Goal: Task Accomplishment & Management: Manage account settings

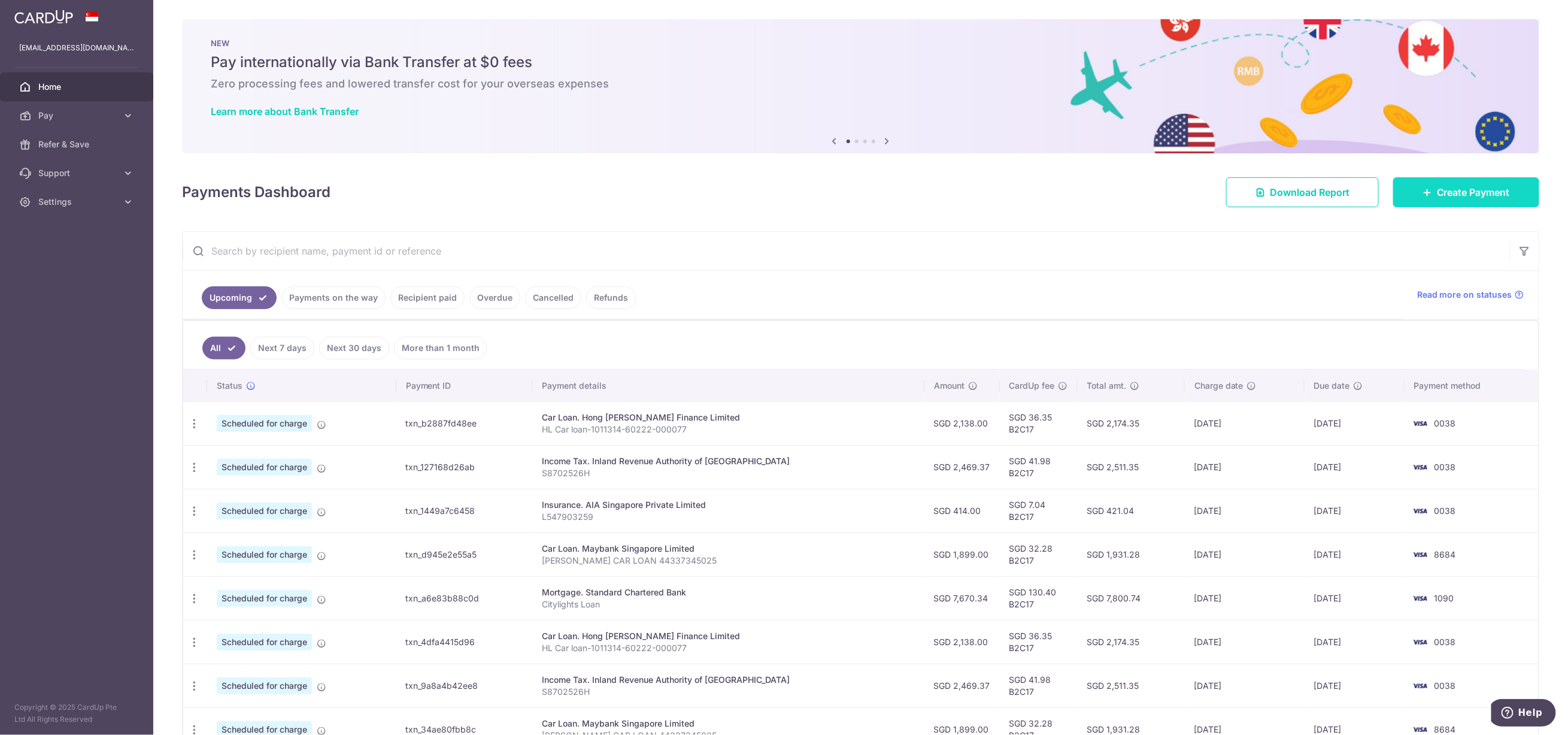
click at [1454, 192] on span "Create Payment" at bounding box center [1473, 192] width 73 height 14
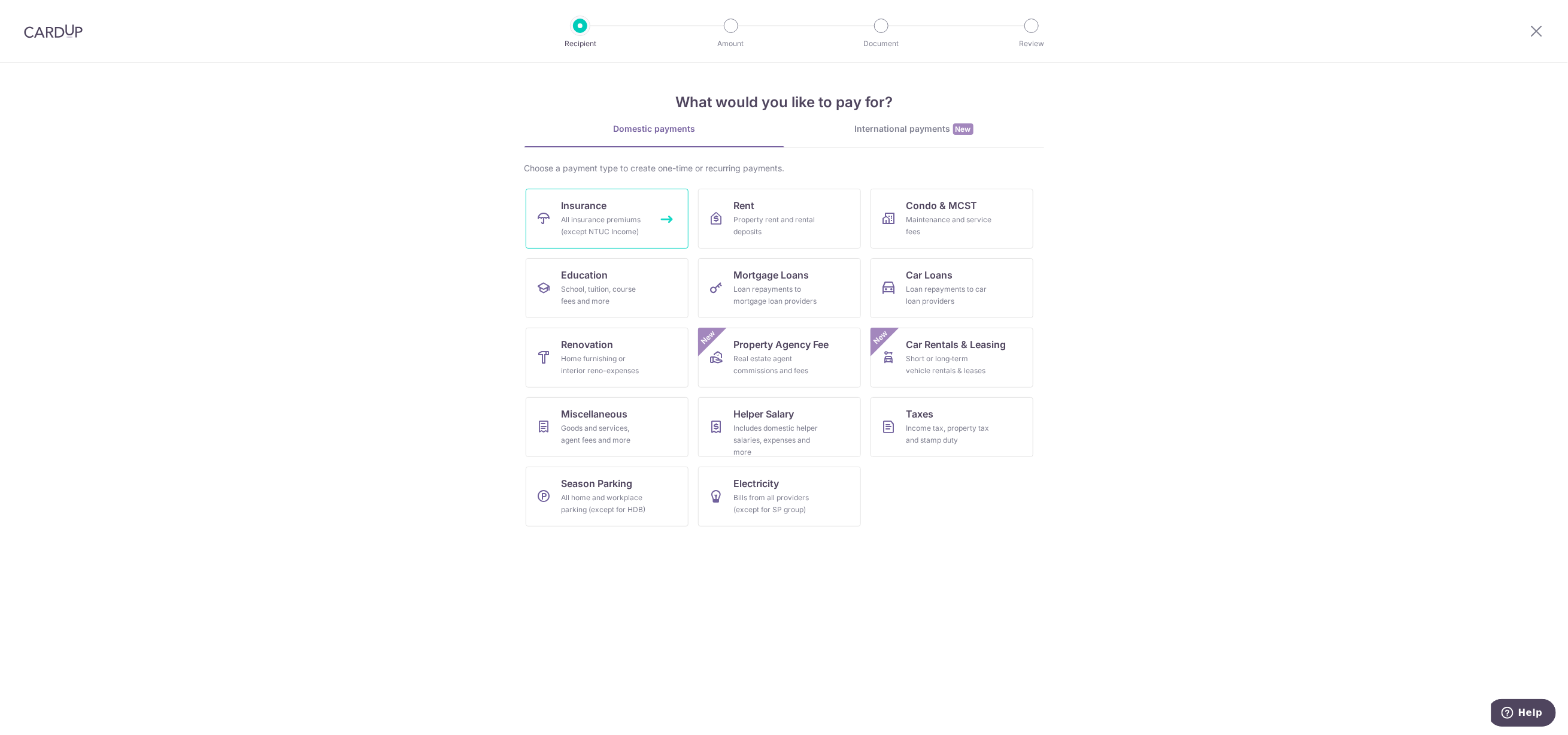
click at [646, 209] on link "Insurance All insurance premiums (except NTUC Income)" at bounding box center [607, 218] width 163 height 60
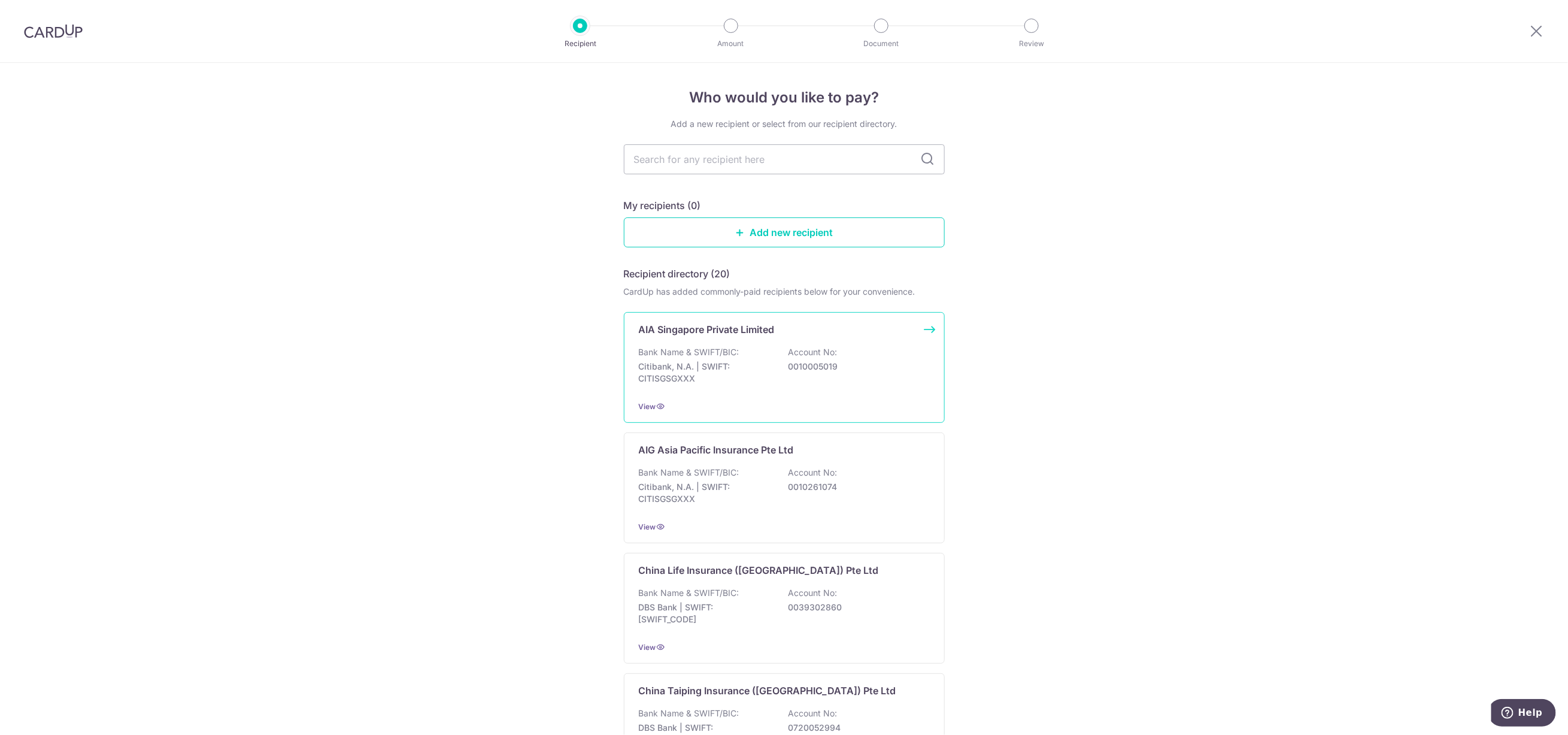
click at [703, 350] on p "Bank Name & SWIFT/BIC:" at bounding box center [689, 352] width 101 height 12
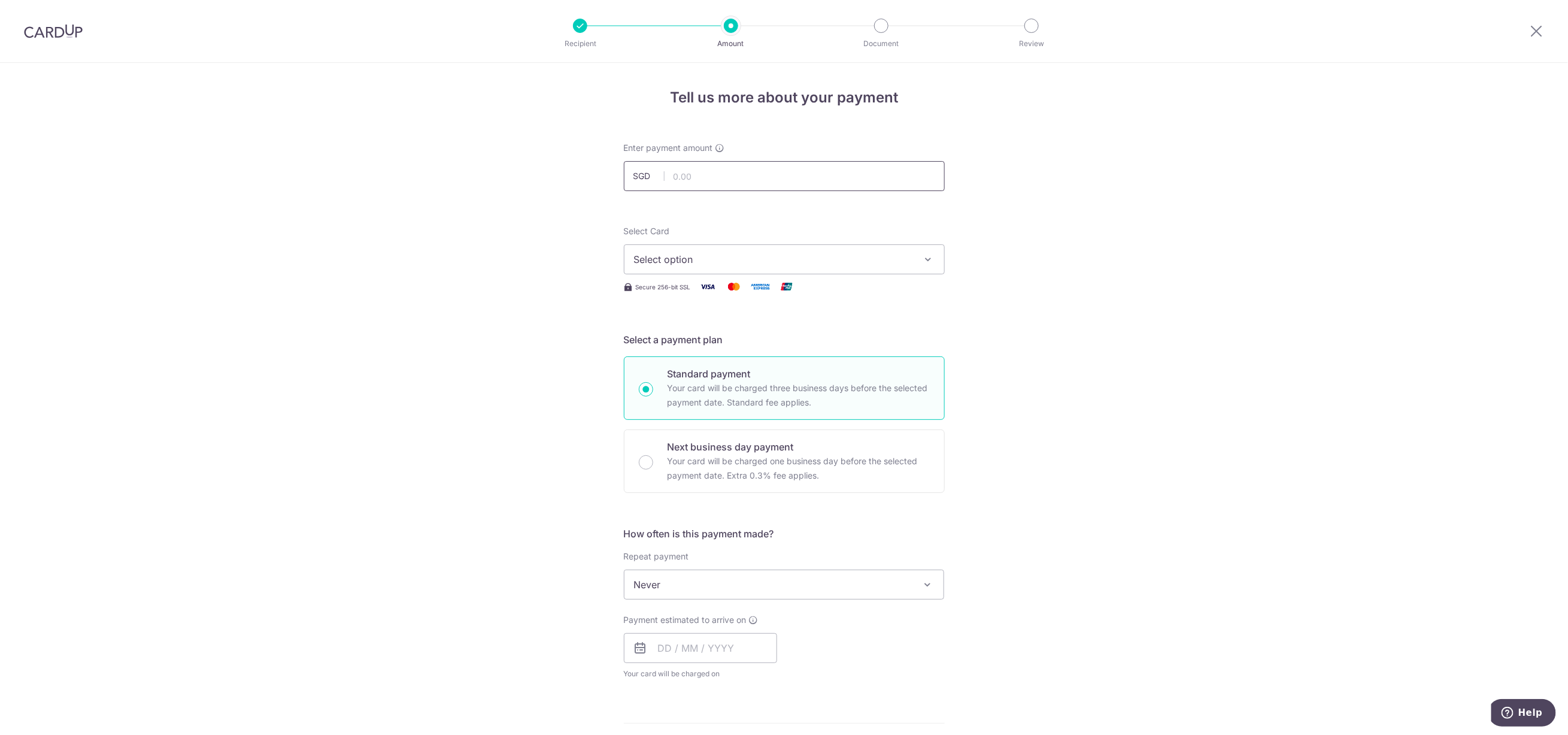
drag, startPoint x: 1065, startPoint y: 181, endPoint x: 915, endPoint y: 187, distance: 150.1
click at [1065, 181] on div "Tell us more about your payment Enter payment amount SGD Select Card Select opt…" at bounding box center [784, 604] width 1568 height 1083
click at [730, 183] on input "text" at bounding box center [784, 176] width 321 height 30
click at [730, 183] on input "557.00" at bounding box center [784, 176] width 321 height 30
type input "557.14"
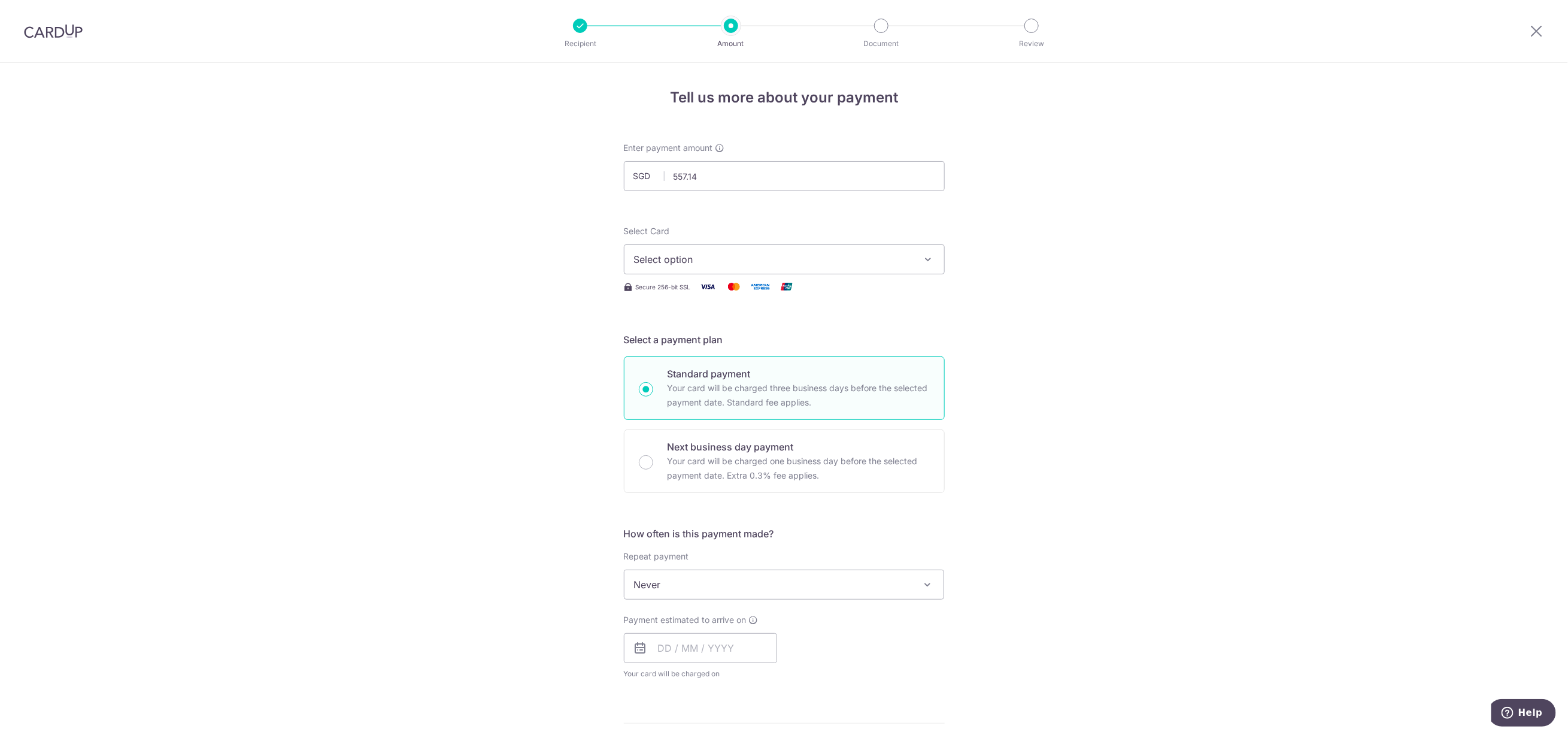
click at [662, 272] on button "Select option" at bounding box center [784, 259] width 321 height 30
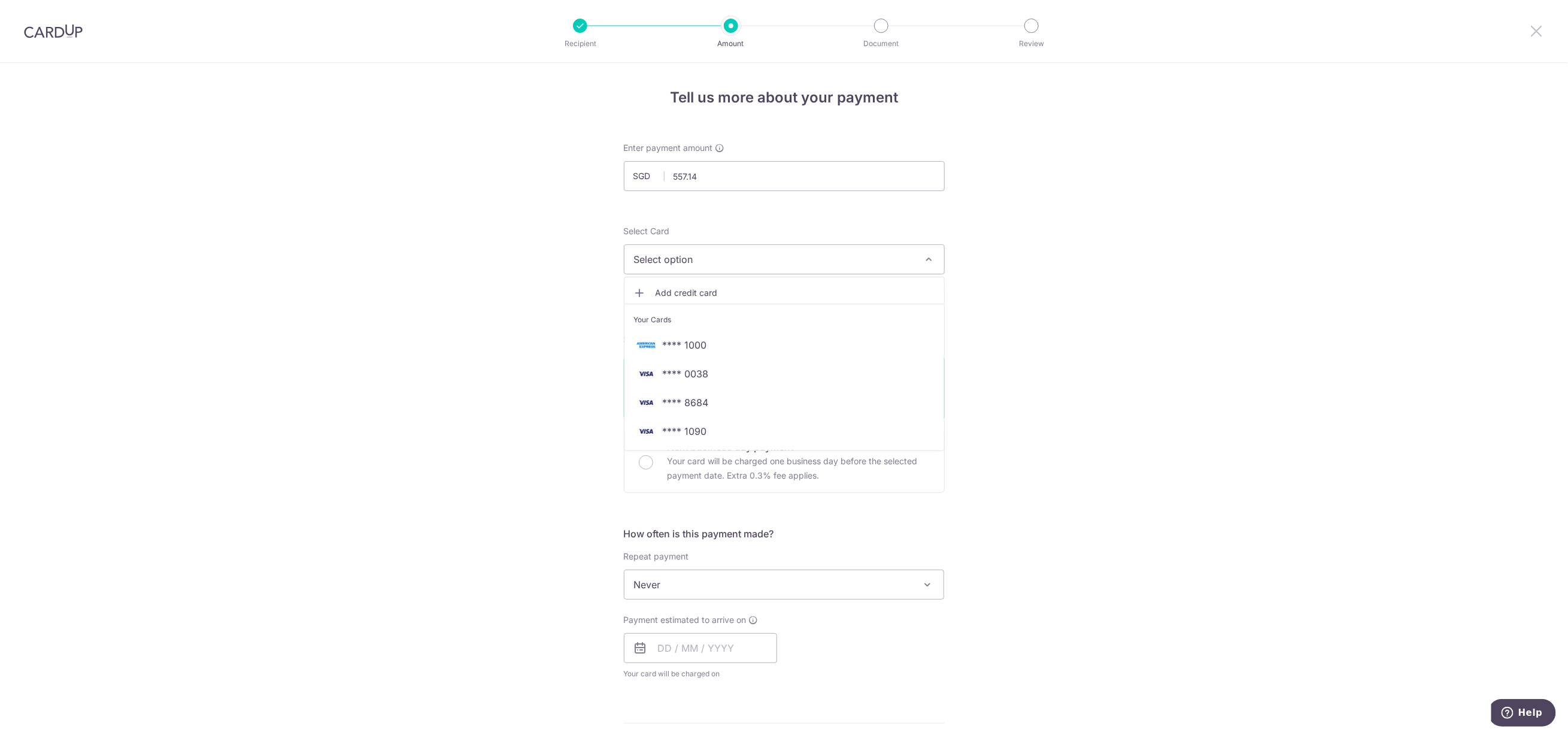
click at [1531, 30] on icon at bounding box center [1537, 30] width 14 height 15
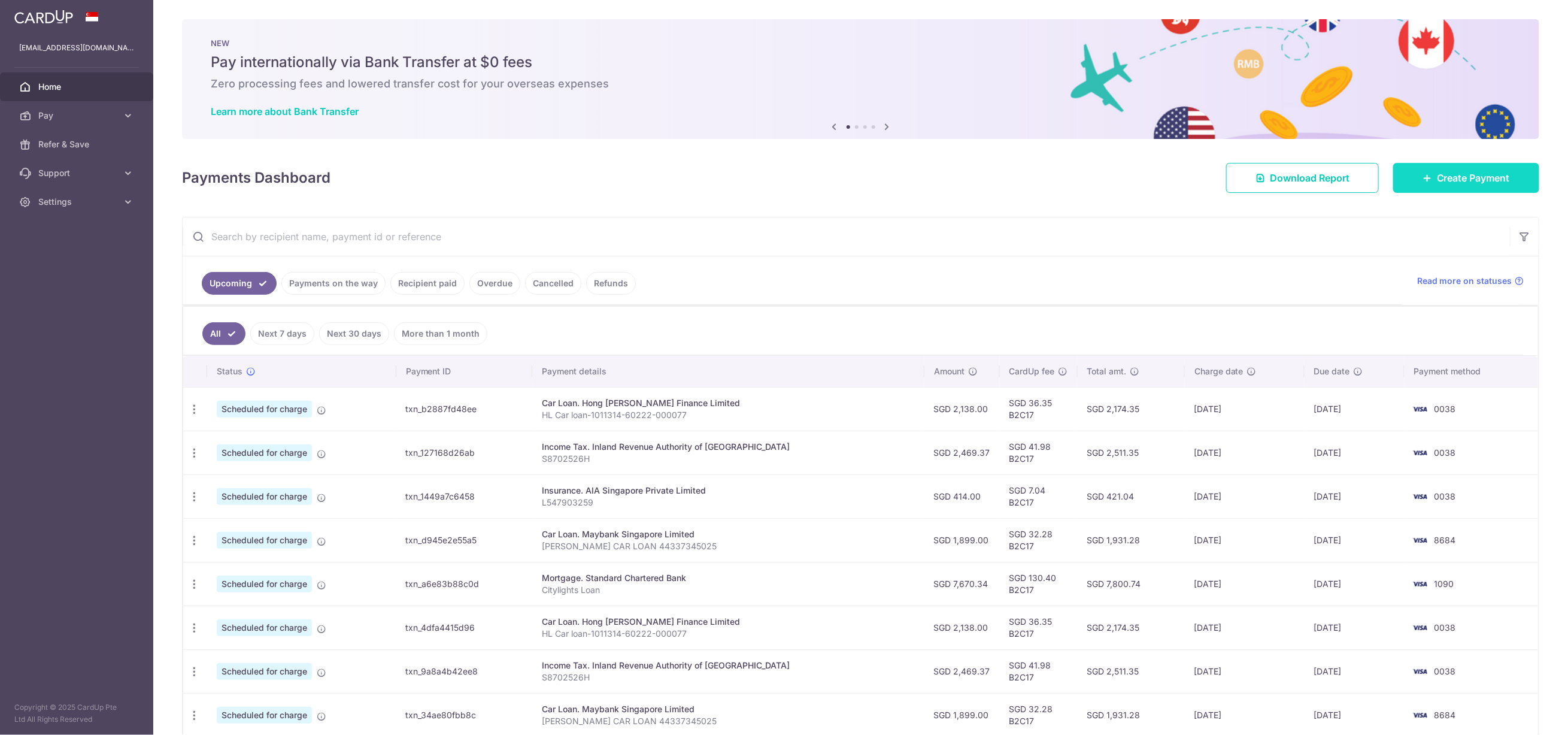
click at [1474, 182] on span "Create Payment" at bounding box center [1473, 178] width 73 height 14
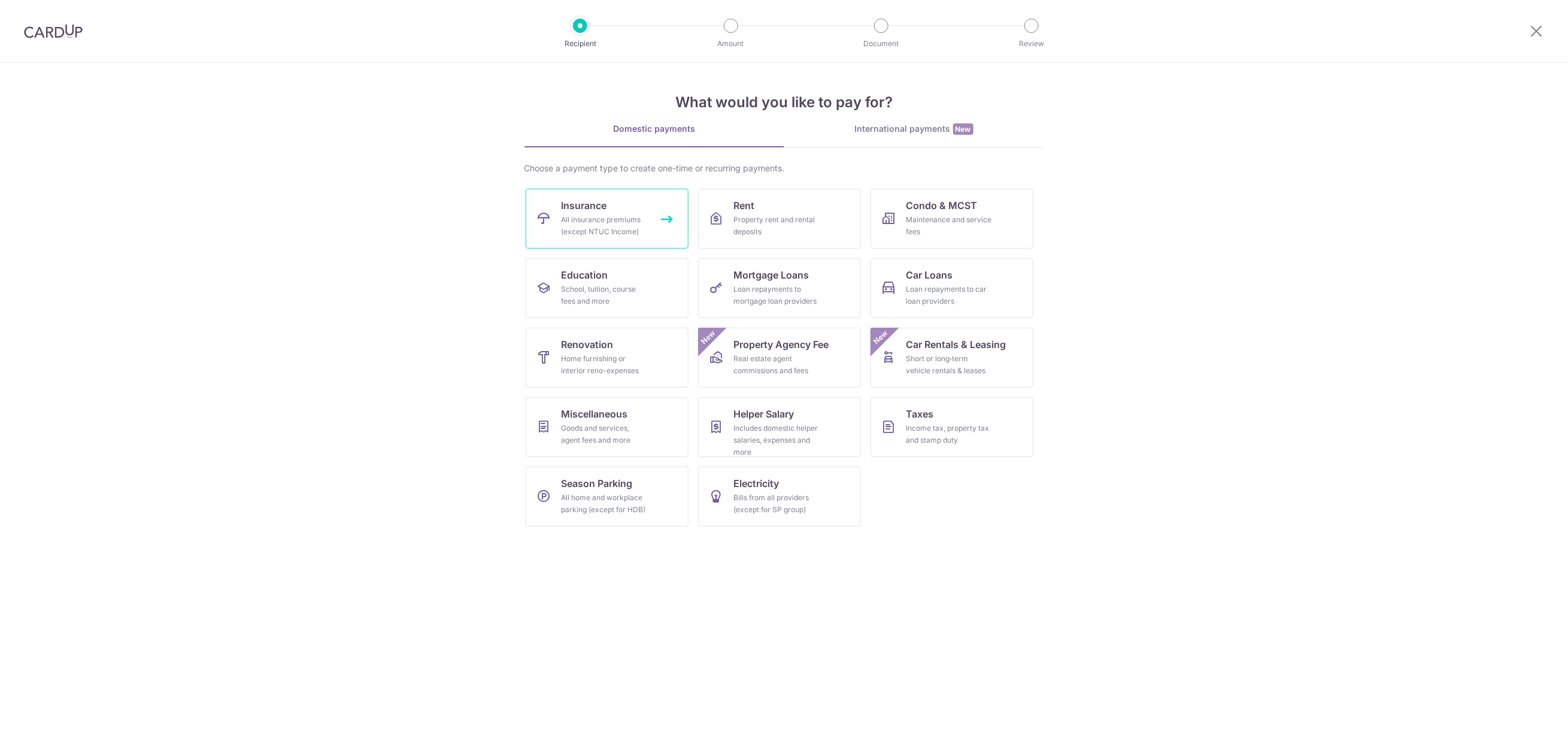
click at [580, 224] on div "All insurance premiums (except NTUC Income)" at bounding box center [604, 226] width 86 height 24
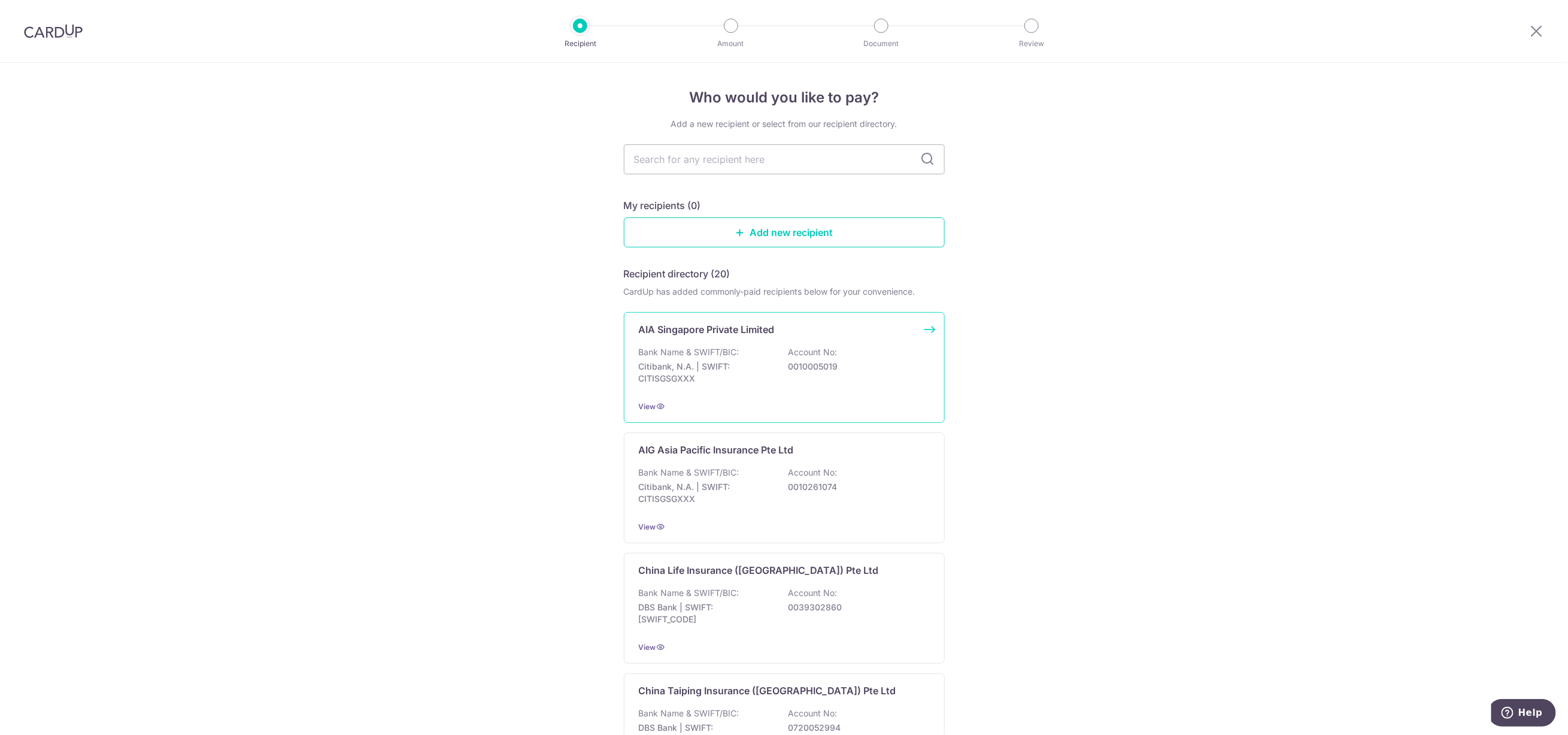
click at [674, 346] on p "Bank Name & SWIFT/BIC:" at bounding box center [689, 352] width 101 height 12
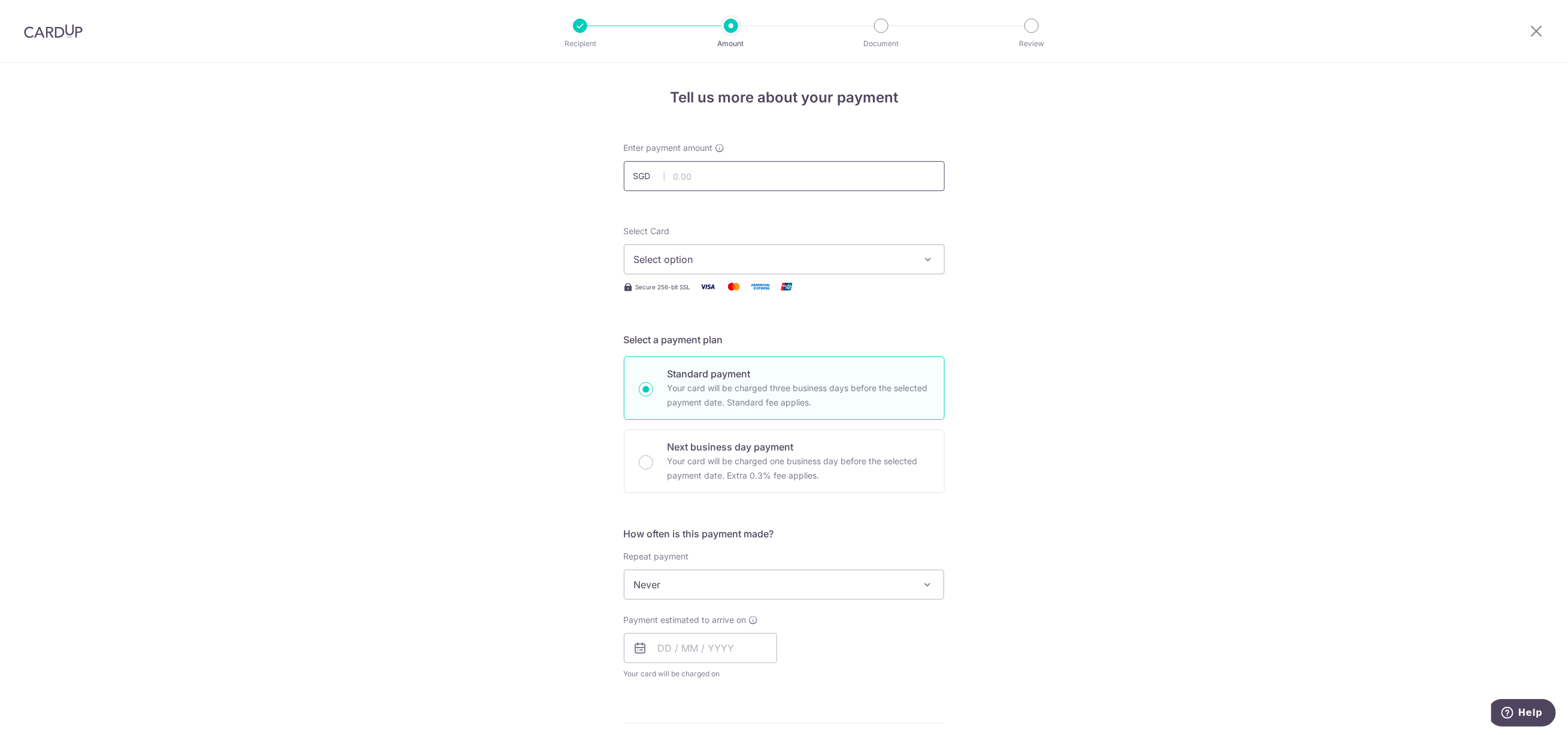
click at [730, 176] on input "text" at bounding box center [784, 176] width 321 height 30
drag, startPoint x: 1077, startPoint y: 241, endPoint x: 982, endPoint y: 240, distance: 95.0
click at [1078, 241] on div "Tell us more about your payment Enter payment amount SGD Select Card Select opt…" at bounding box center [784, 604] width 1568 height 1083
click at [712, 174] on input "text" at bounding box center [784, 176] width 321 height 30
type input "557.14"
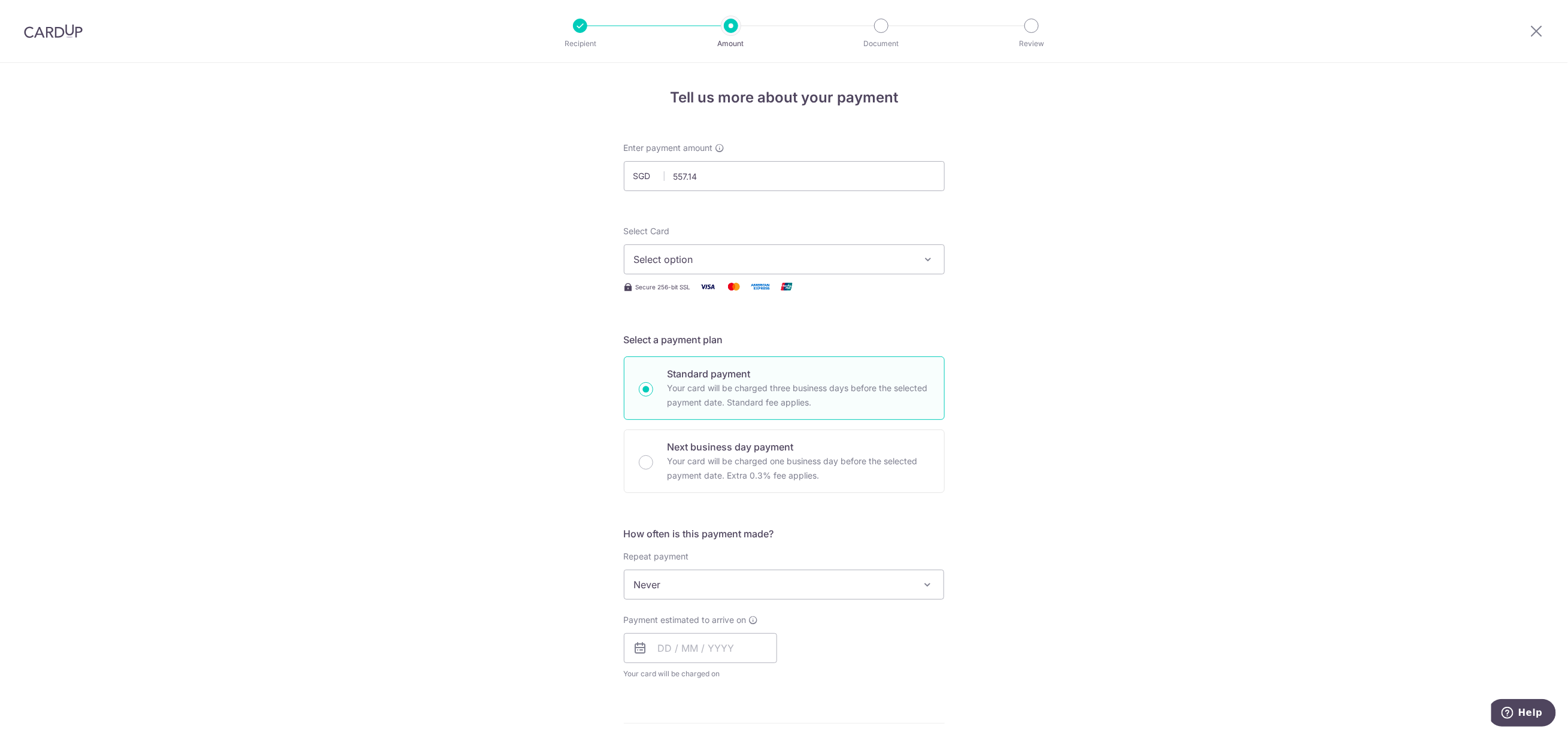
click at [670, 253] on span "Select option" at bounding box center [774, 259] width 279 height 14
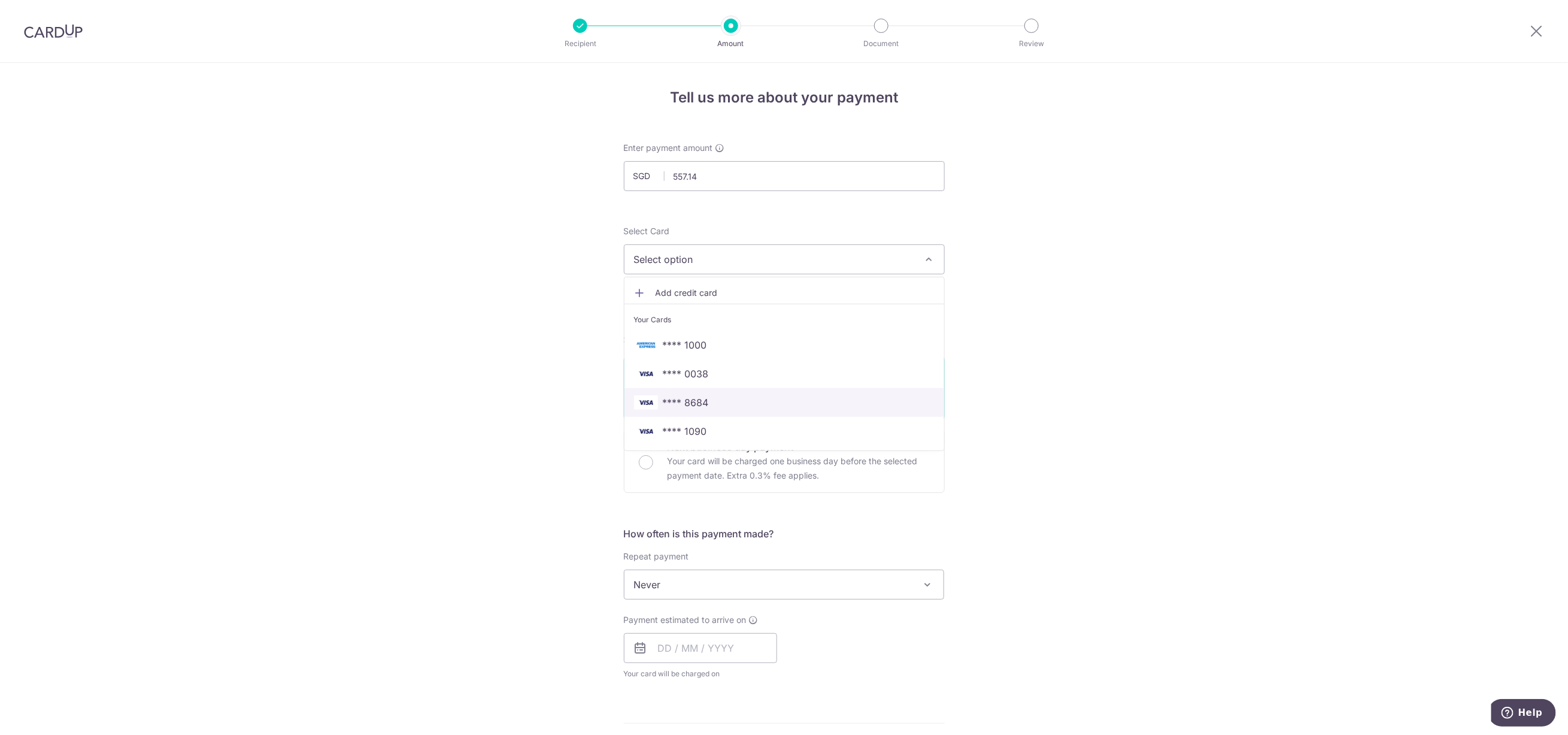
drag, startPoint x: 706, startPoint y: 399, endPoint x: 673, endPoint y: 387, distance: 35.1
click at [706, 399] on span "**** 8684" at bounding box center [784, 402] width 301 height 14
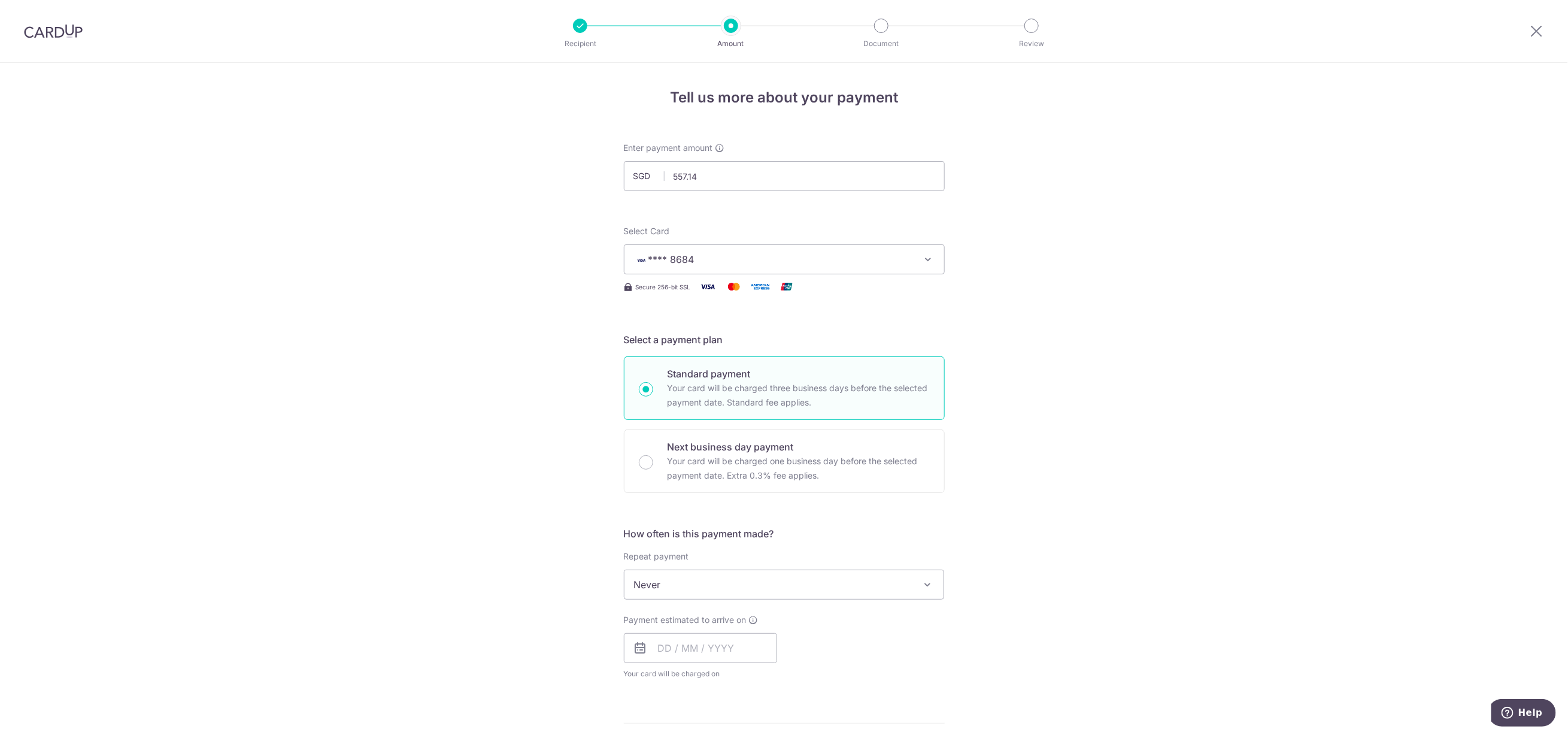
click at [514, 380] on div "Tell us more about your payment Enter payment amount SGD 557.14 557.14 Select C…" at bounding box center [784, 604] width 1568 height 1083
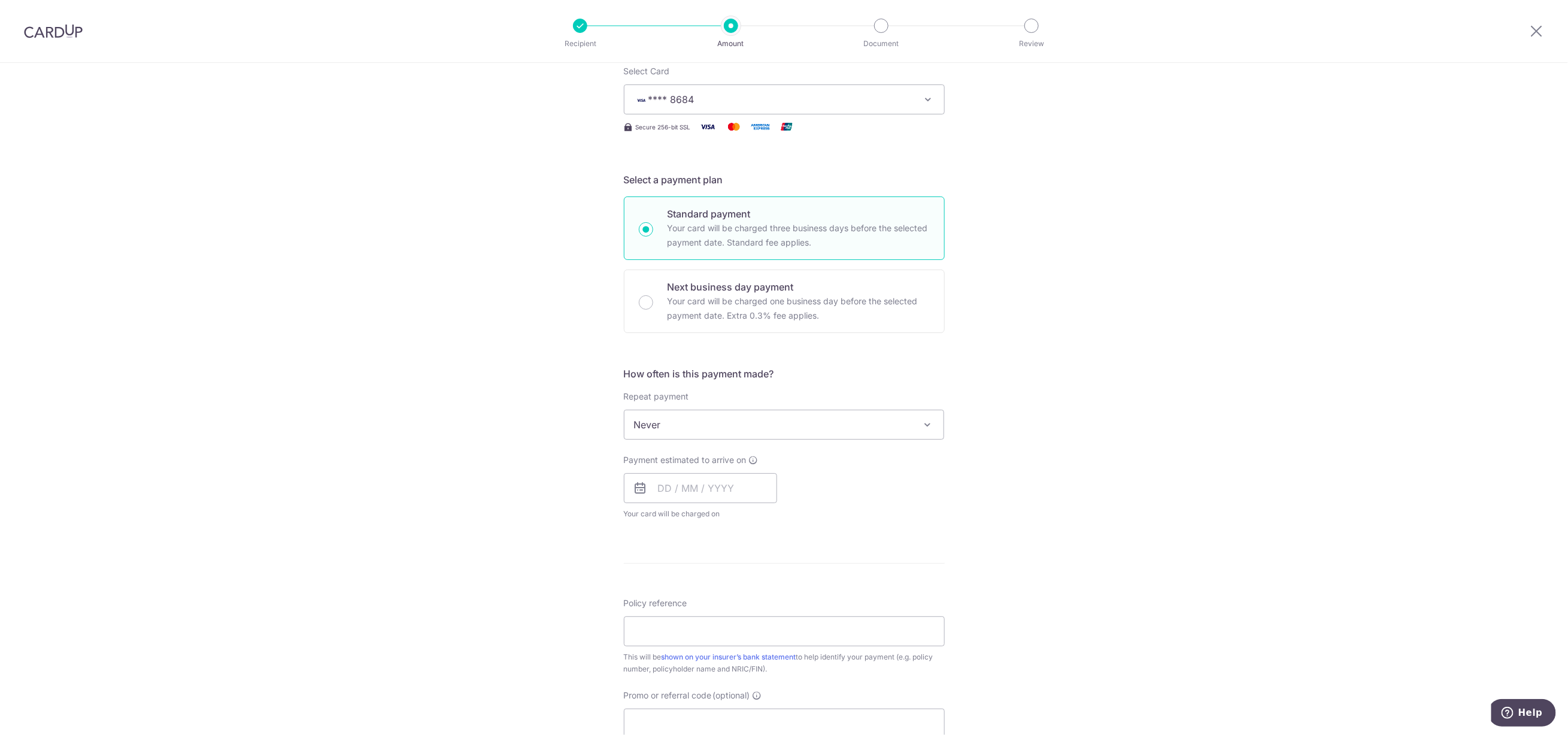
scroll to position [270, 0]
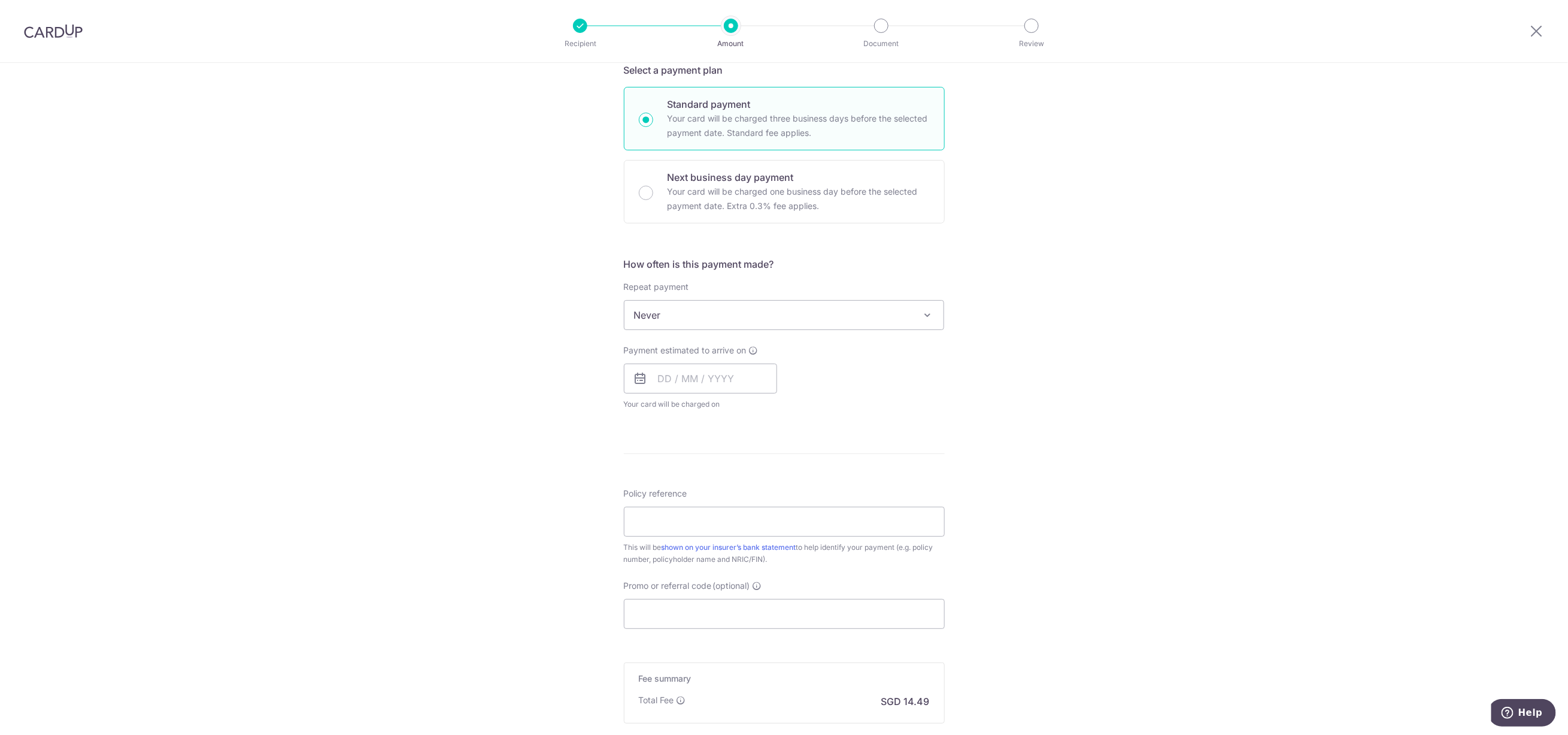
click at [710, 307] on span "Never" at bounding box center [784, 315] width 320 height 28
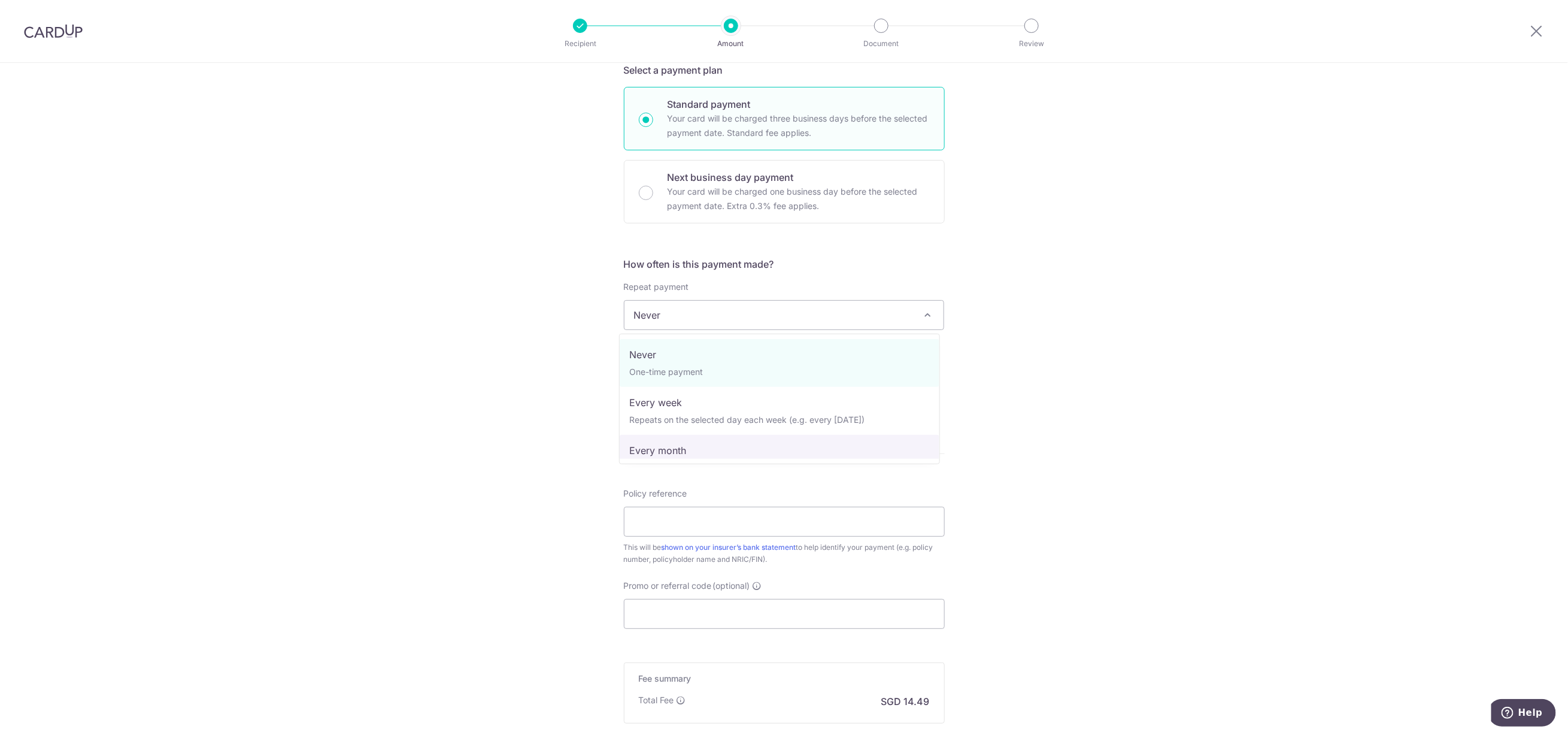
select select "3"
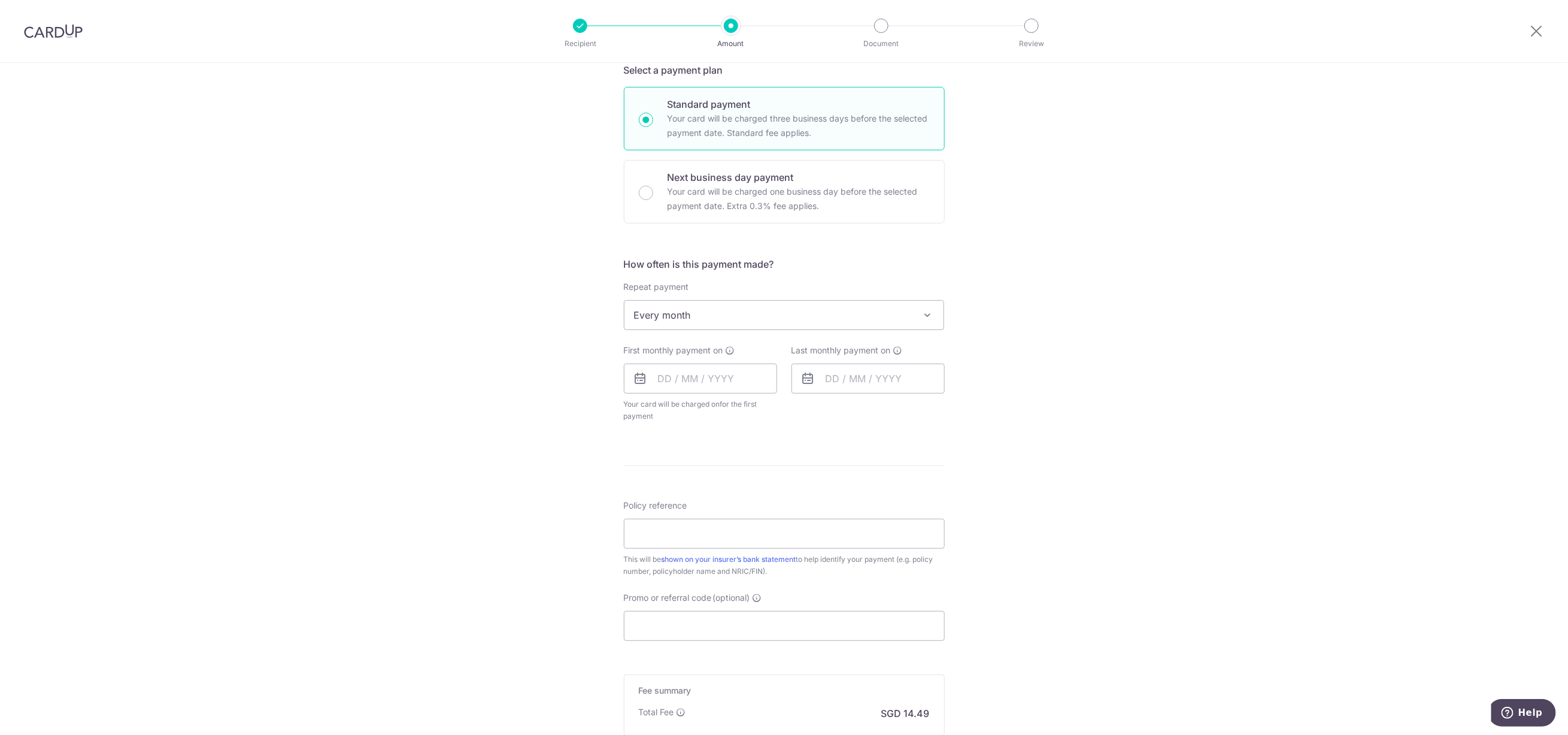
click at [564, 378] on div "Tell us more about your payment Enter payment amount SGD 557.14 557.14 Select C…" at bounding box center [784, 341] width 1568 height 1095
click at [676, 376] on input "text" at bounding box center [700, 378] width 153 height 30
click at [493, 385] on div "Tell us more about your payment Enter payment amount SGD 557.14 557.14 Select C…" at bounding box center [784, 341] width 1568 height 1095
click at [683, 367] on input "text" at bounding box center [700, 378] width 153 height 30
drag, startPoint x: 737, startPoint y: 465, endPoint x: 850, endPoint y: 442, distance: 115.3
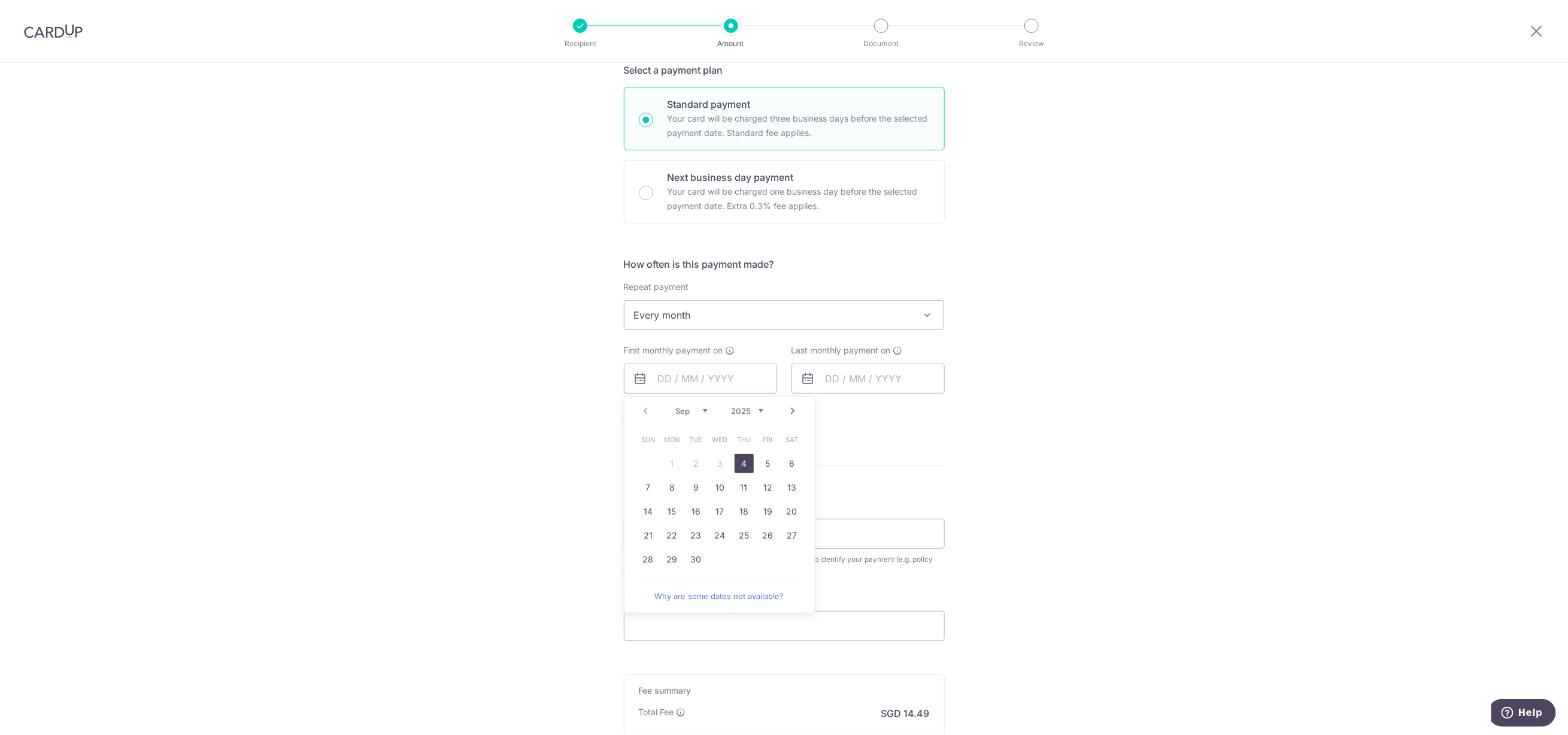
click at [737, 465] on link "4" at bounding box center [745, 463] width 19 height 19
type input "[DATE]"
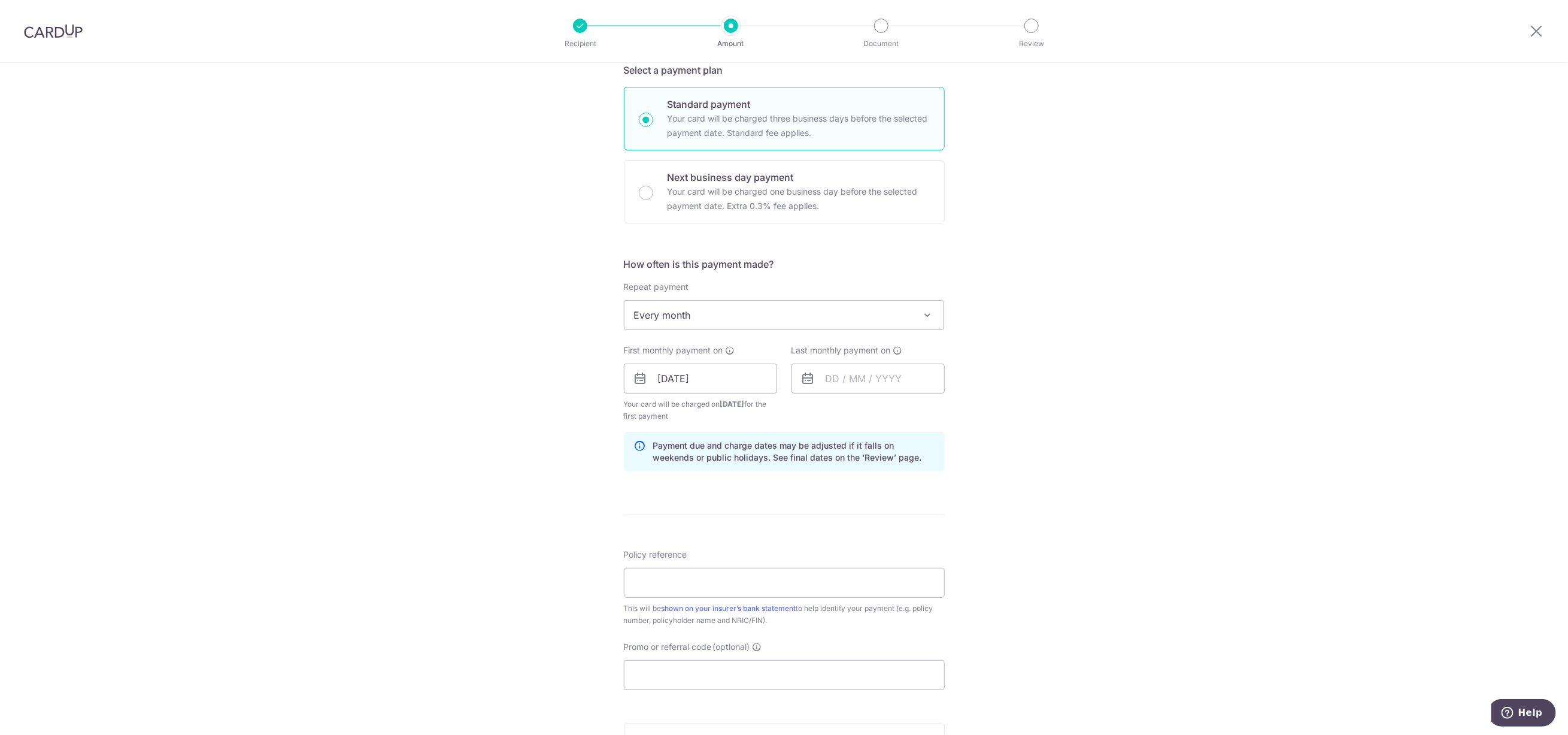
click at [1101, 405] on div "Tell us more about your payment Enter payment amount SGD 557.14 557.14 Select C…" at bounding box center [784, 365] width 1568 height 1144
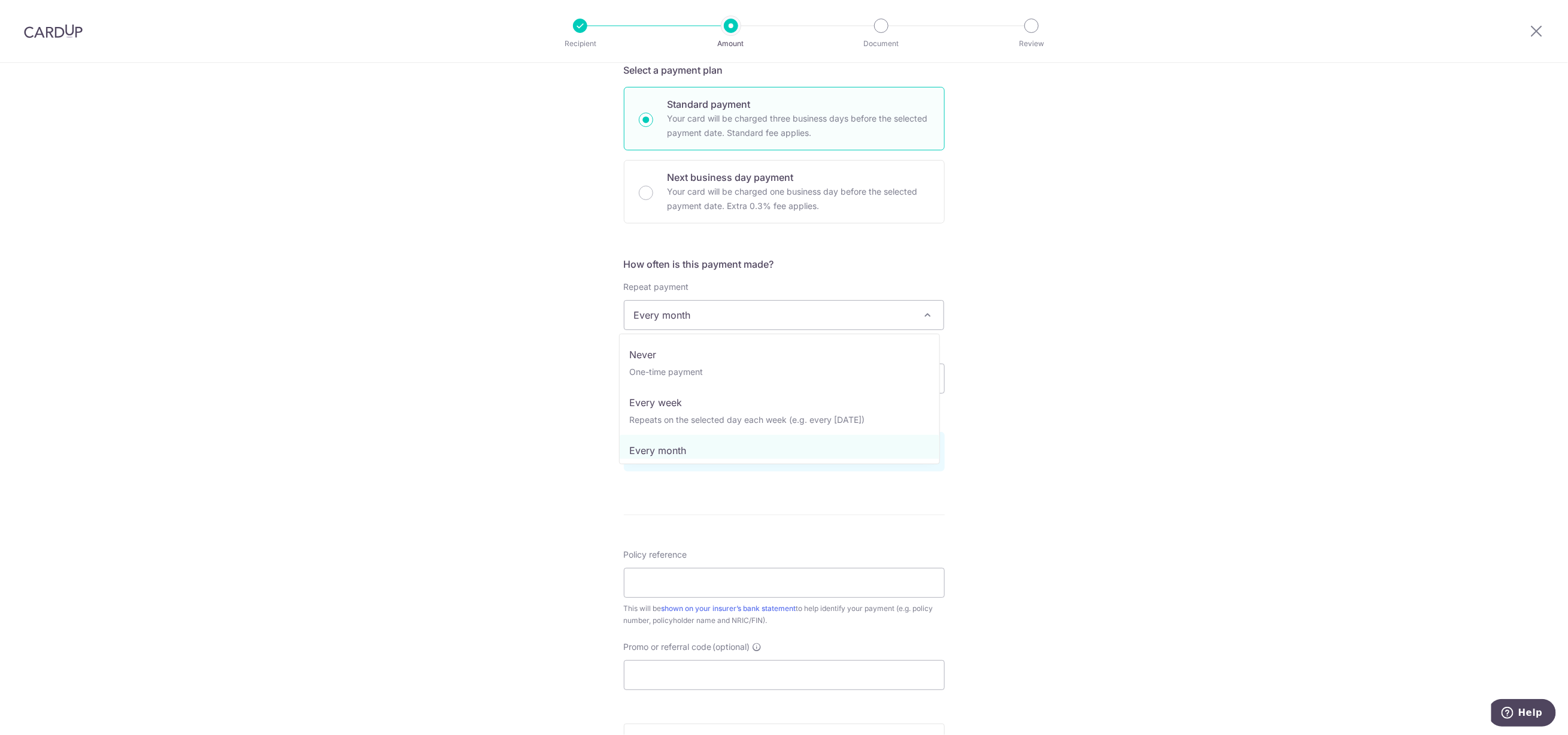
click at [717, 318] on span "Every month" at bounding box center [784, 315] width 320 height 28
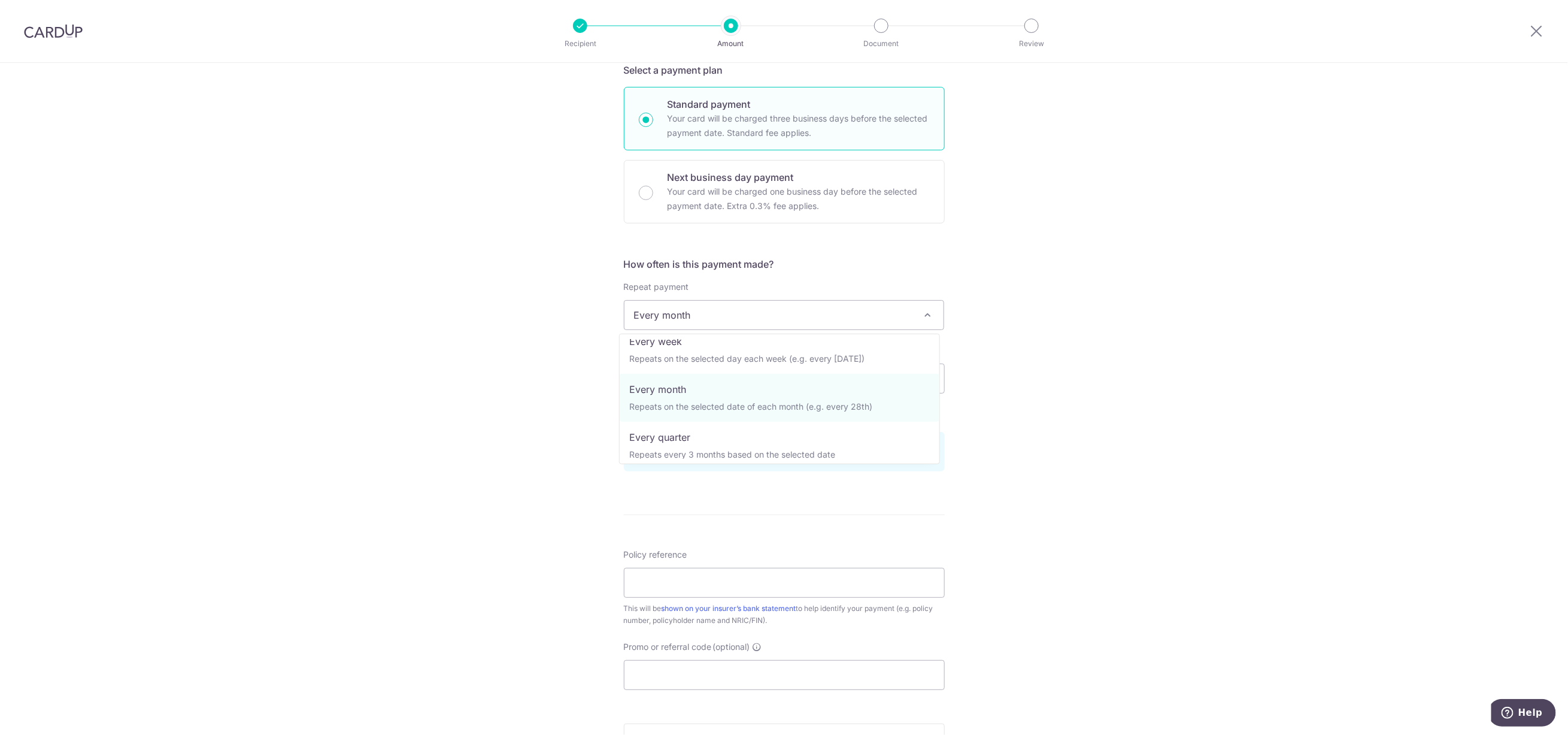
scroll to position [0, 0]
click at [1006, 324] on div "Tell us more about your payment Enter payment amount SGD 557.14 557.14 Select C…" at bounding box center [784, 365] width 1568 height 1144
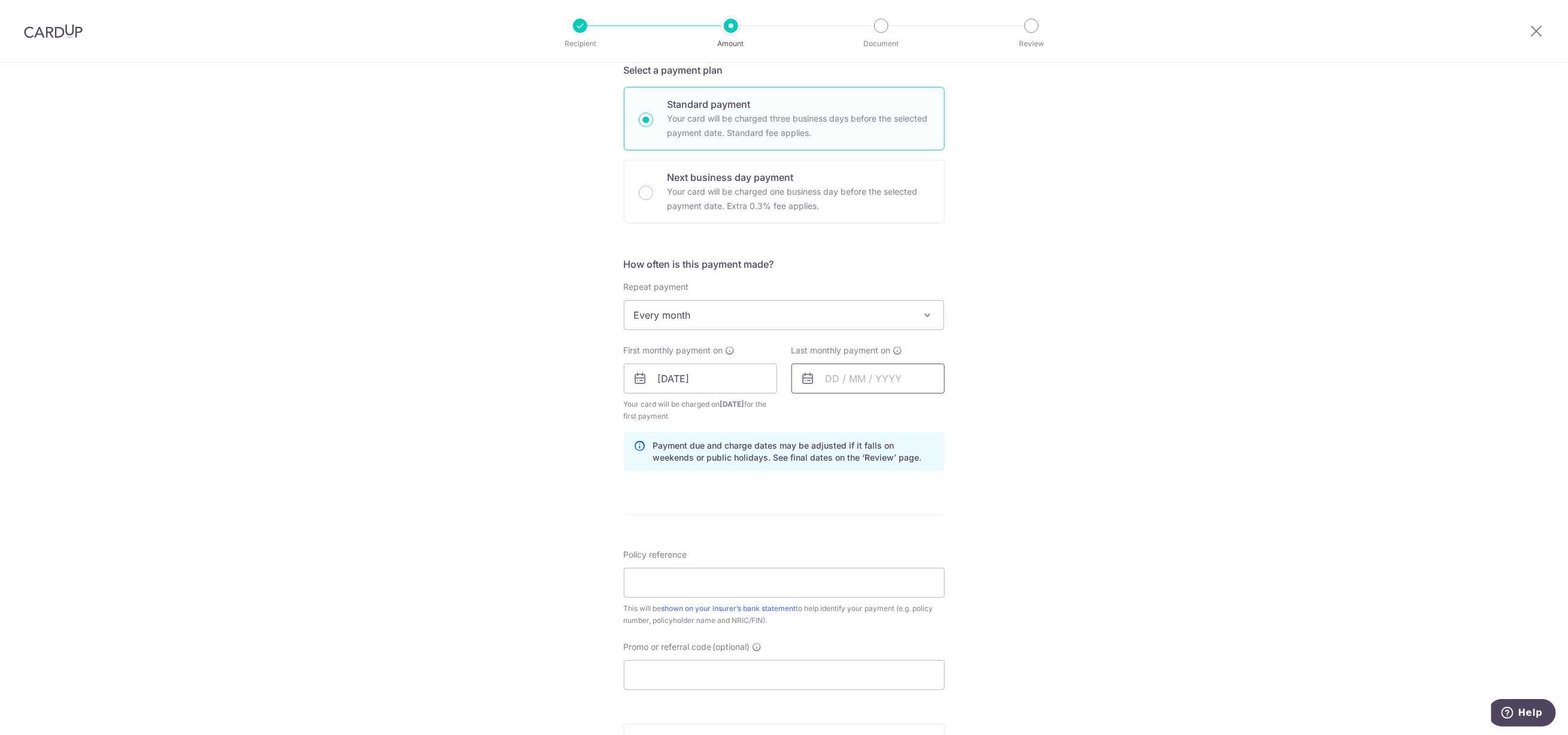
click at [889, 374] on input "text" at bounding box center [868, 378] width 153 height 30
click at [916, 414] on select "2025 2026 2027 2028 2029 2030 2031 2032 2033 2034 2035" at bounding box center [915, 410] width 32 height 10
click at [934, 463] on link "4" at bounding box center [936, 463] width 19 height 19
type input "[DATE]"
click at [1079, 385] on div "Tell us more about your payment Enter payment amount SGD 557.14 557.14 Select C…" at bounding box center [784, 365] width 1568 height 1144
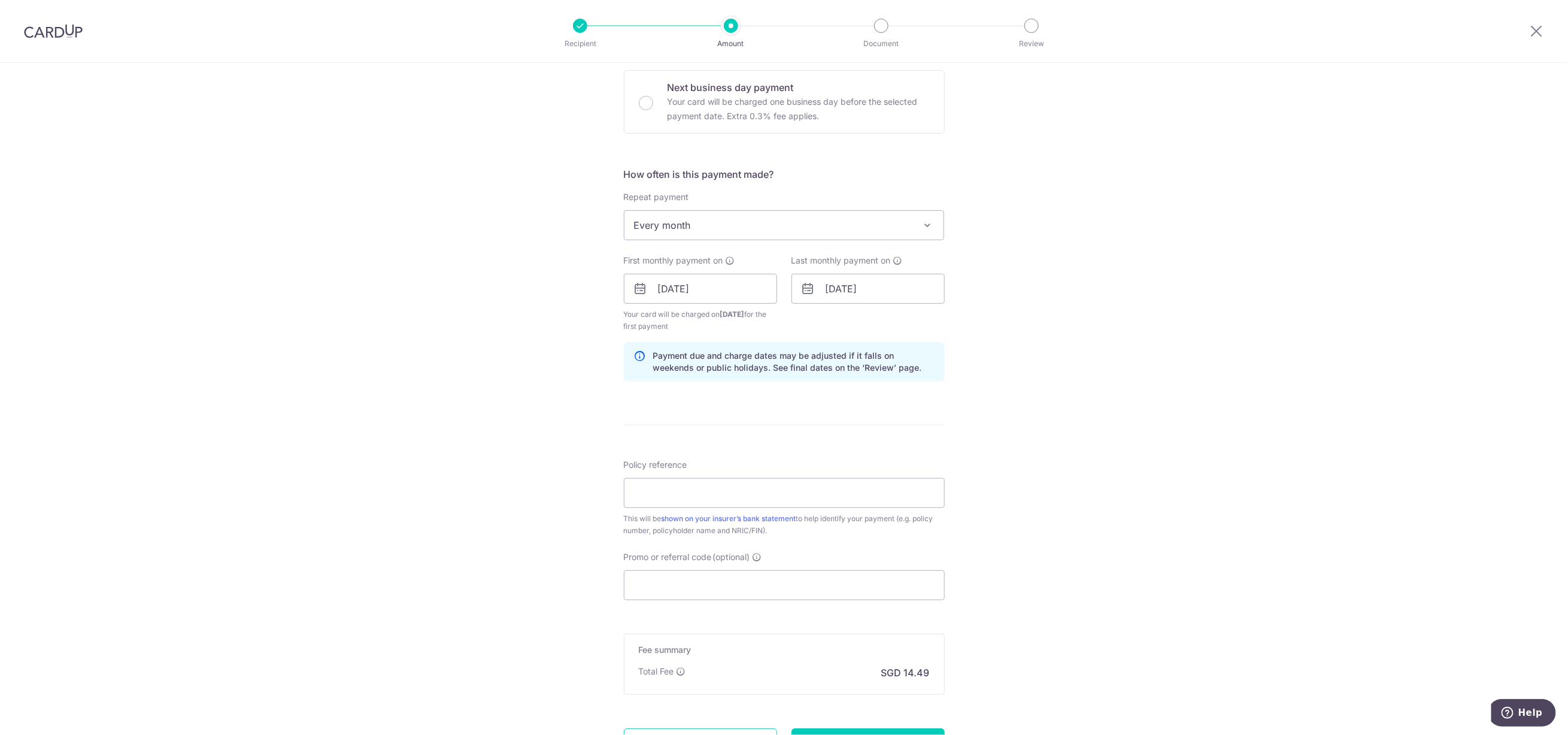
scroll to position [449, 0]
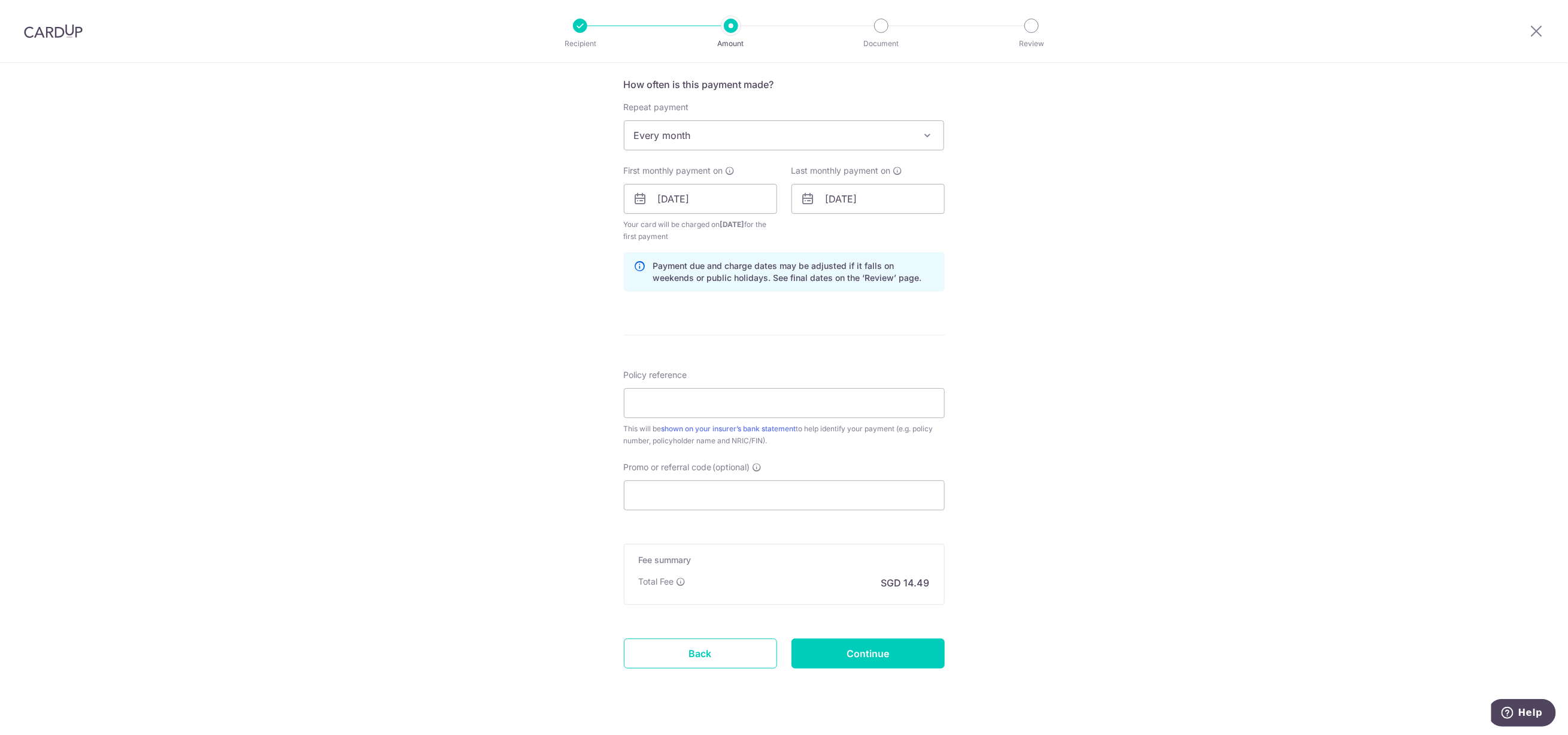
click at [1000, 380] on div "Tell us more about your payment Enter payment amount SGD 557.14 557.14 Select C…" at bounding box center [784, 186] width 1568 height 1144
click at [751, 414] on input "Policy reference" at bounding box center [784, 403] width 321 height 30
paste input "U127714716"
type input "U127714716"
click at [548, 505] on div "Tell us more about your payment Enter payment amount SGD 557.14 557.14 Select C…" at bounding box center [784, 186] width 1568 height 1144
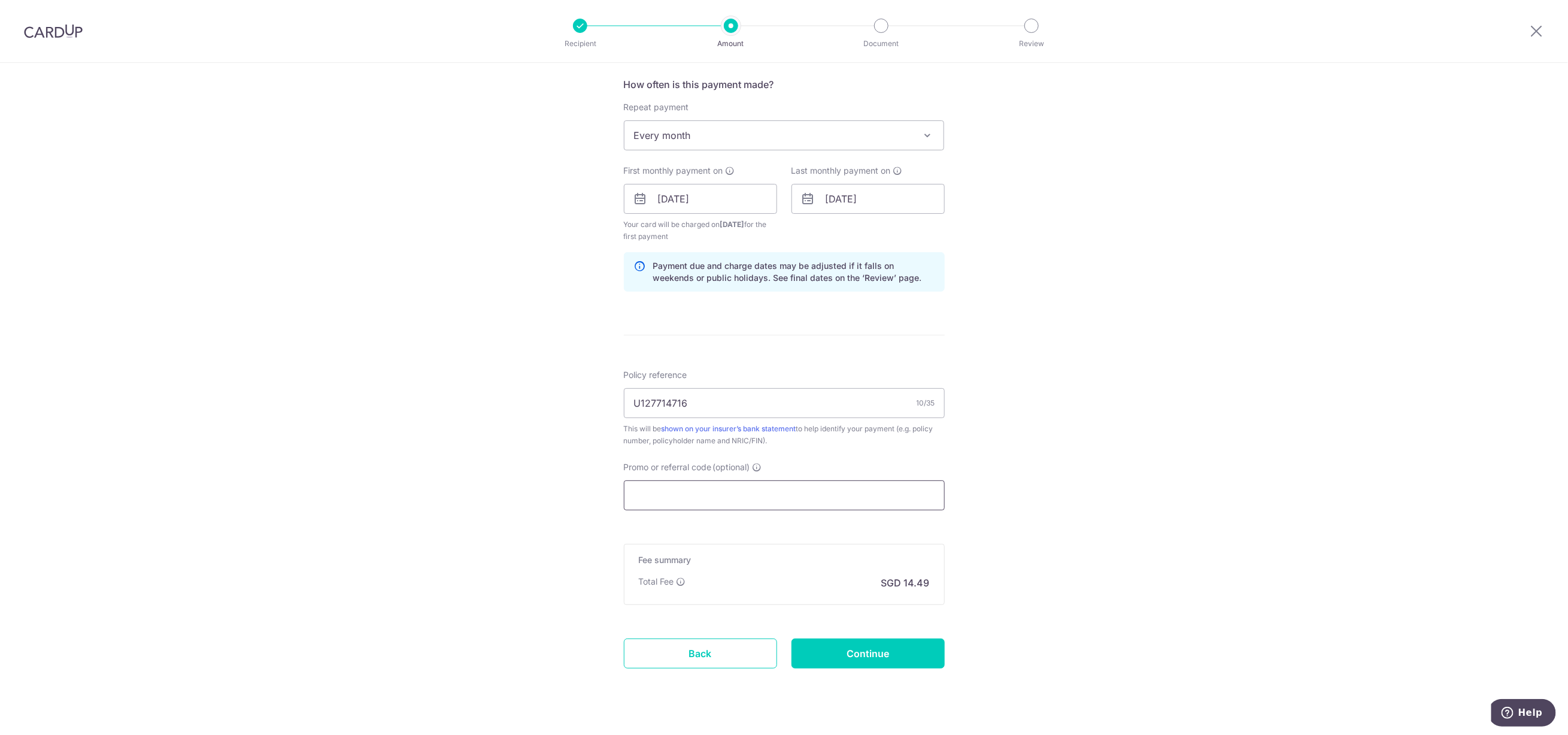
click at [668, 492] on input "Promo or referral code (optional)" at bounding box center [784, 495] width 321 height 30
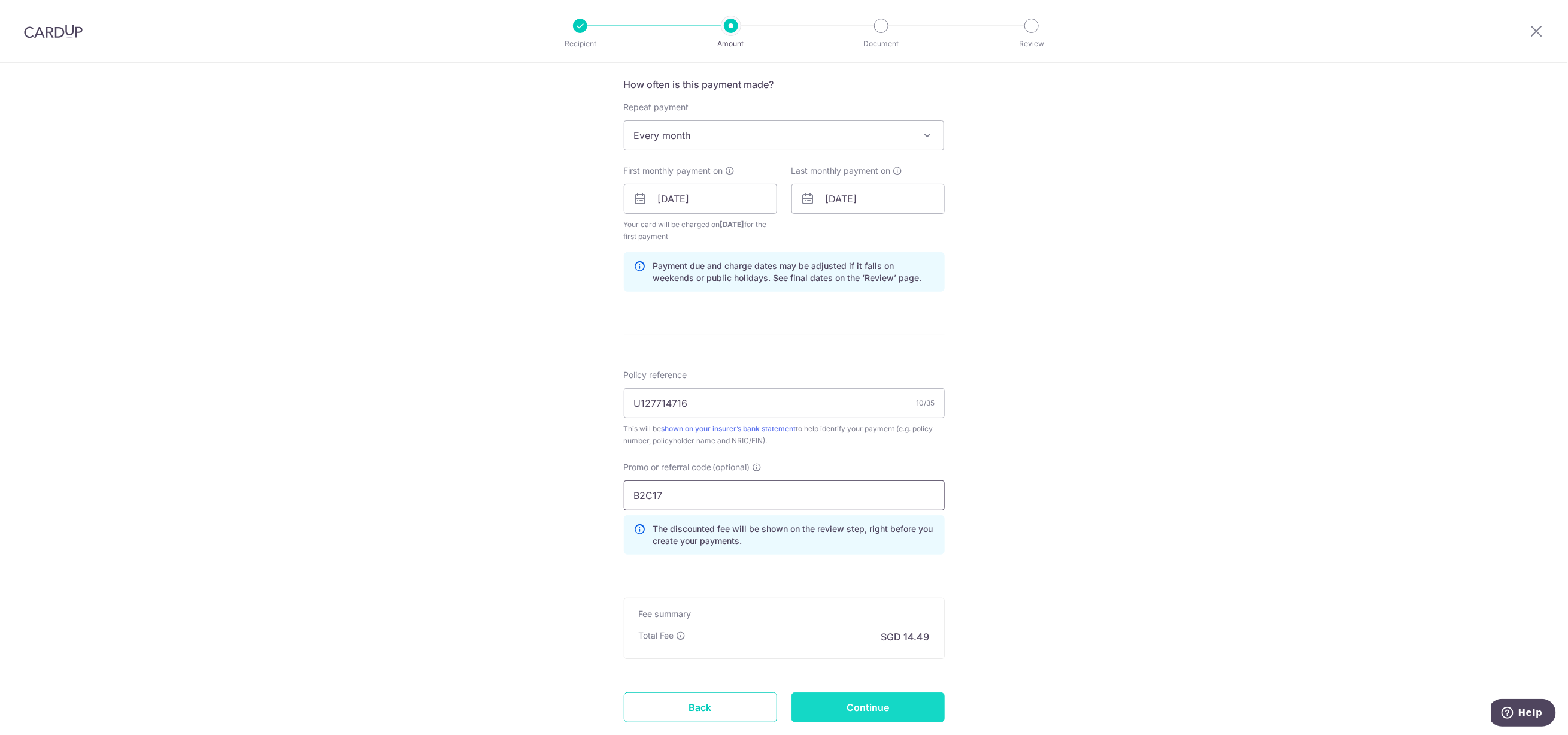
type input "B2C17"
click at [844, 711] on input "Continue" at bounding box center [868, 707] width 153 height 30
type input "Create Schedule"
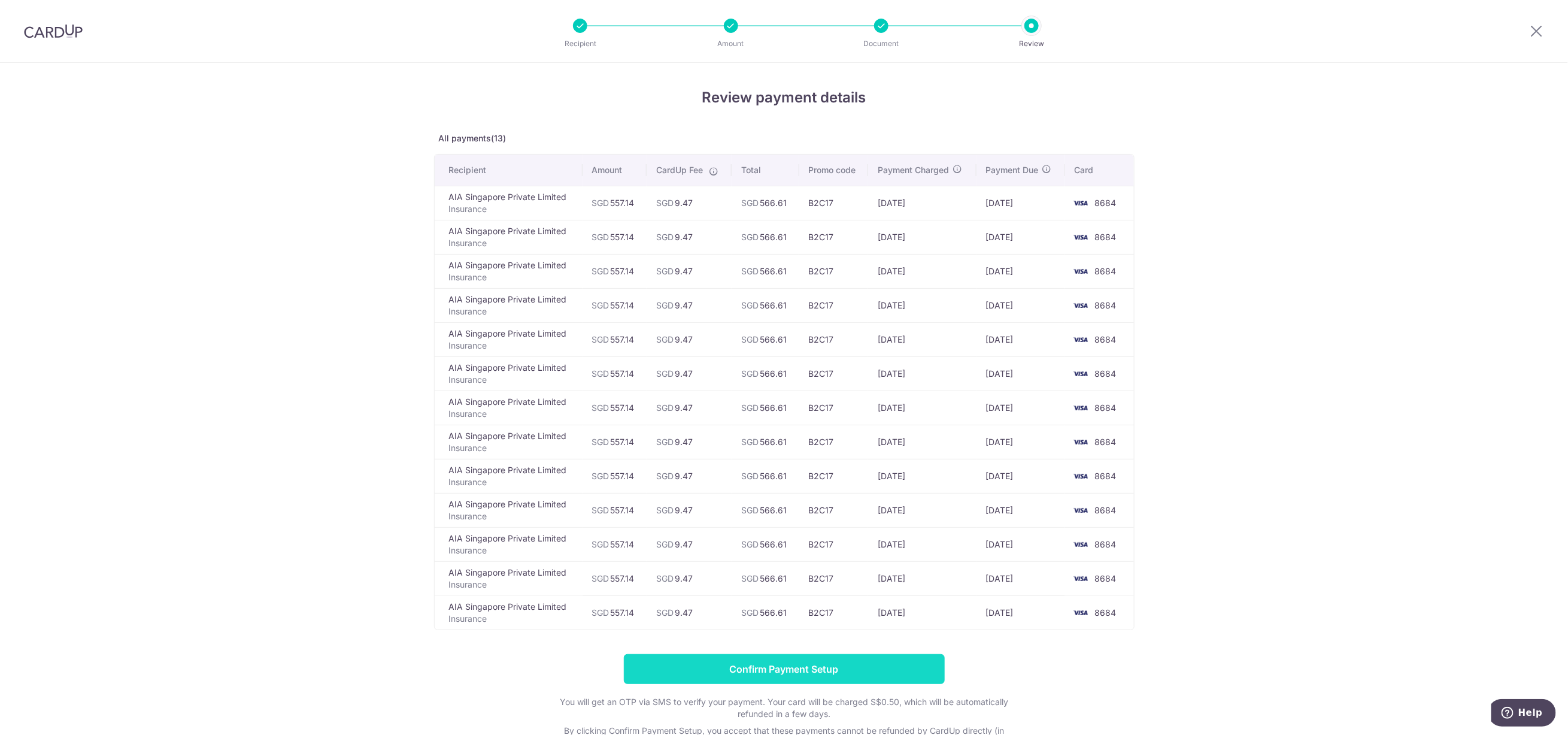
click at [890, 661] on input "Confirm Payment Setup" at bounding box center [784, 669] width 321 height 30
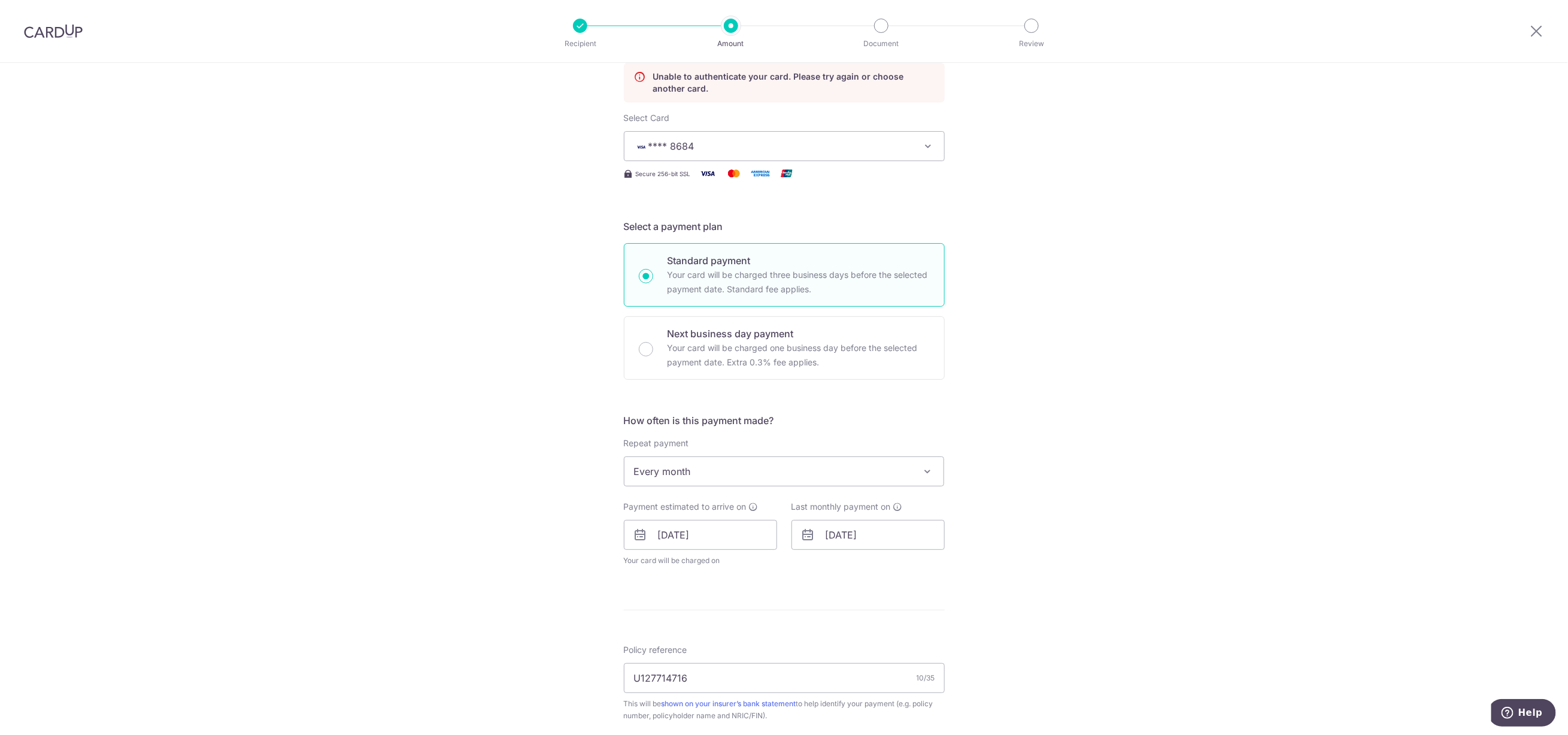
click at [906, 140] on span "**** 8684" at bounding box center [774, 146] width 279 height 14
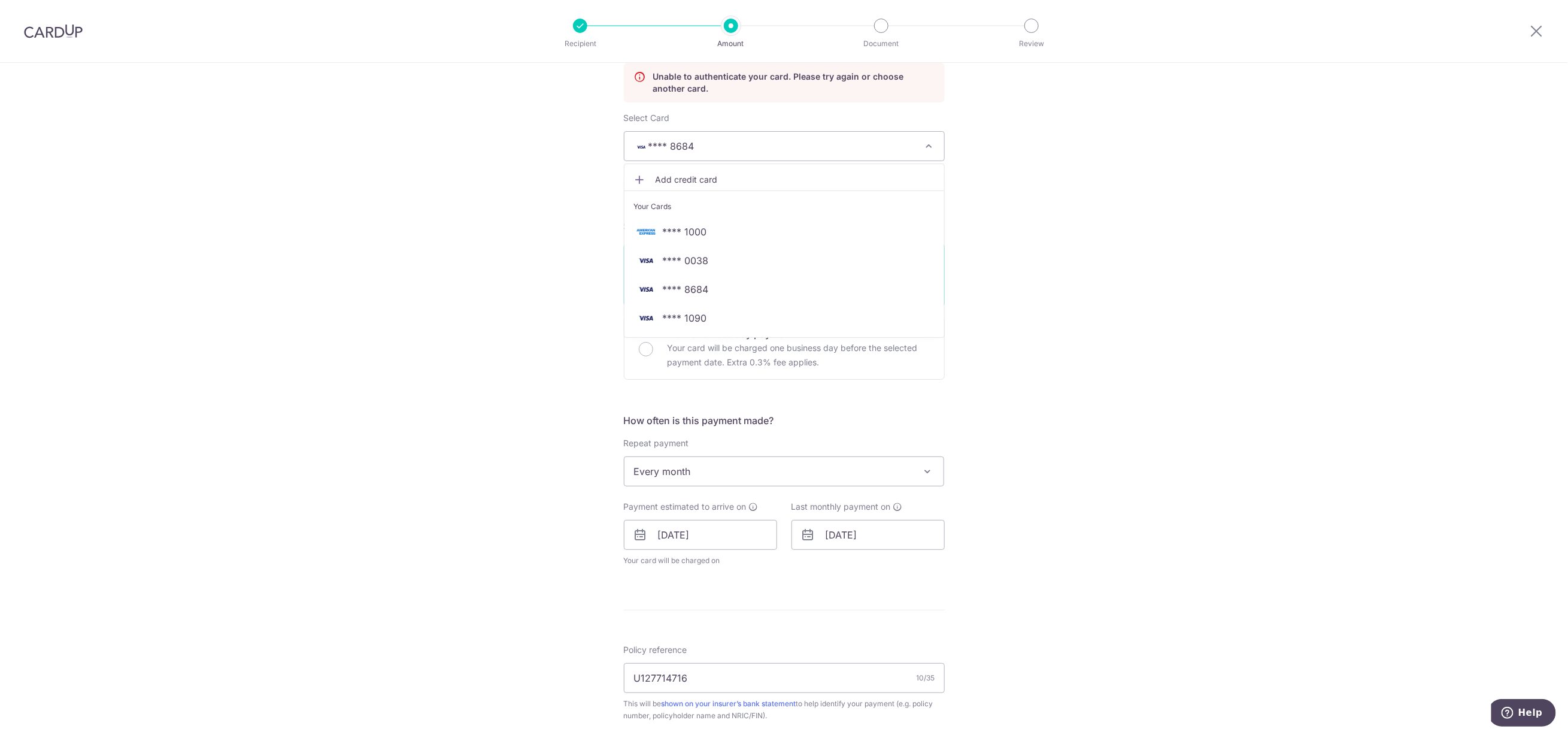
click at [1154, 193] on div "Tell us more about your payment Enter payment amount SGD 557.14 557.14 Unable t…" at bounding box center [784, 493] width 1568 height 1186
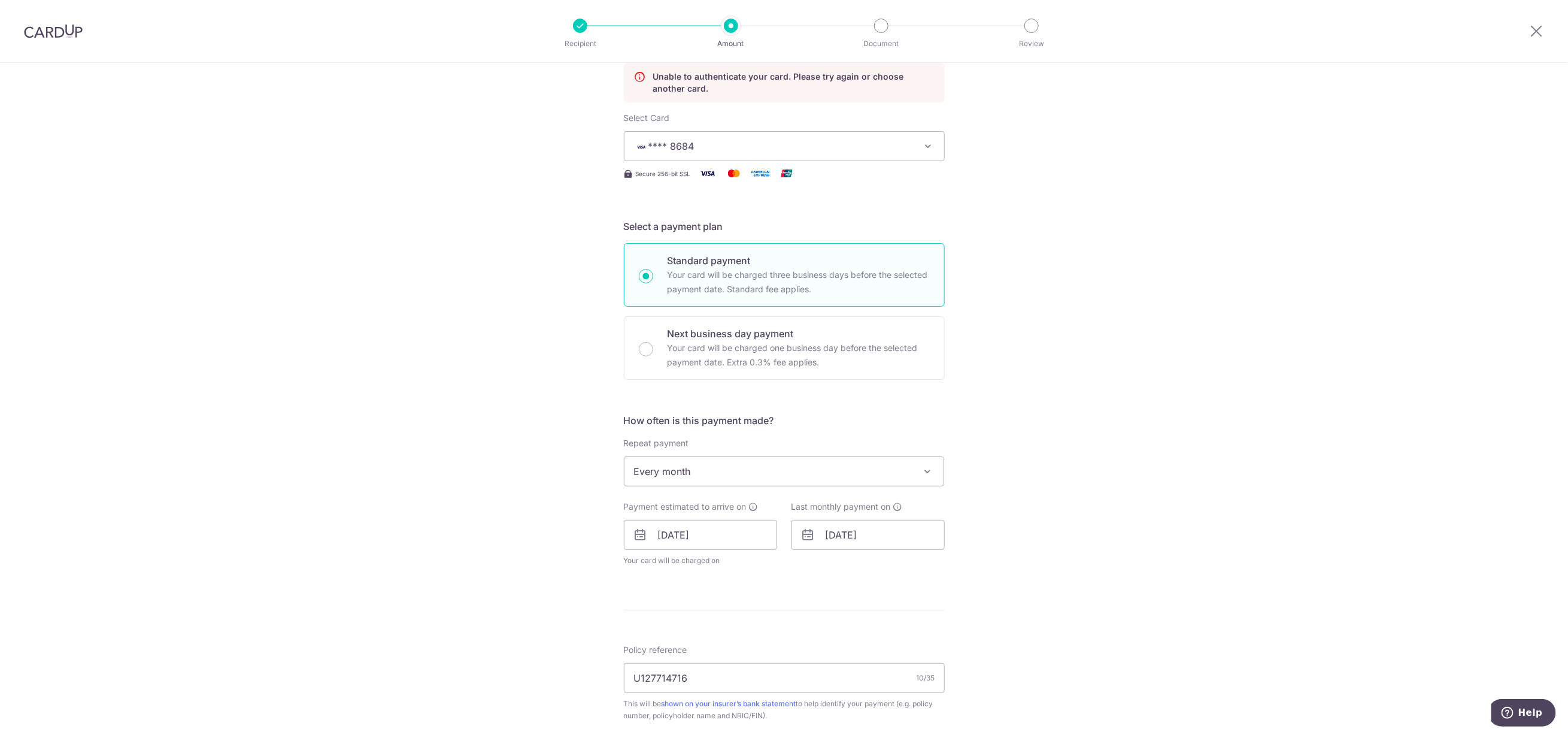
click at [809, 143] on span "**** 8684" at bounding box center [774, 146] width 279 height 14
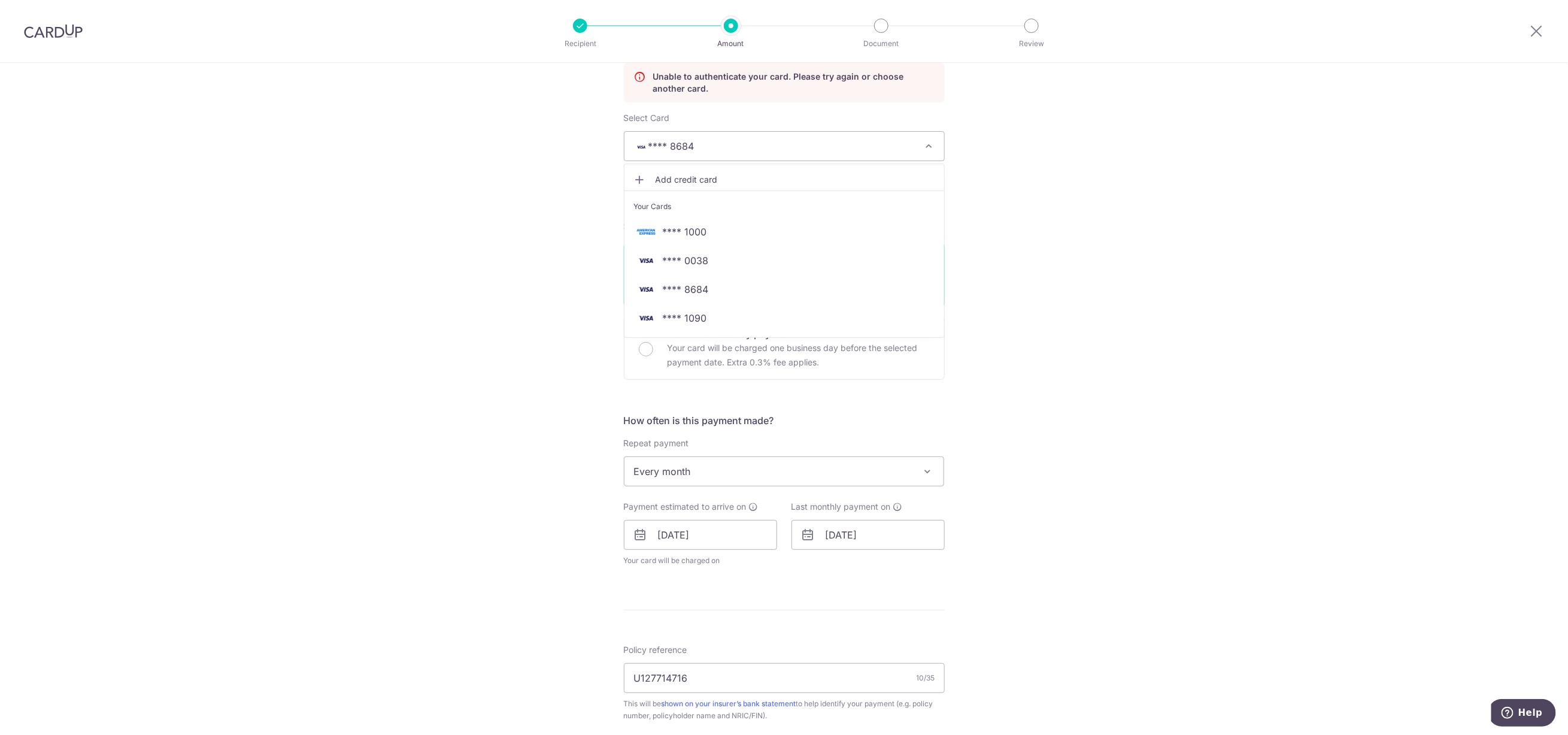
click at [693, 180] on span "Add credit card" at bounding box center [795, 180] width 279 height 12
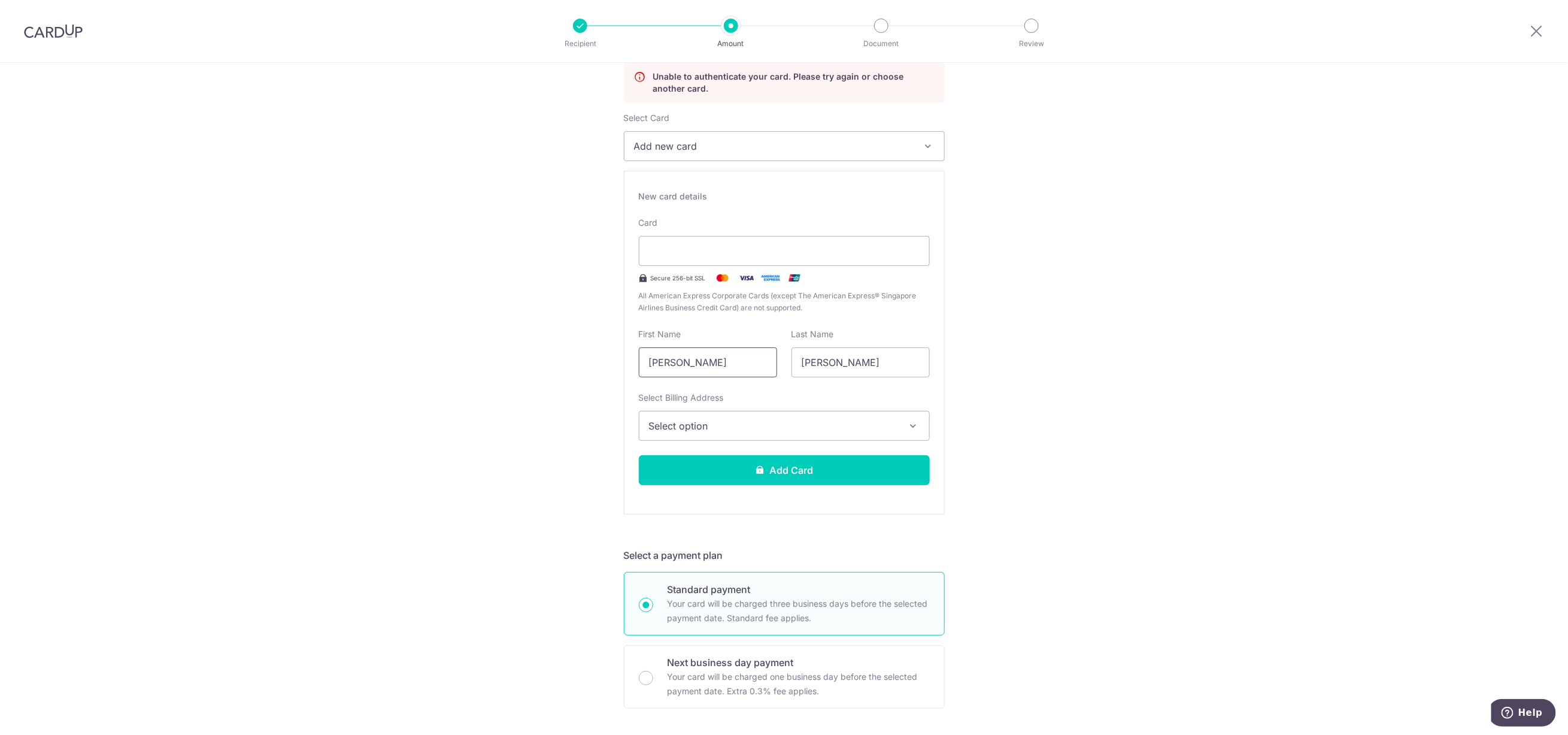
drag, startPoint x: 683, startPoint y: 361, endPoint x: 572, endPoint y: 354, distance: 111.2
click at [575, 354] on div "Tell us more about your payment Enter payment amount SGD 557.14 557.14 Unable t…" at bounding box center [784, 658] width 1568 height 1515
type input "YX"
type input "NG"
click at [713, 432] on span "Select option" at bounding box center [773, 425] width 249 height 14
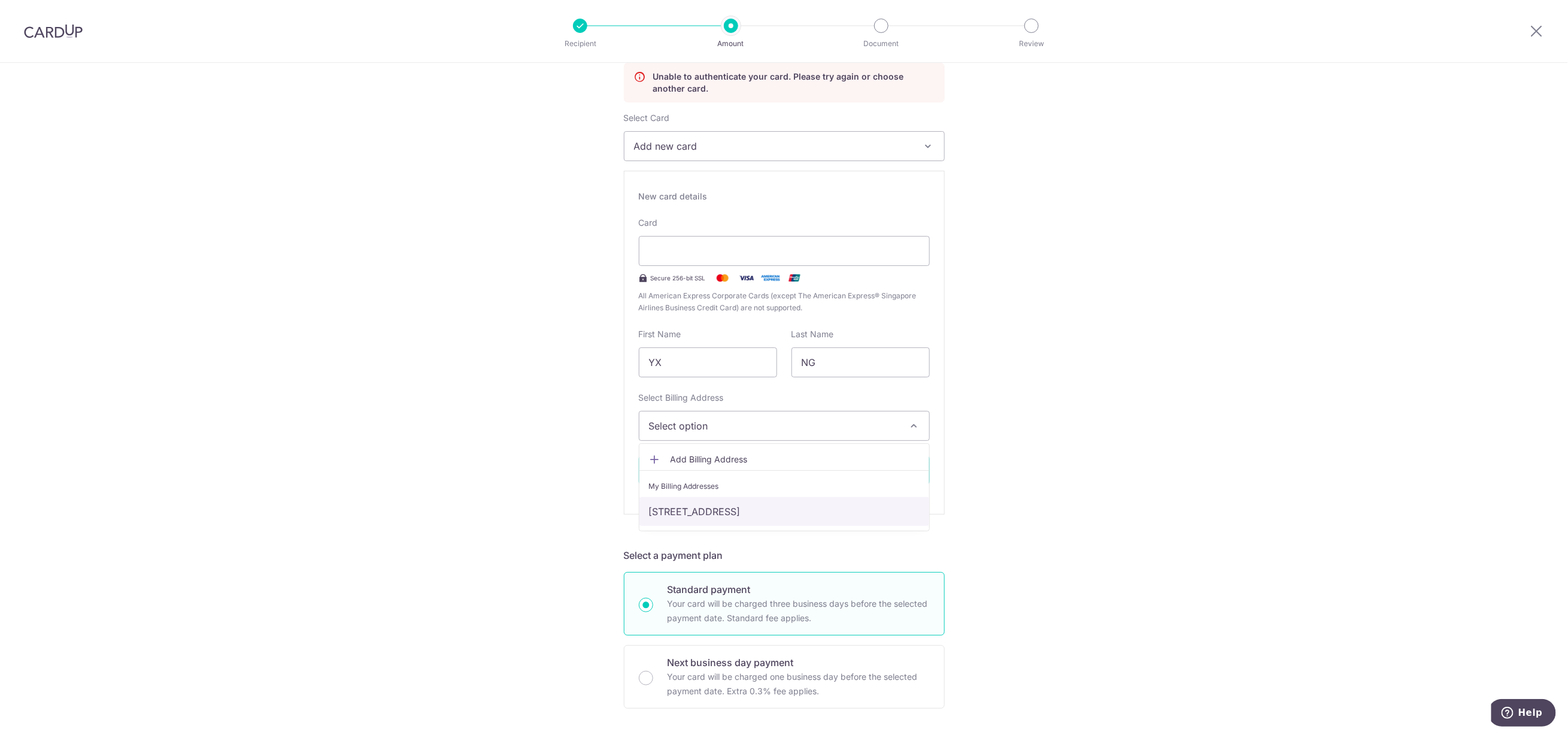
click at [717, 513] on link "[STREET_ADDRESS]" at bounding box center [784, 511] width 290 height 28
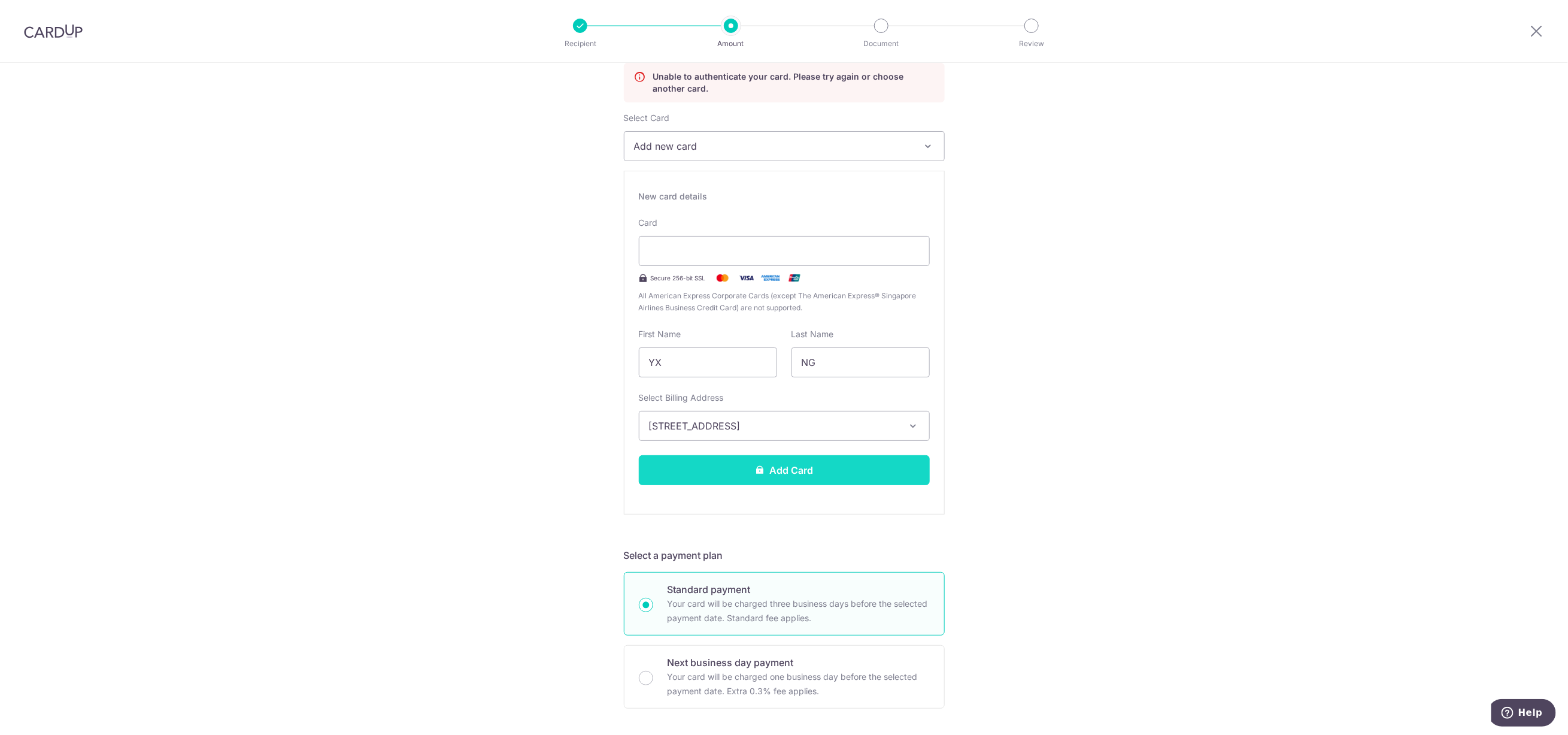
click at [728, 473] on button "Add Card" at bounding box center [784, 470] width 291 height 30
click at [714, 463] on button "Add Card" at bounding box center [784, 470] width 291 height 30
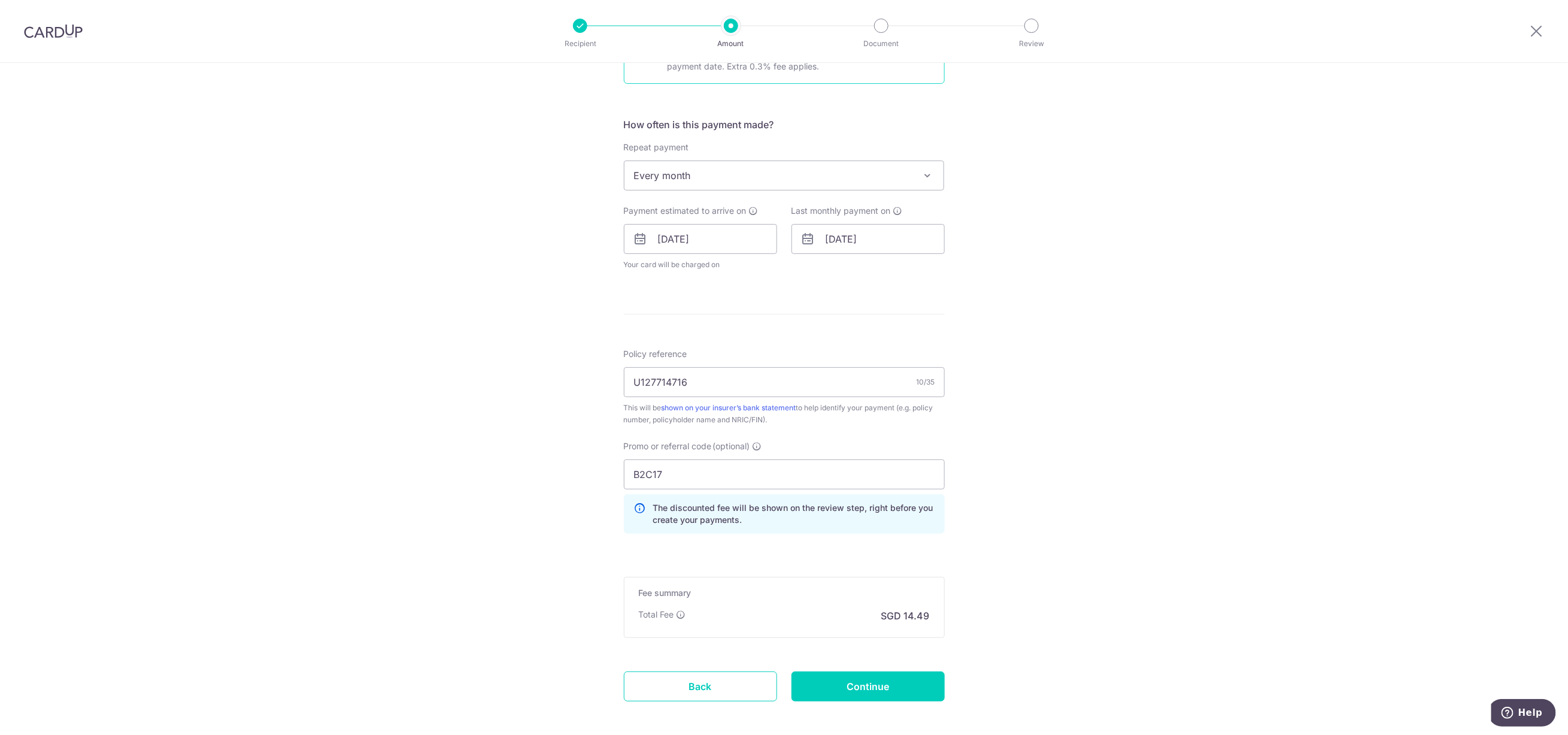
scroll to position [467, 0]
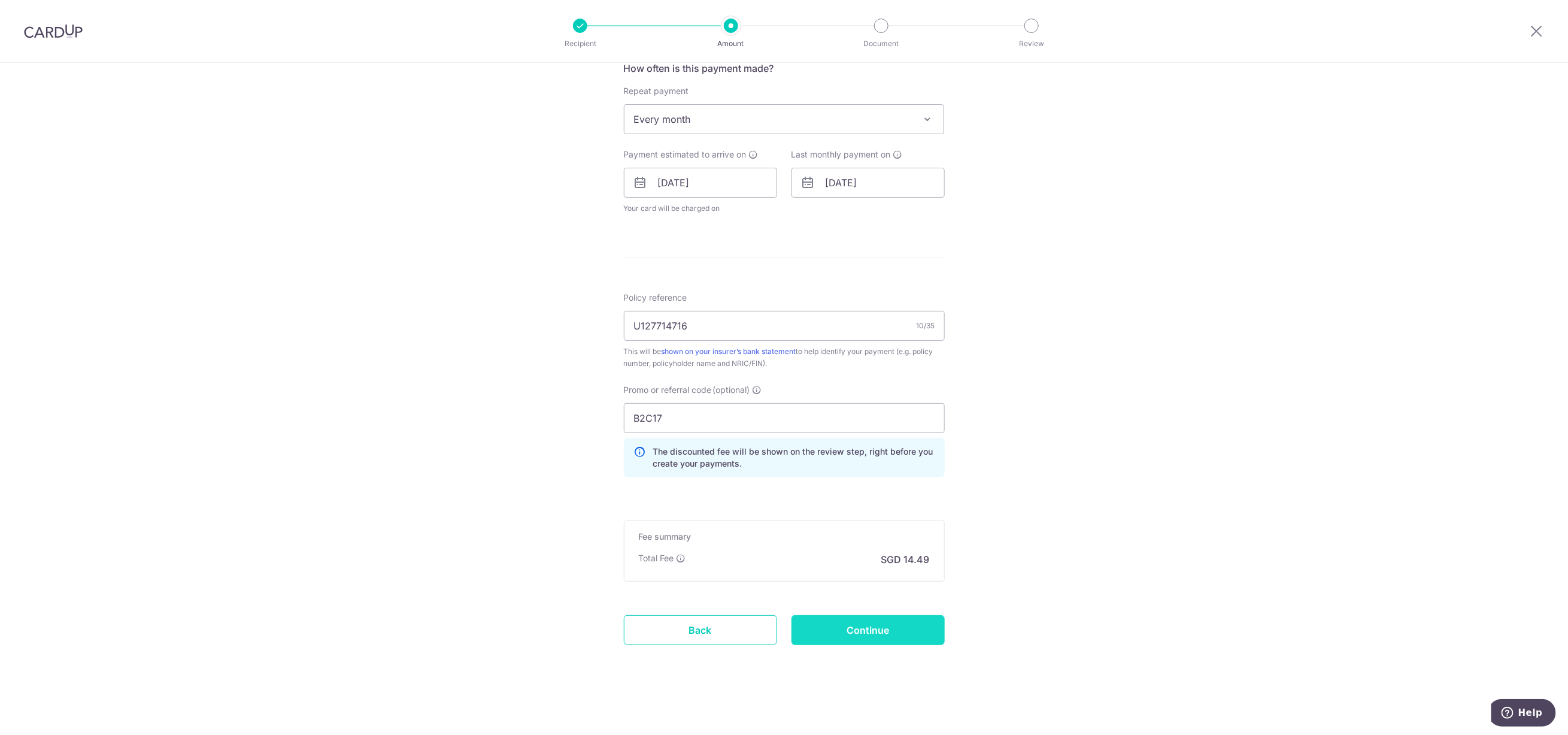
click at [868, 635] on input "Continue" at bounding box center [868, 630] width 153 height 30
type input "Update Schedule"
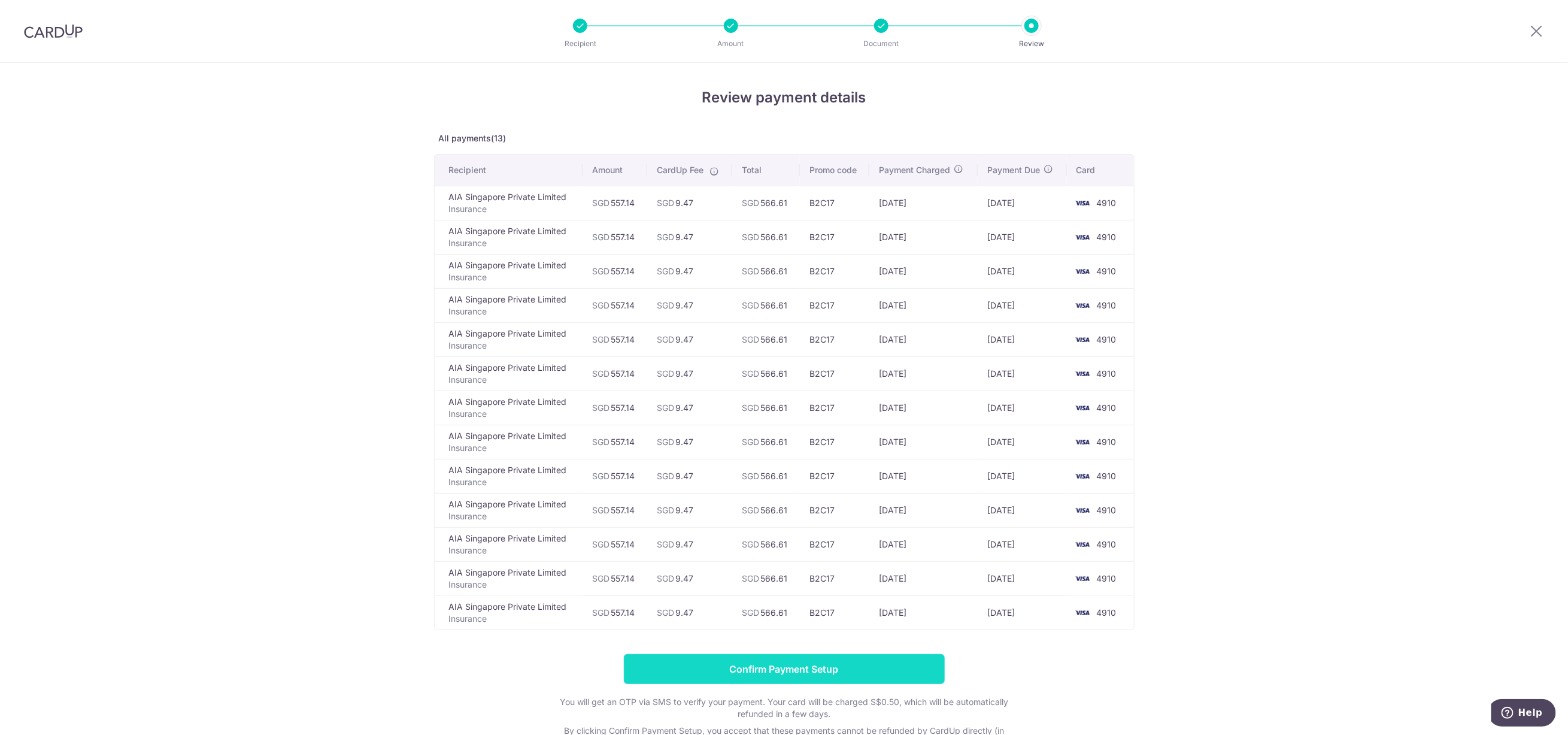
click at [782, 679] on input "Confirm Payment Setup" at bounding box center [784, 669] width 321 height 30
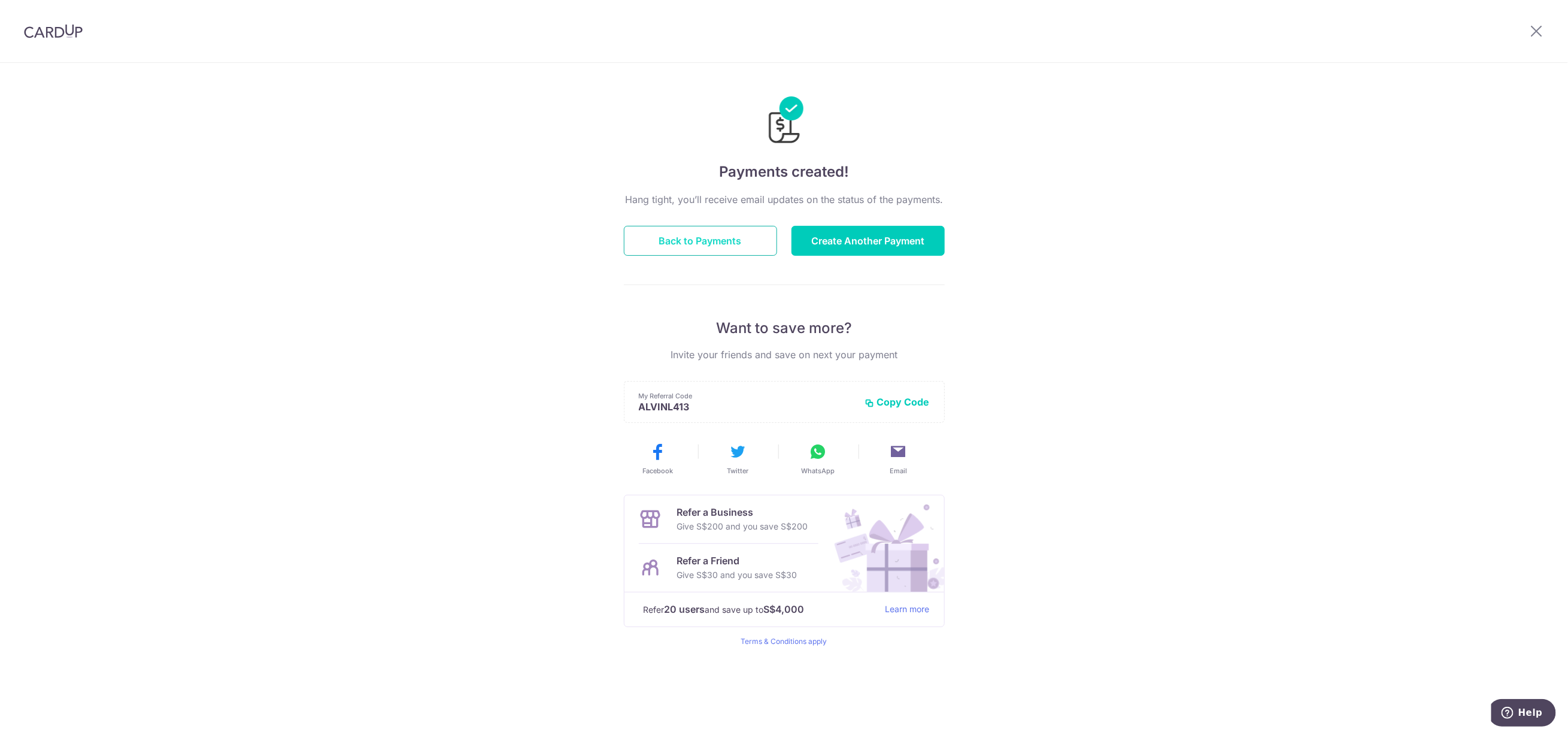
click at [726, 240] on button "Back to Payments" at bounding box center [700, 240] width 153 height 30
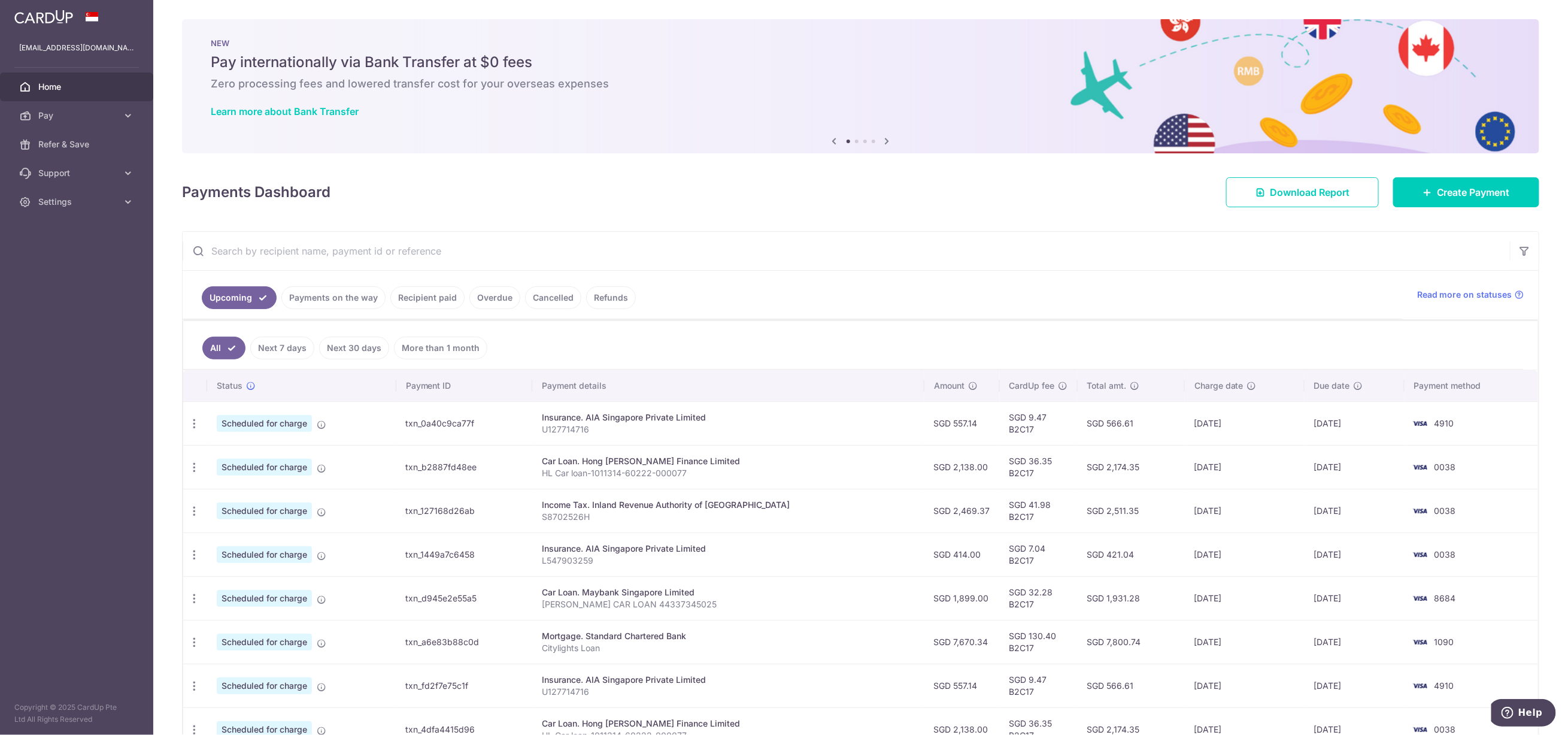
click at [324, 296] on link "Payments on the way" at bounding box center [333, 297] width 104 height 23
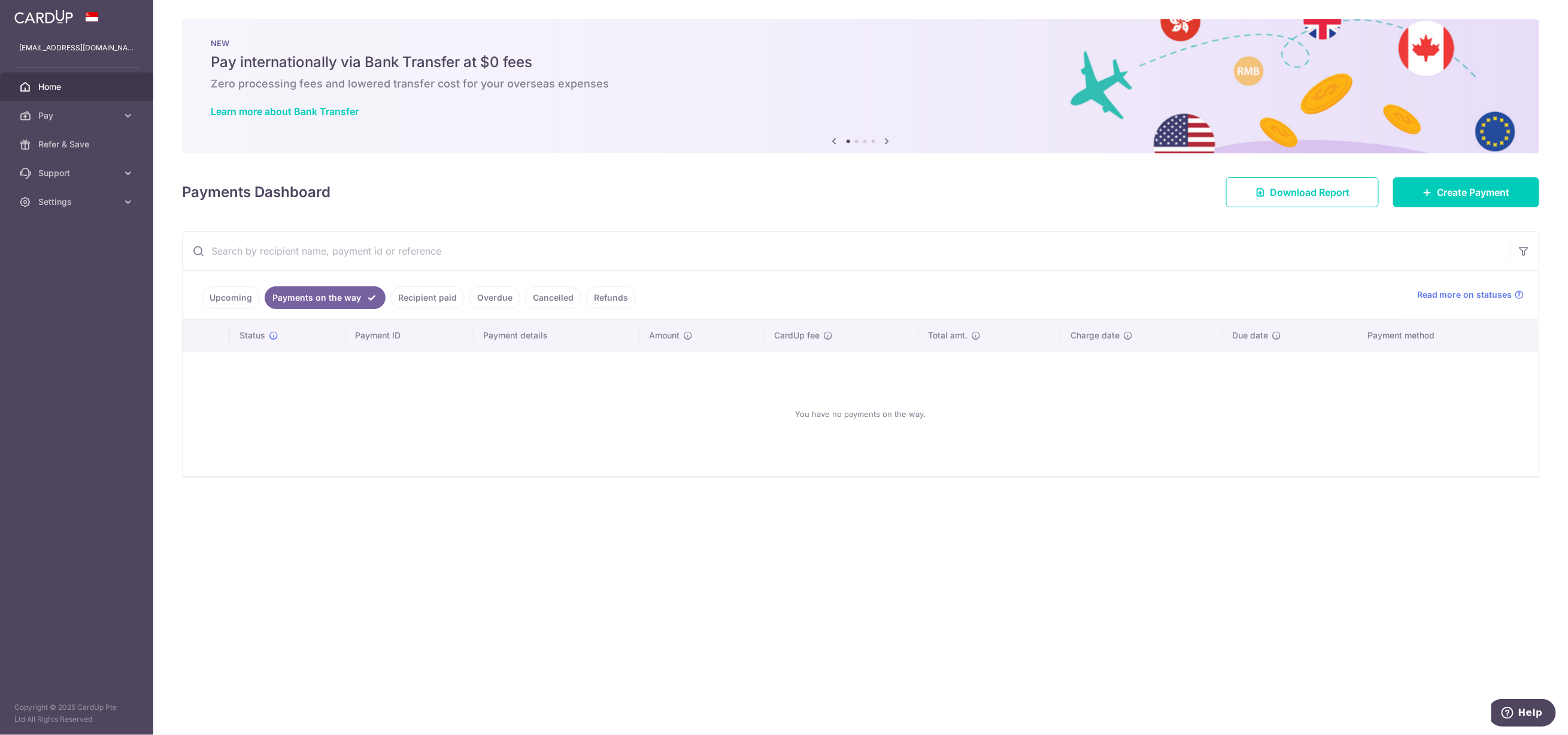
click at [429, 298] on link "Recipient paid" at bounding box center [427, 297] width 74 height 23
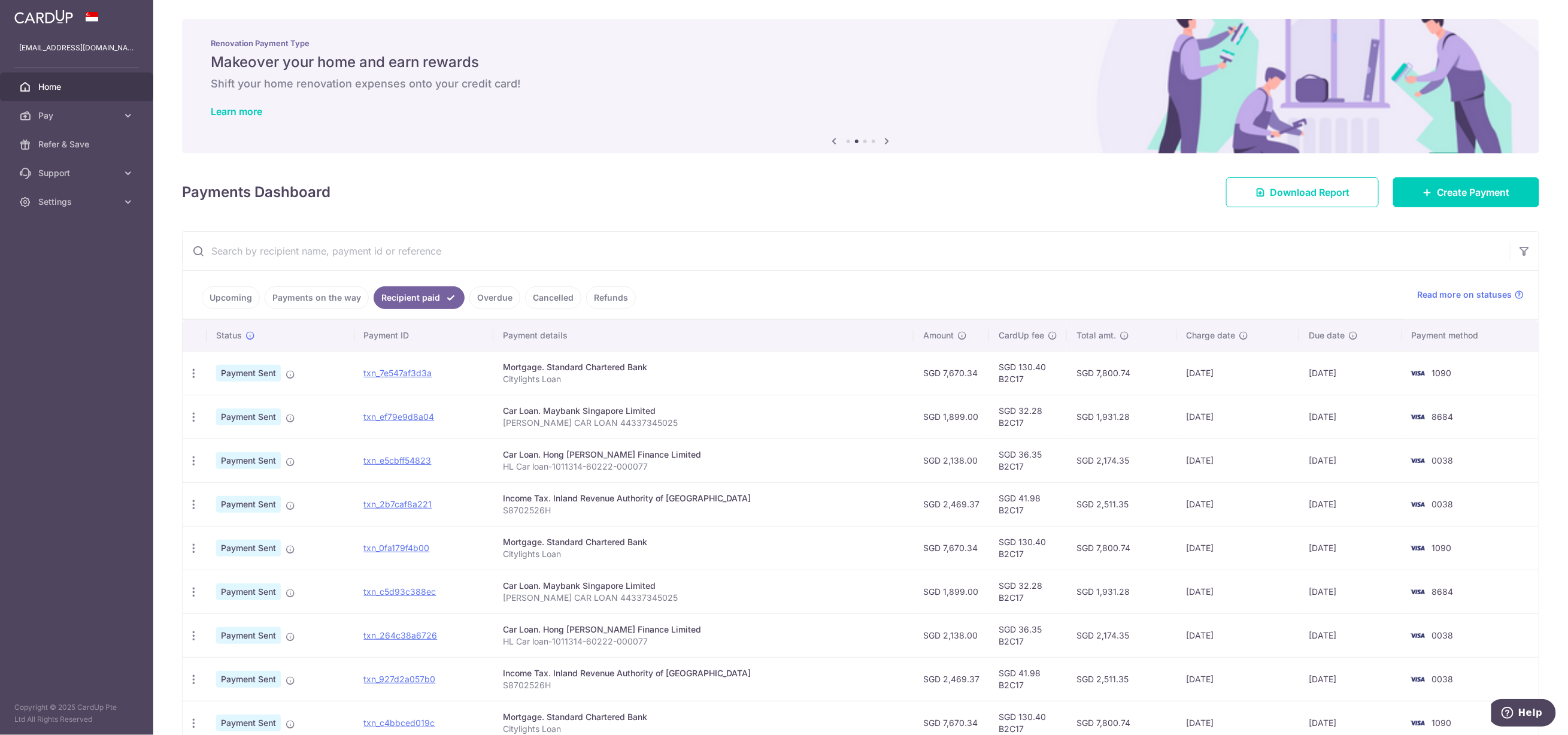
click at [220, 297] on link "Upcoming" at bounding box center [231, 297] width 58 height 23
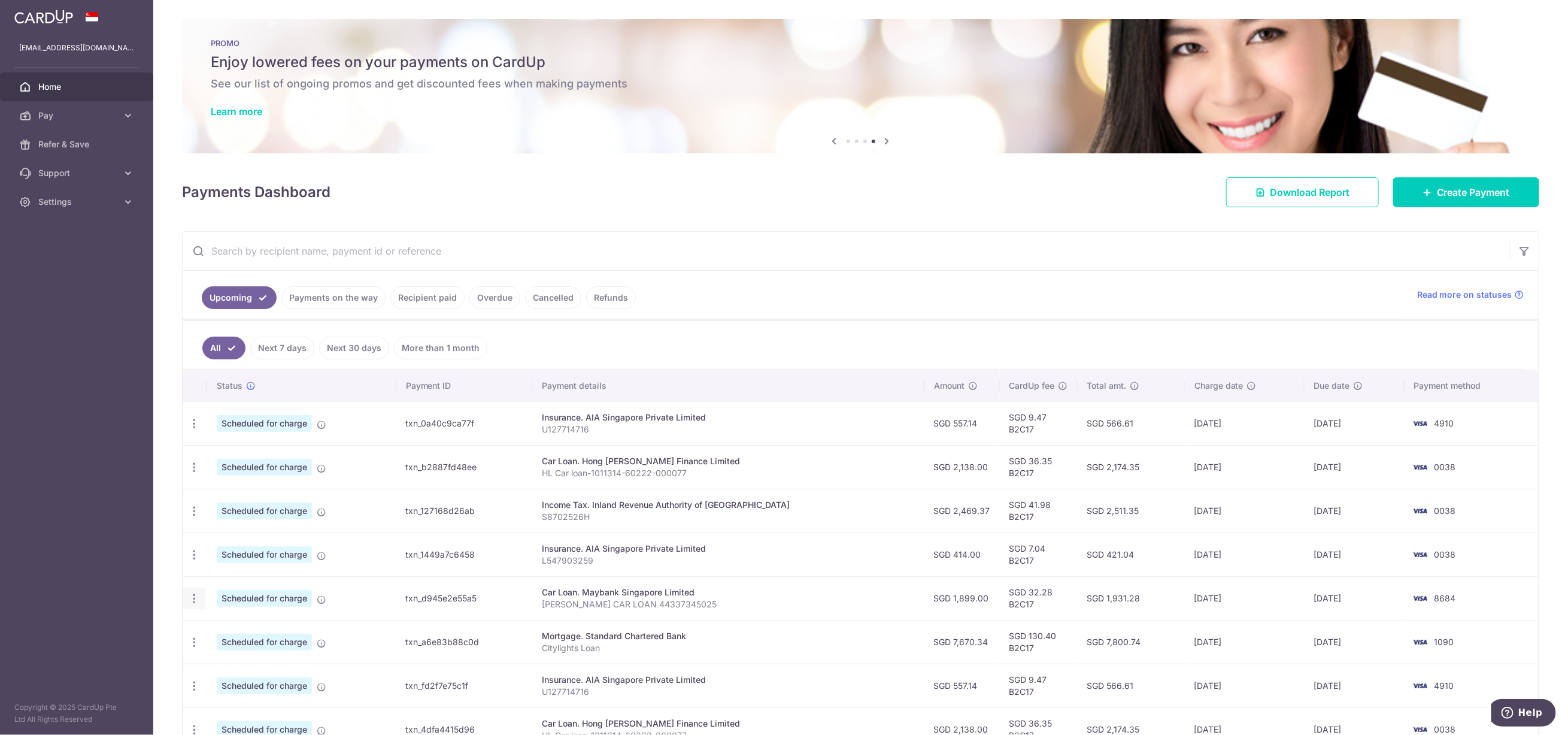
click at [191, 605] on icon "button" at bounding box center [194, 598] width 12 height 12
click at [231, 634] on span "Update payment" at bounding box center [258, 631] width 81 height 14
radio input "true"
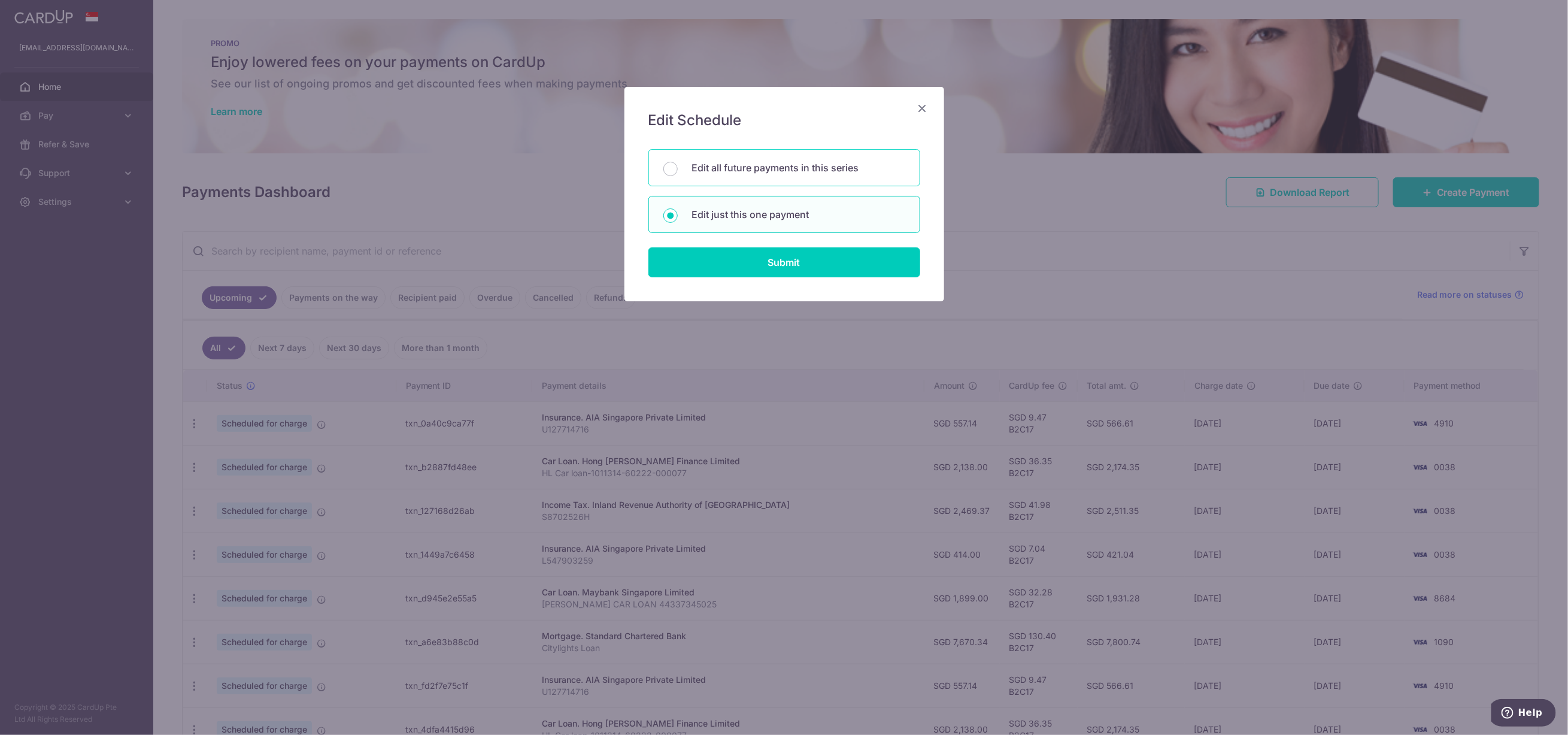
click at [728, 165] on p "Edit all future payments in this series" at bounding box center [799, 167] width 213 height 14
click at [678, 165] on input "Edit all future payments in this series" at bounding box center [670, 169] width 14 height 14
radio input "true"
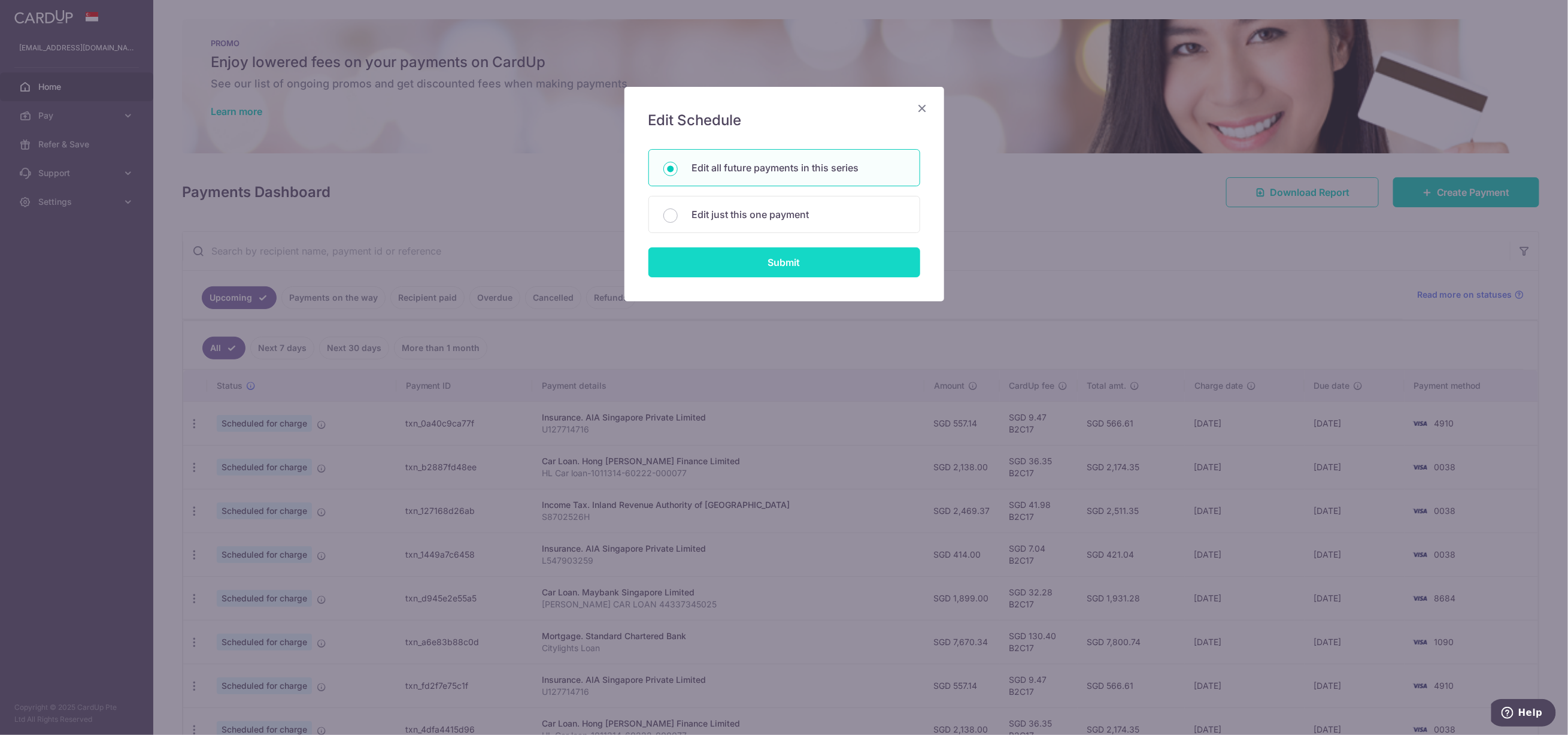
click at [758, 259] on input "Submit" at bounding box center [784, 262] width 272 height 30
radio input "true"
type input "1,899.00"
type input "NG YUAN XIN CAR LOAN 44337345025"
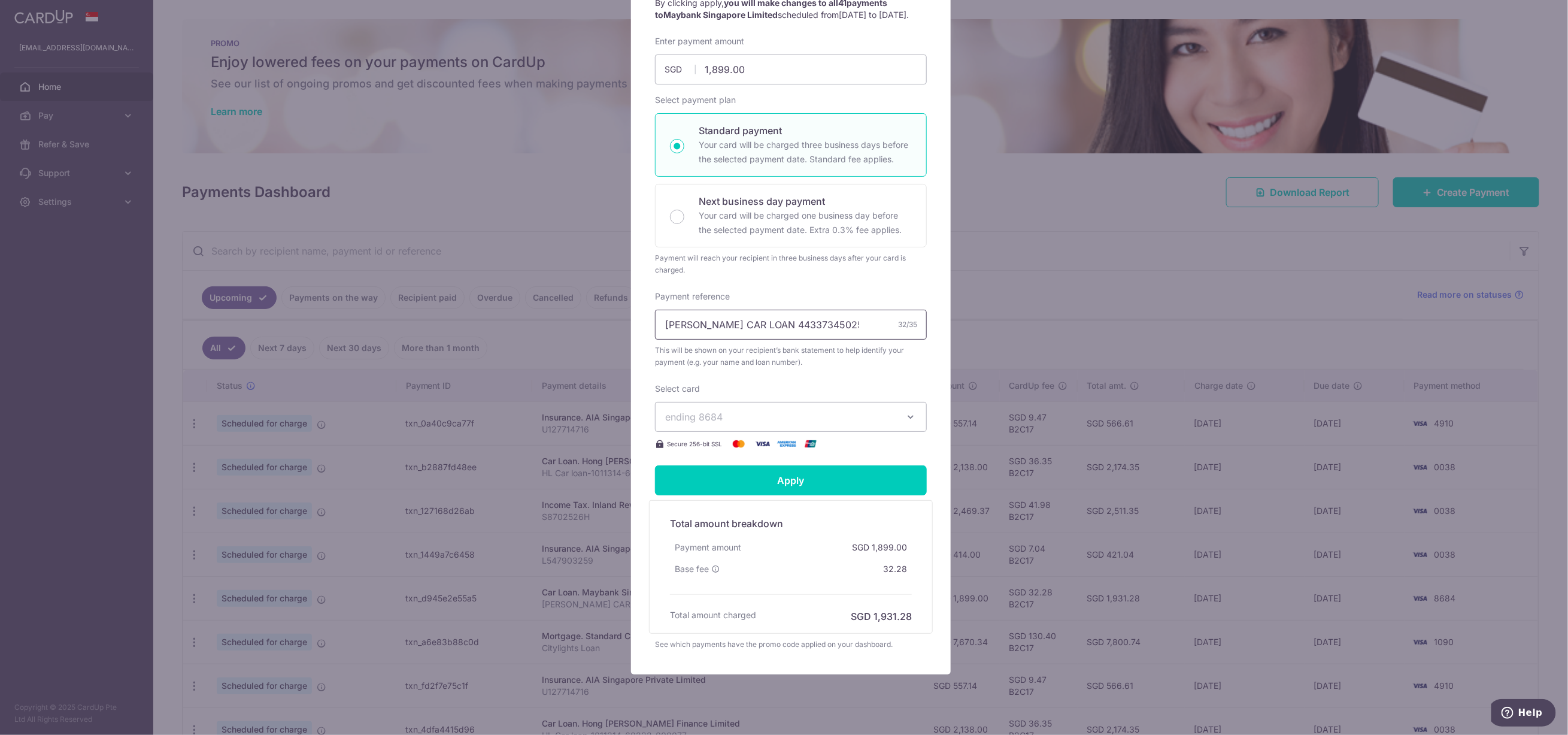
scroll to position [178, 0]
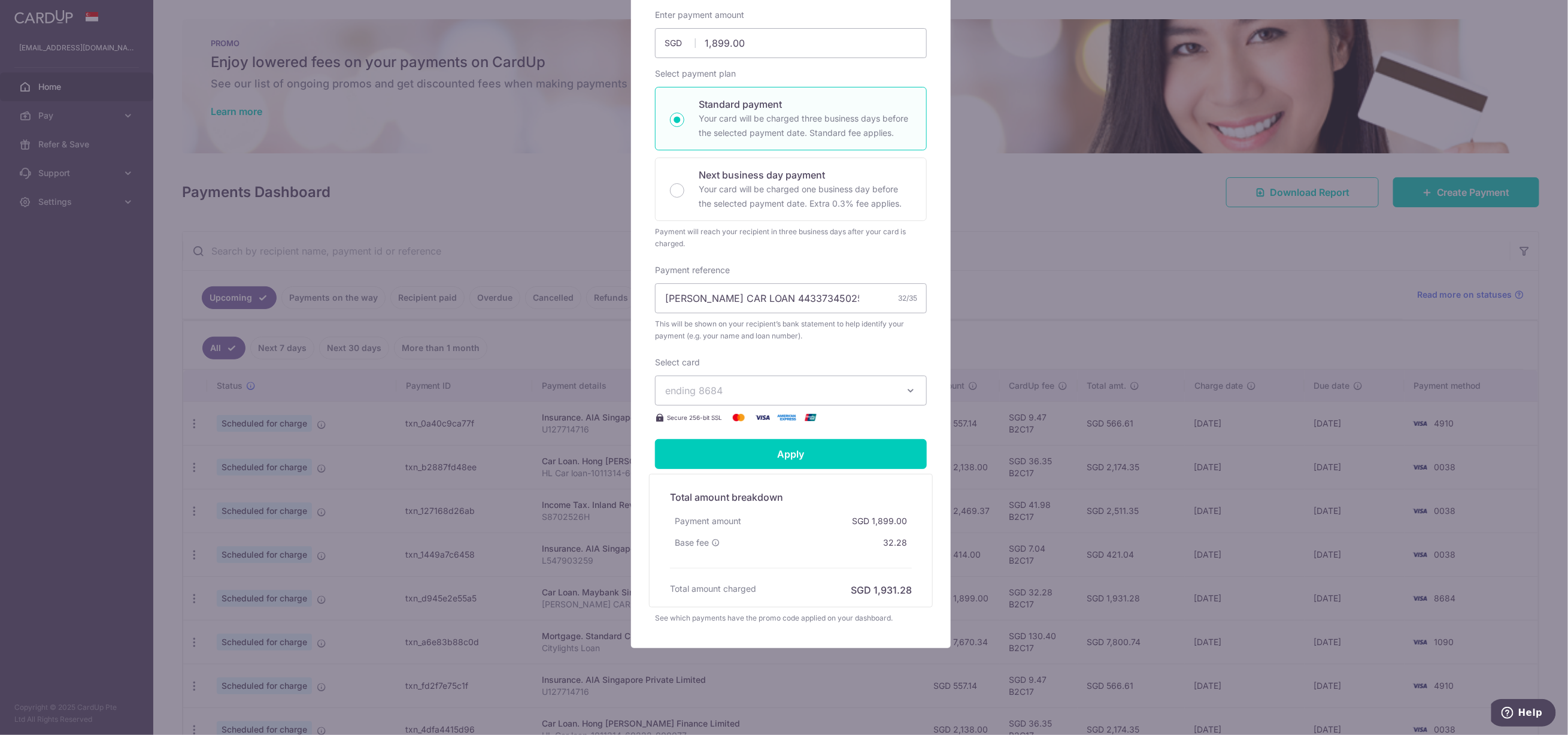
click at [774, 383] on span "ending 8684" at bounding box center [780, 390] width 230 height 14
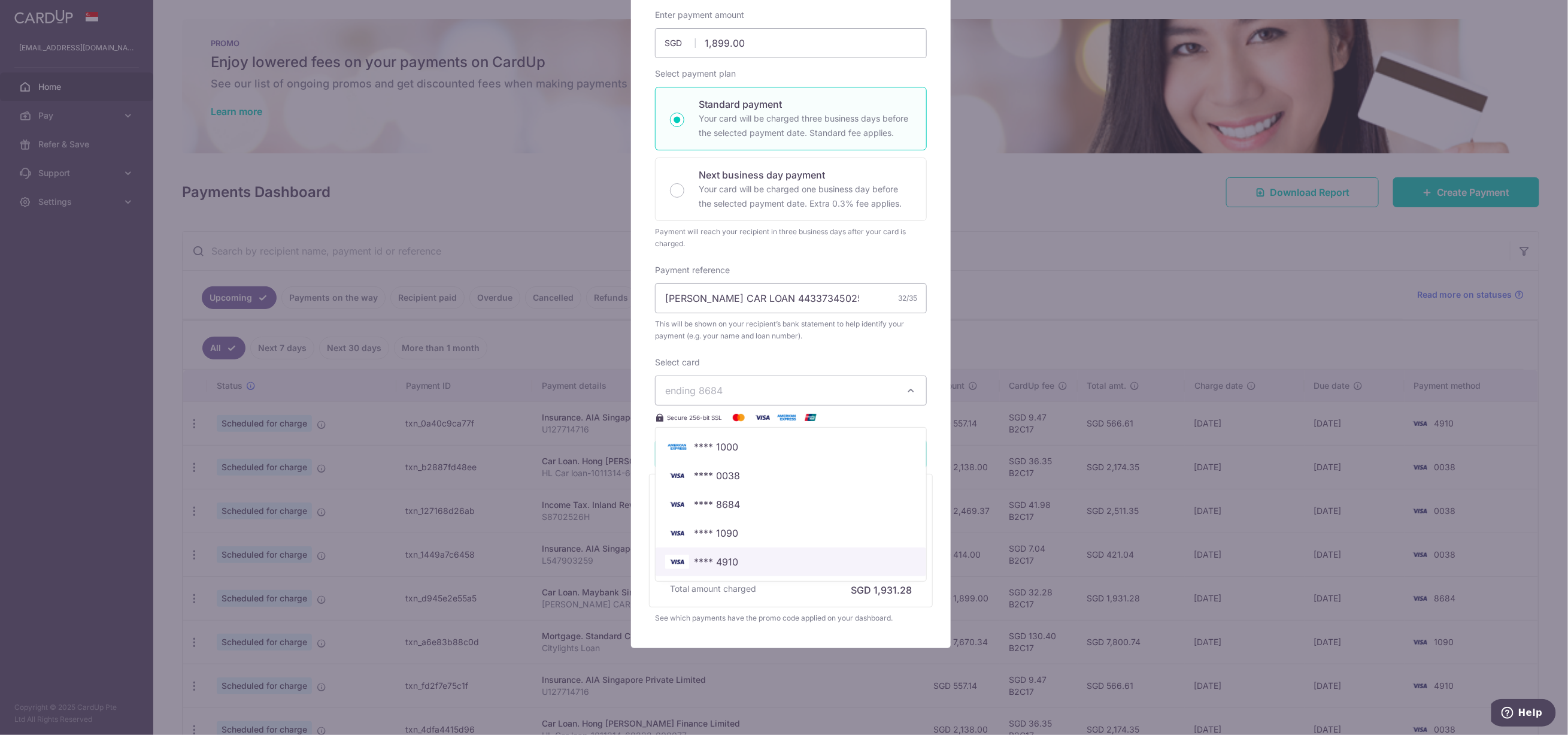
click at [726, 563] on span "**** 4910" at bounding box center [716, 562] width 45 height 14
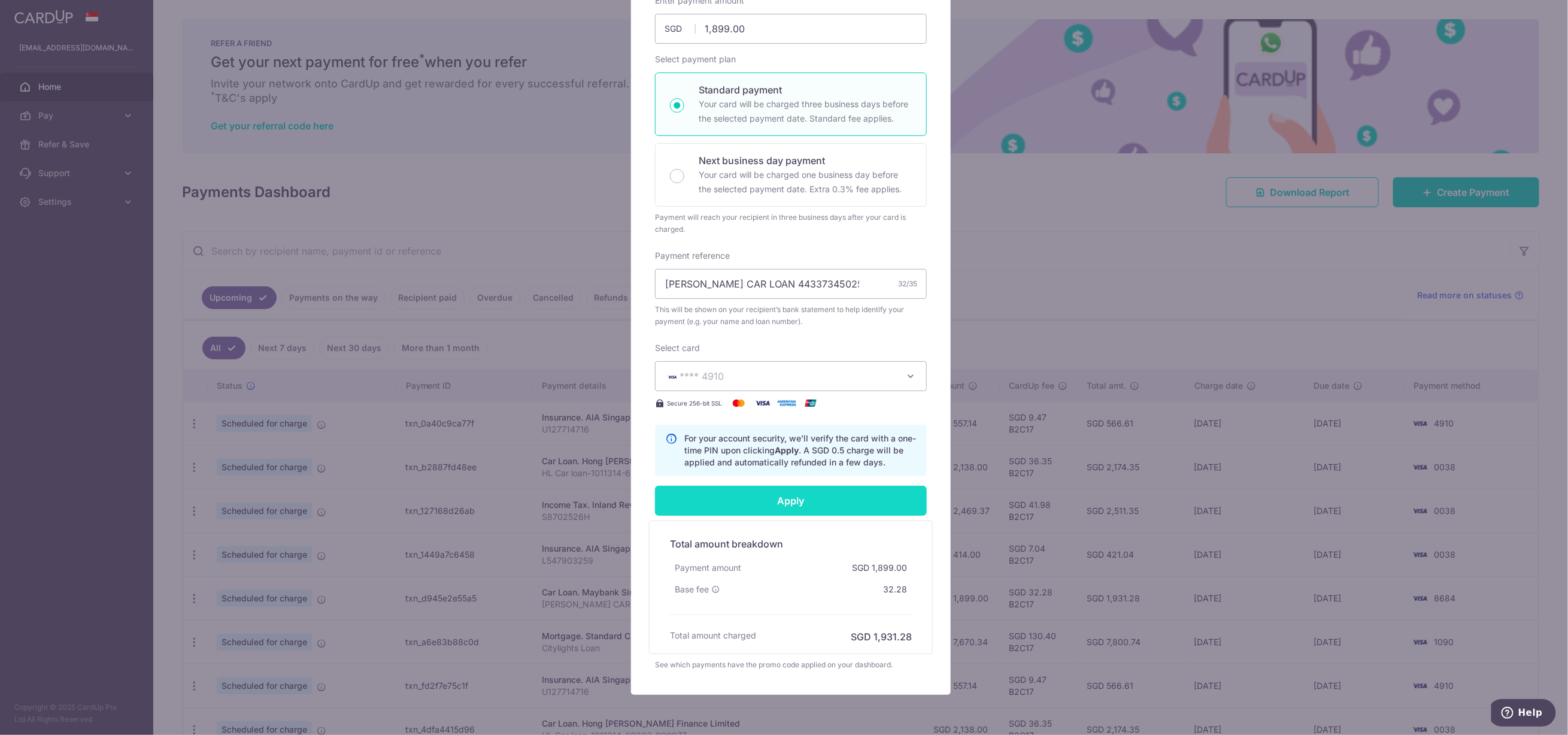
click at [773, 500] on input "Apply" at bounding box center [790, 500] width 272 height 30
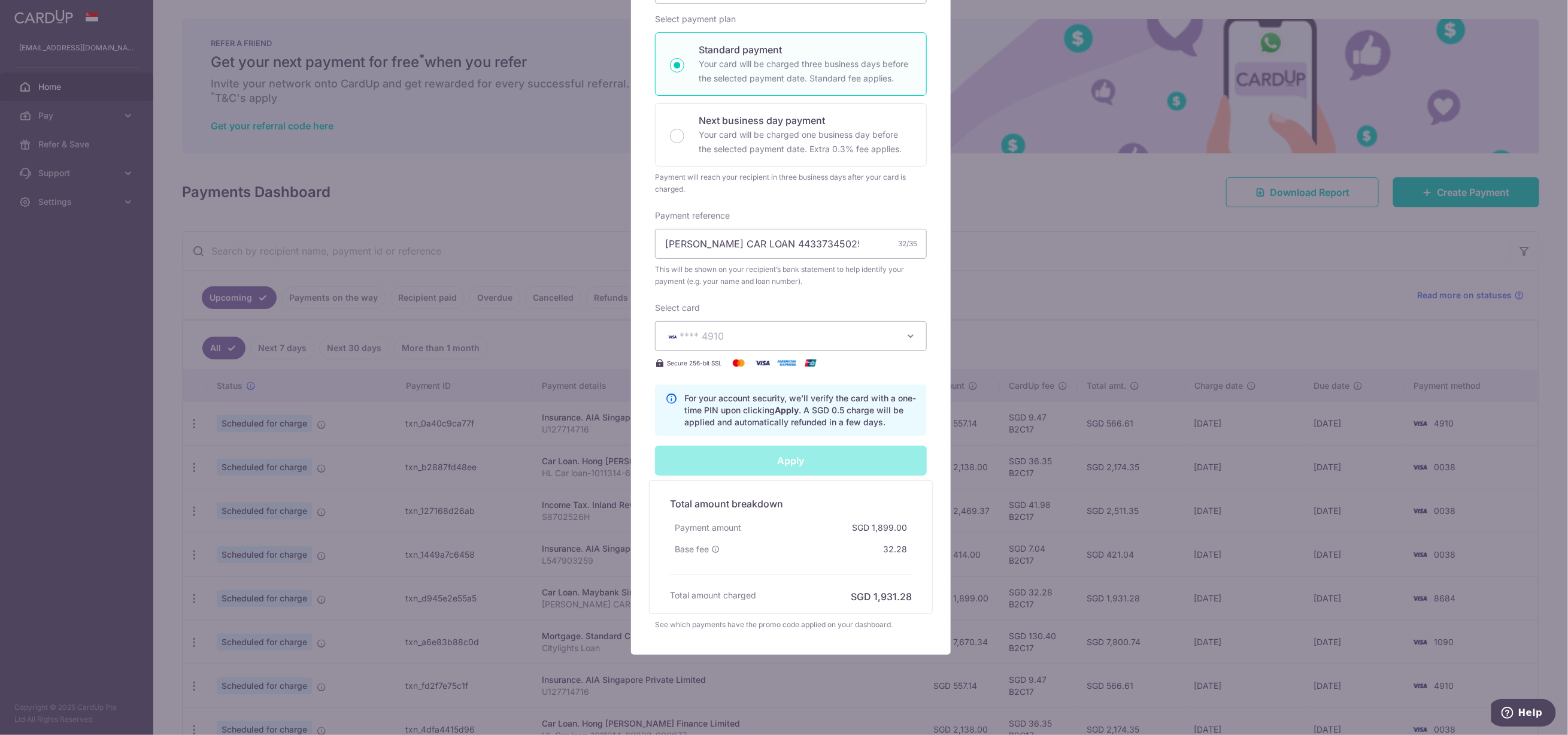
scroll to position [240, 0]
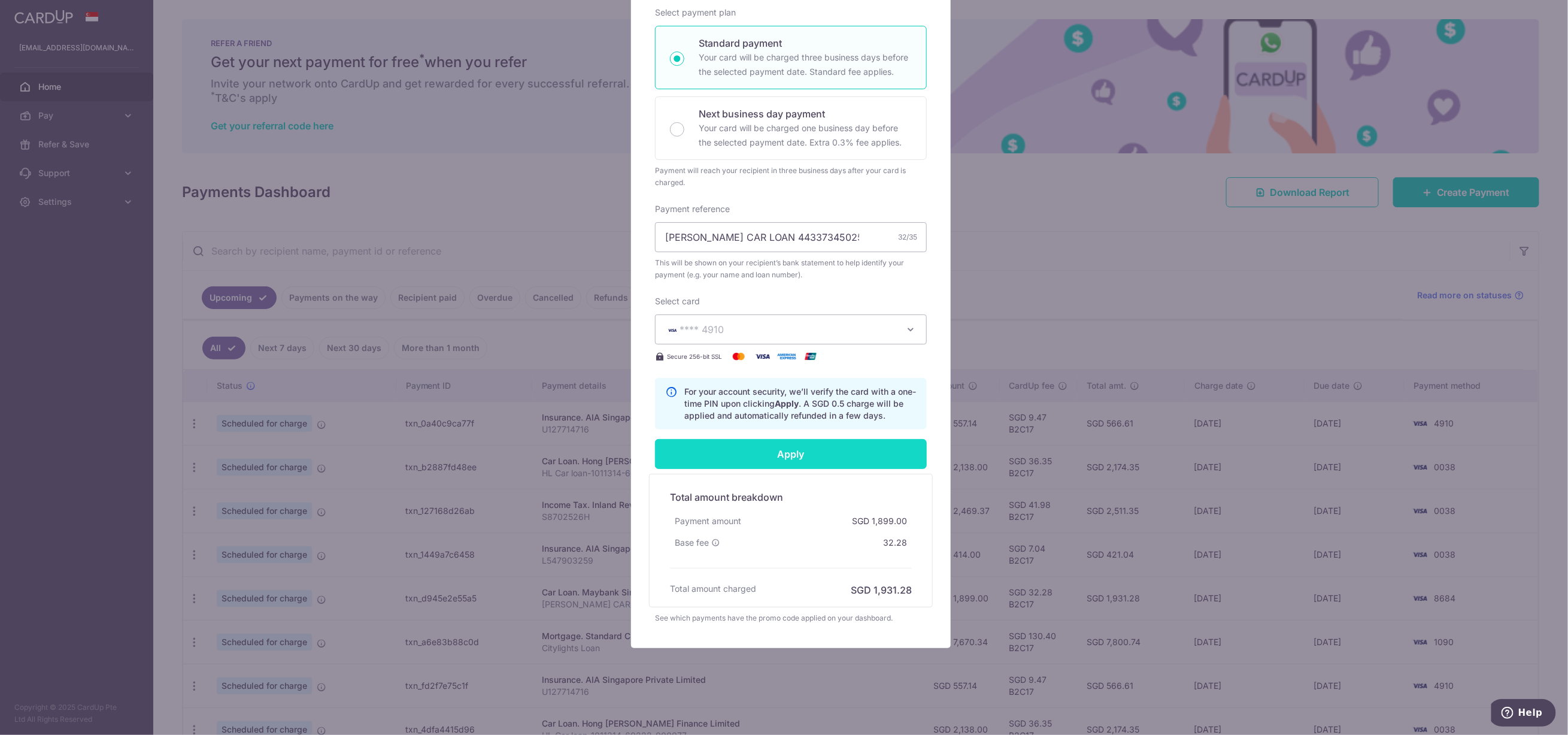
click at [814, 460] on input "Apply" at bounding box center [790, 454] width 272 height 30
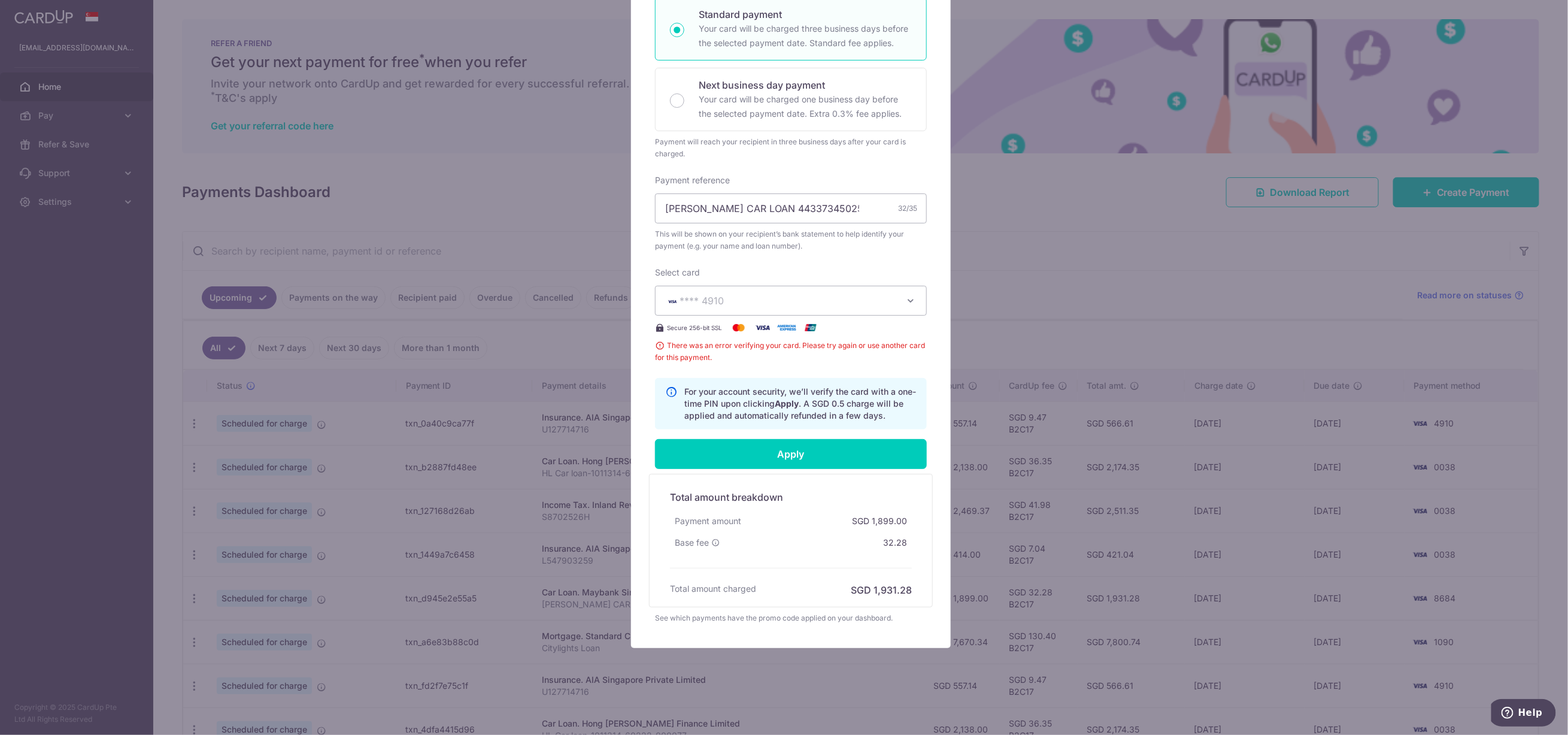
scroll to position [268, 0]
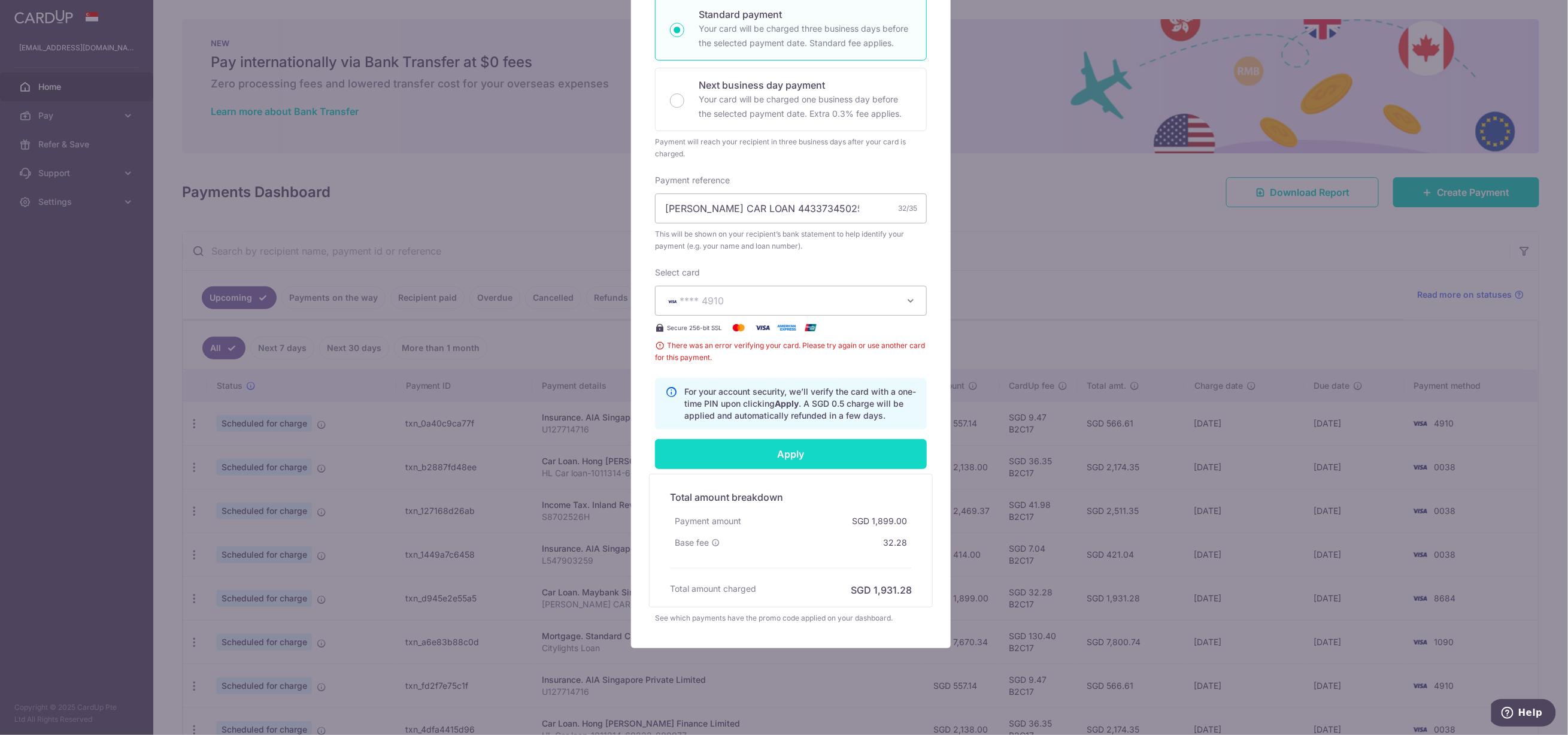
click at [820, 451] on input "Apply" at bounding box center [790, 454] width 272 height 30
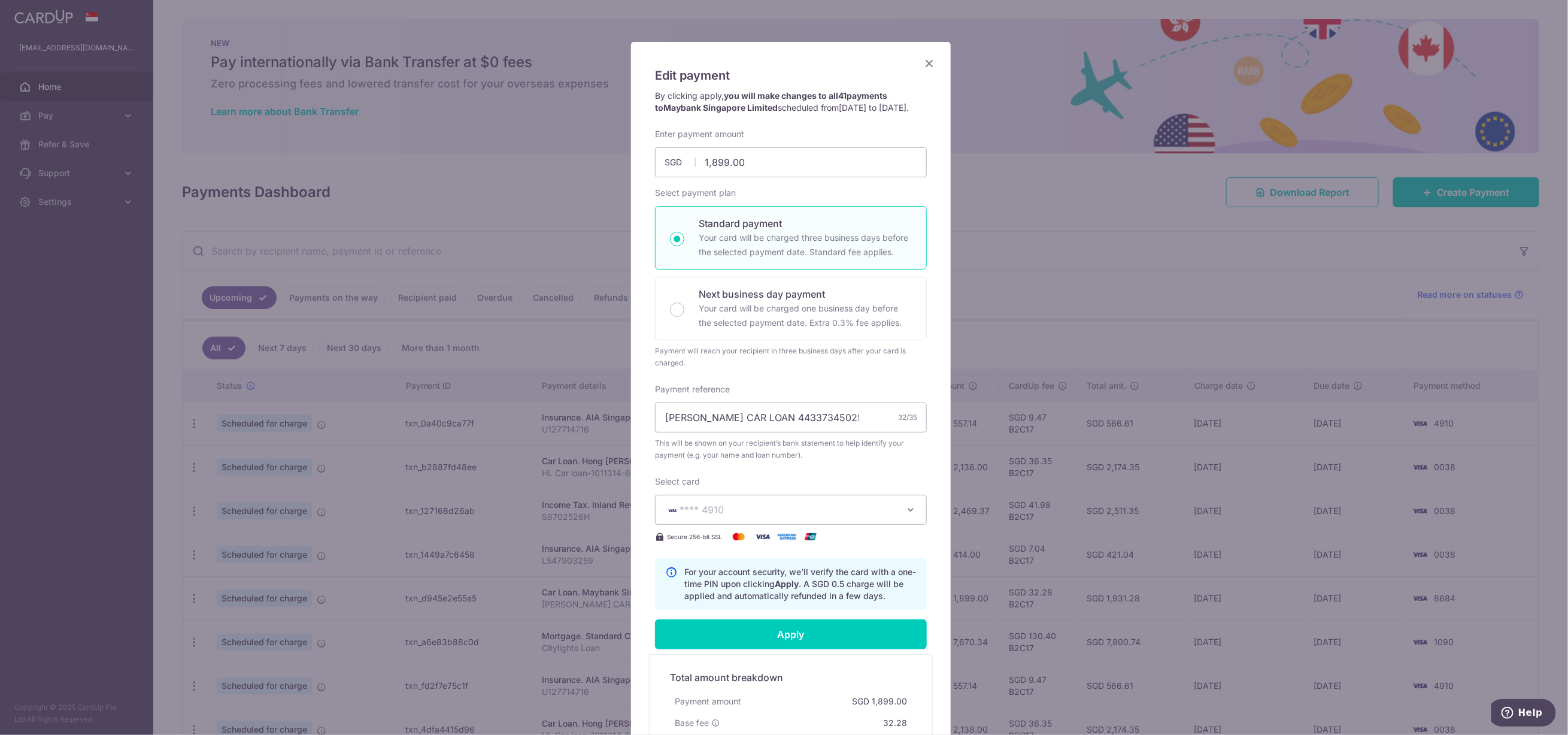
scroll to position [90, 0]
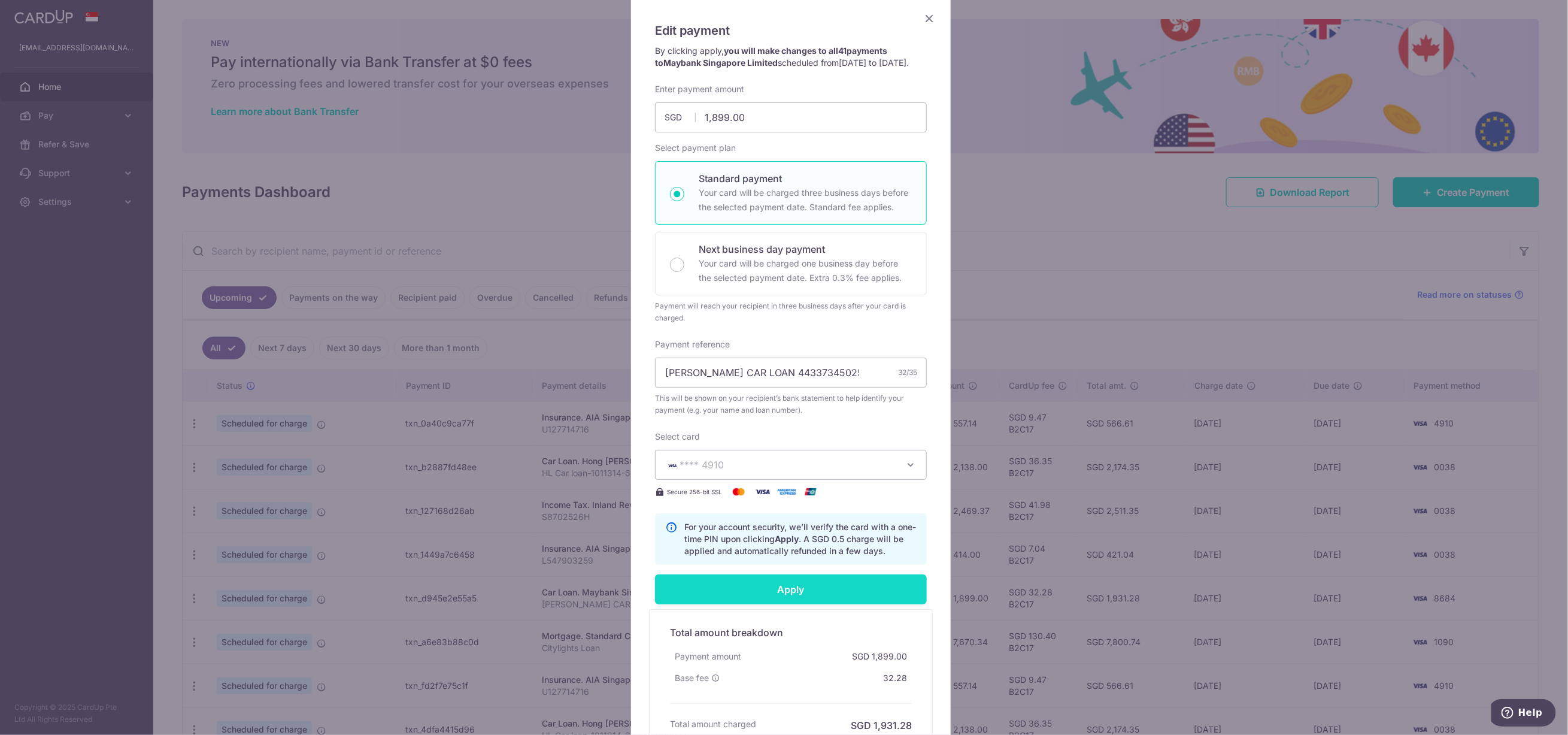
click at [783, 594] on input "Apply" at bounding box center [790, 589] width 272 height 30
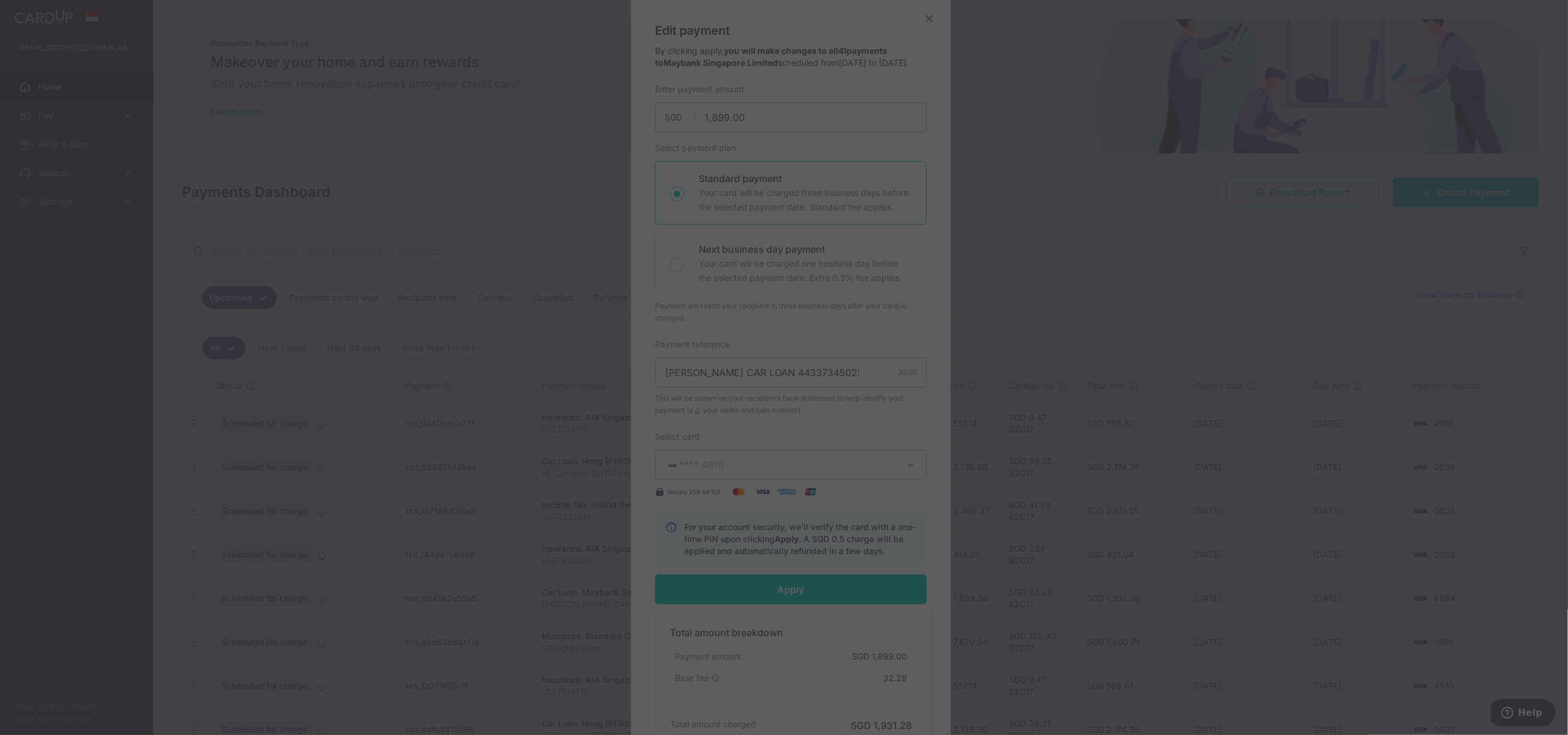
type input "Successfully Applied"
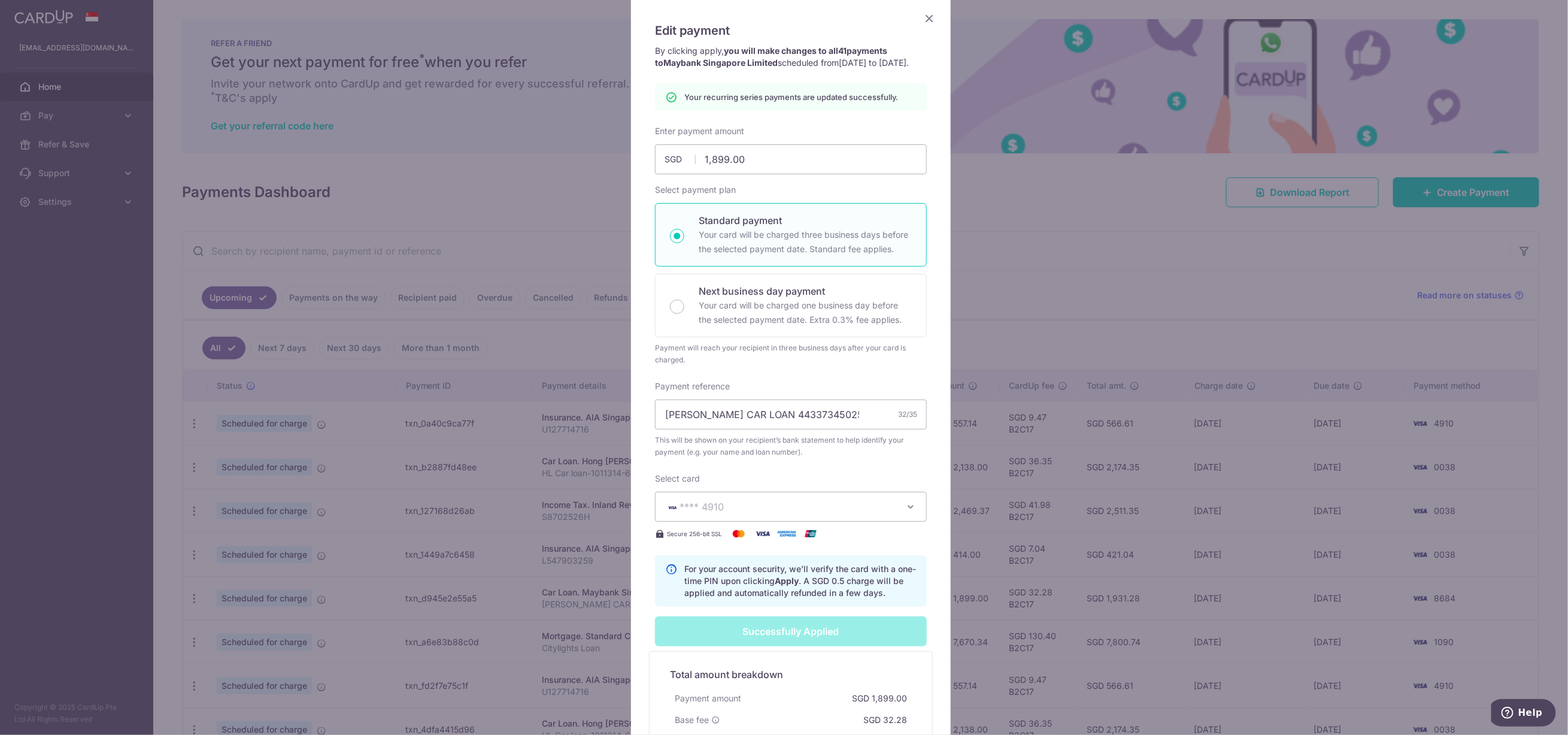
click at [1076, 304] on div "Edit payment By clicking apply, you will make changes to all 41 payments to May…" at bounding box center [784, 367] width 1568 height 735
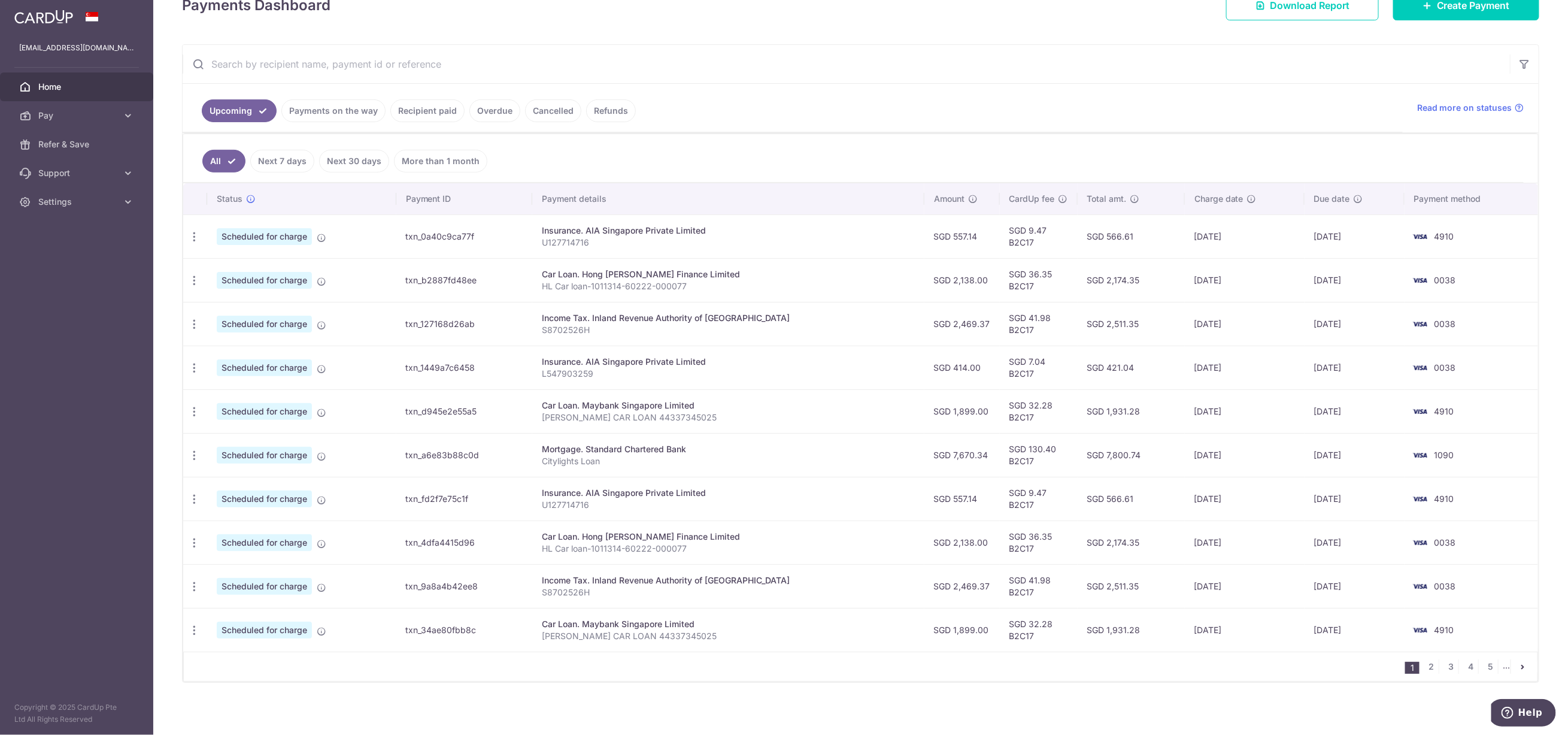
scroll to position [197, 0]
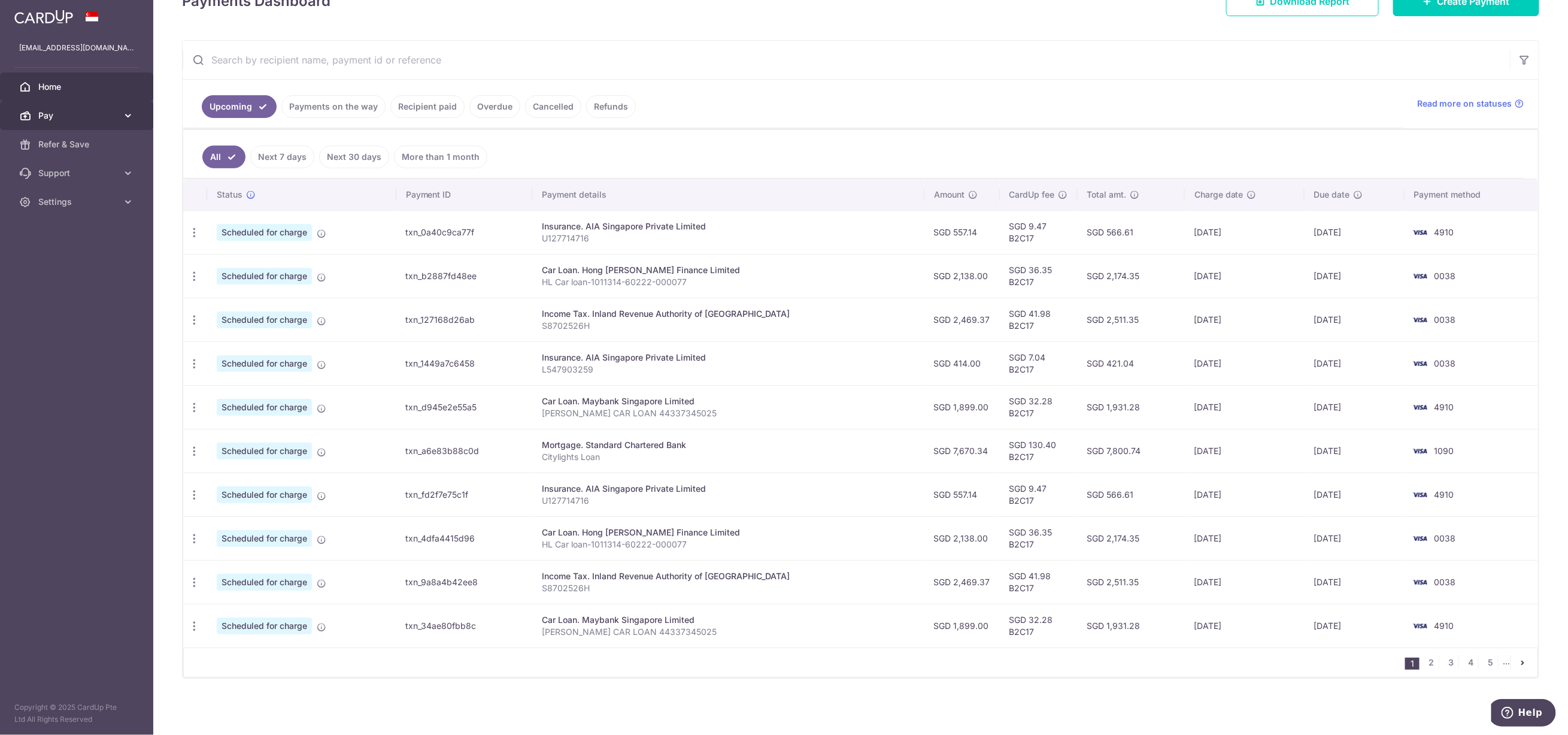
click at [126, 118] on icon at bounding box center [128, 116] width 12 height 12
click at [53, 201] on span "Cards" at bounding box center [78, 202] width 79 height 12
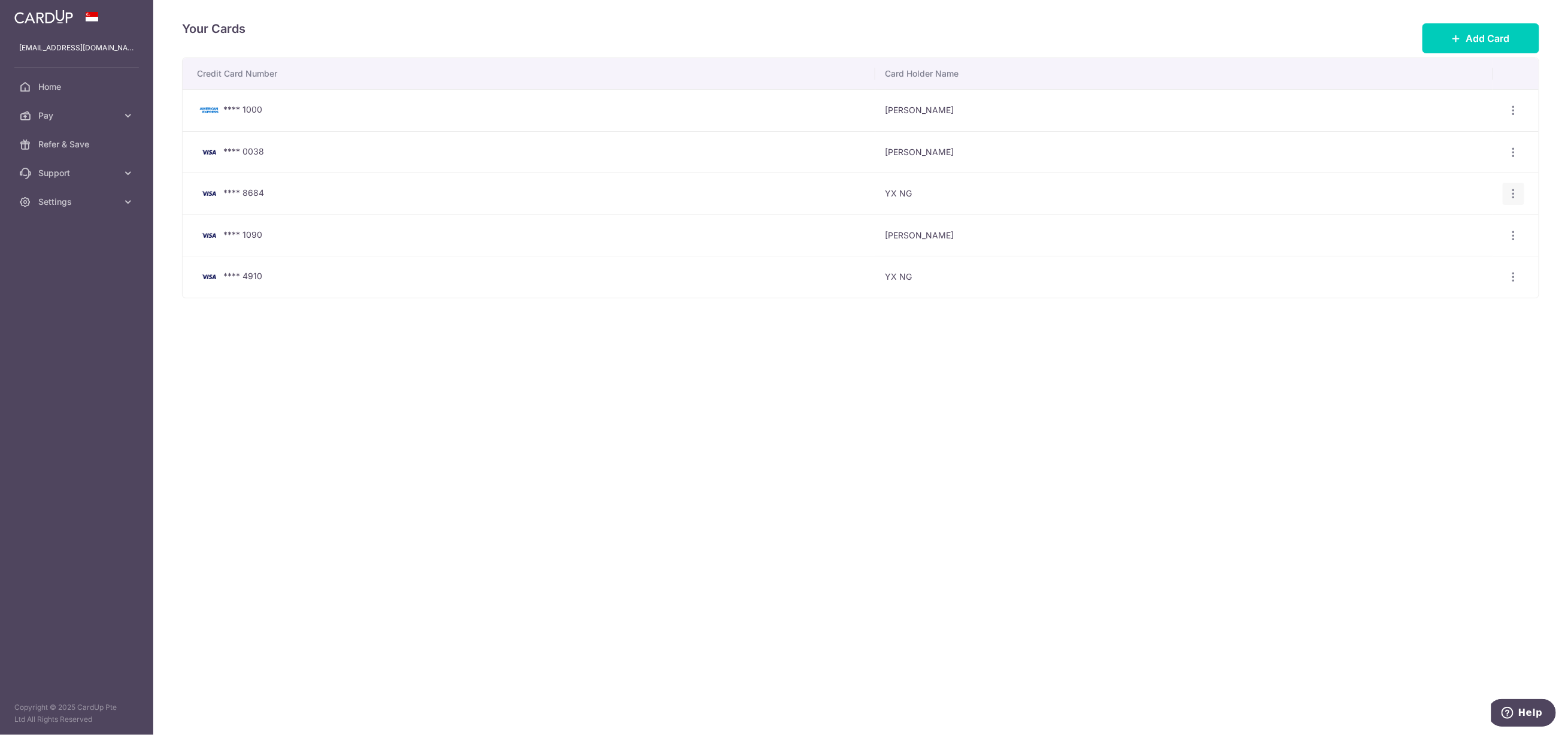
click at [1514, 197] on icon "button" at bounding box center [1513, 193] width 12 height 12
click at [1459, 255] on span "Delete" at bounding box center [1474, 255] width 81 height 14
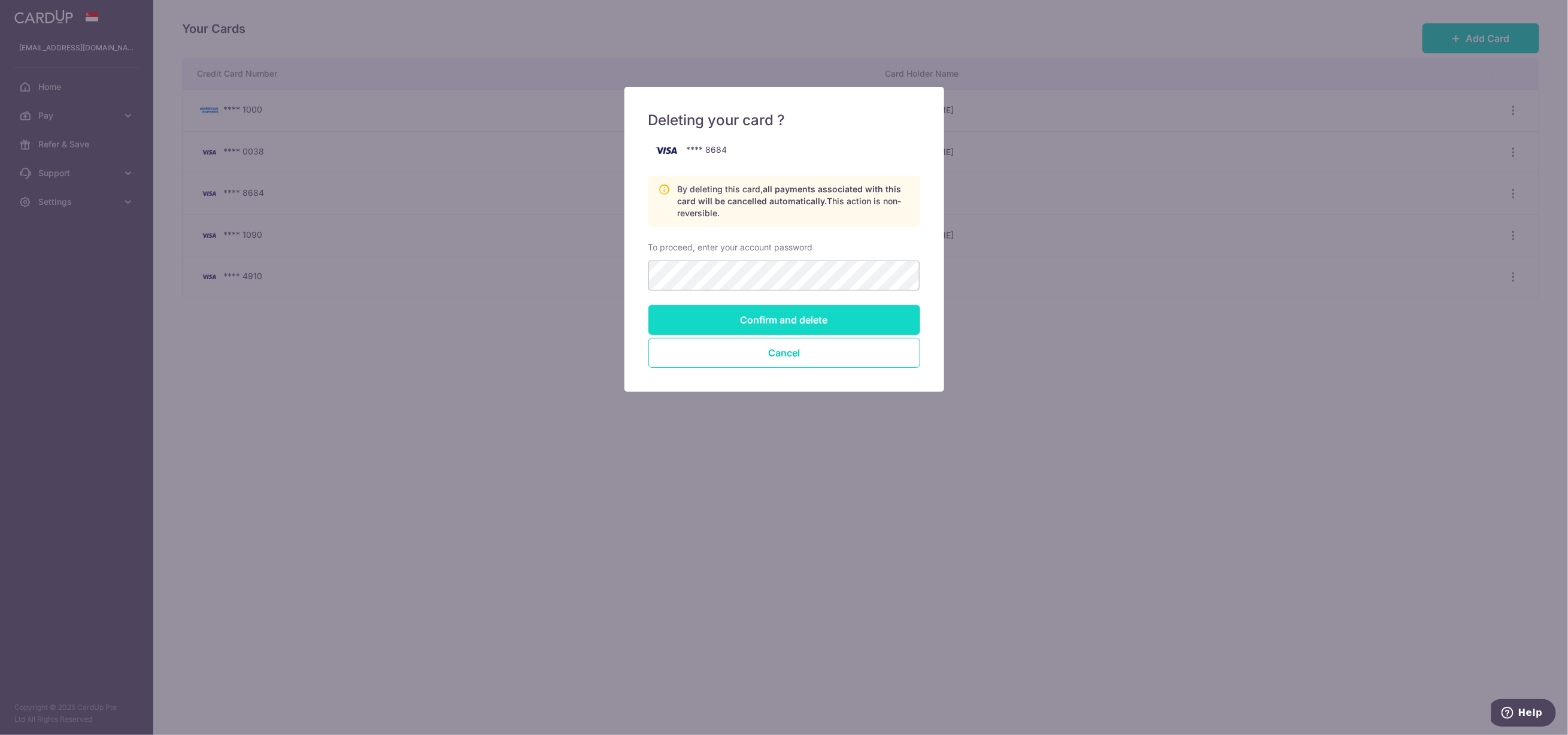
click at [774, 319] on input "Confirm and delete" at bounding box center [784, 319] width 272 height 30
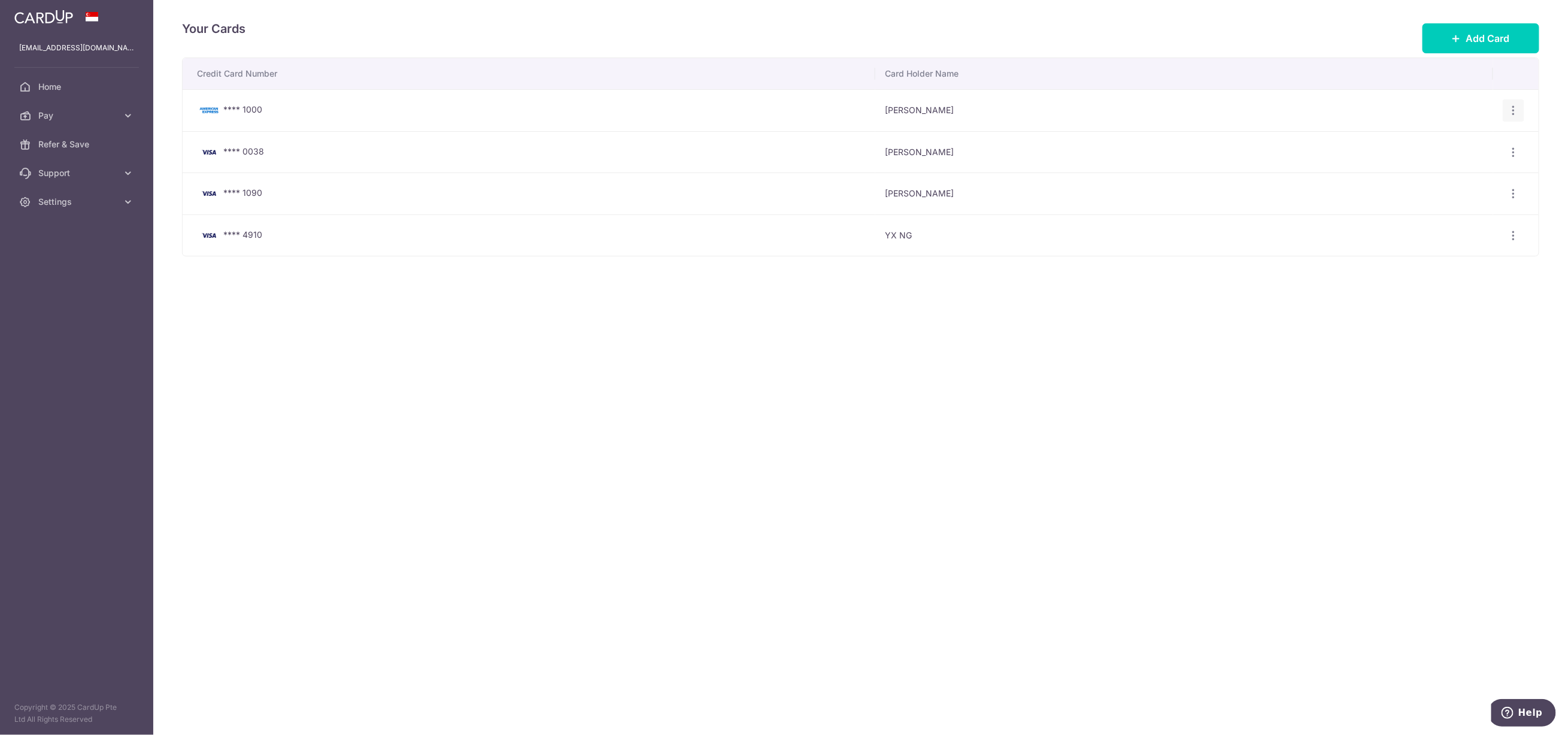
click at [1510, 109] on icon "button" at bounding box center [1513, 110] width 12 height 12
click at [1442, 175] on span "Delete" at bounding box center [1474, 173] width 81 height 14
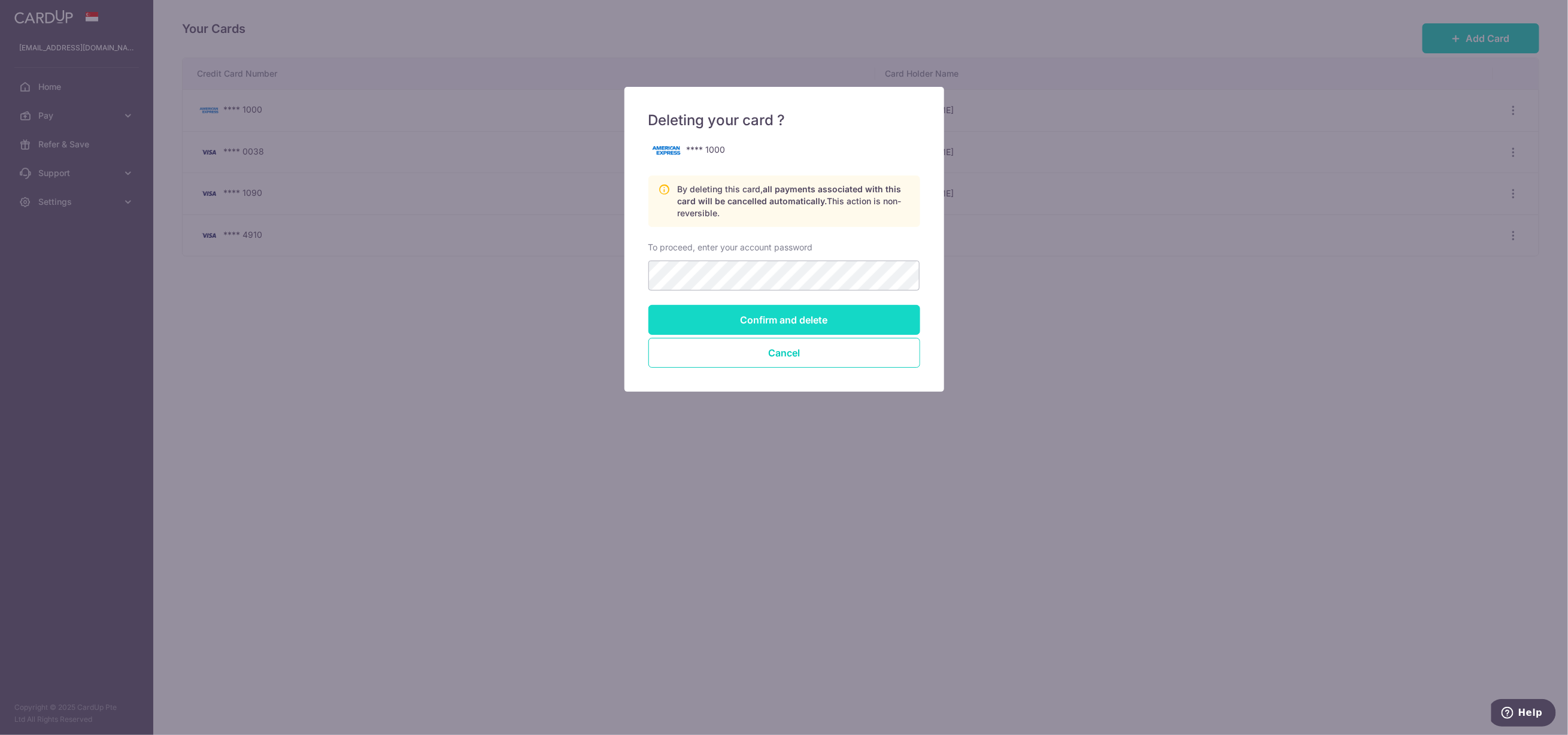
click at [759, 322] on input "Confirm and delete" at bounding box center [784, 319] width 272 height 30
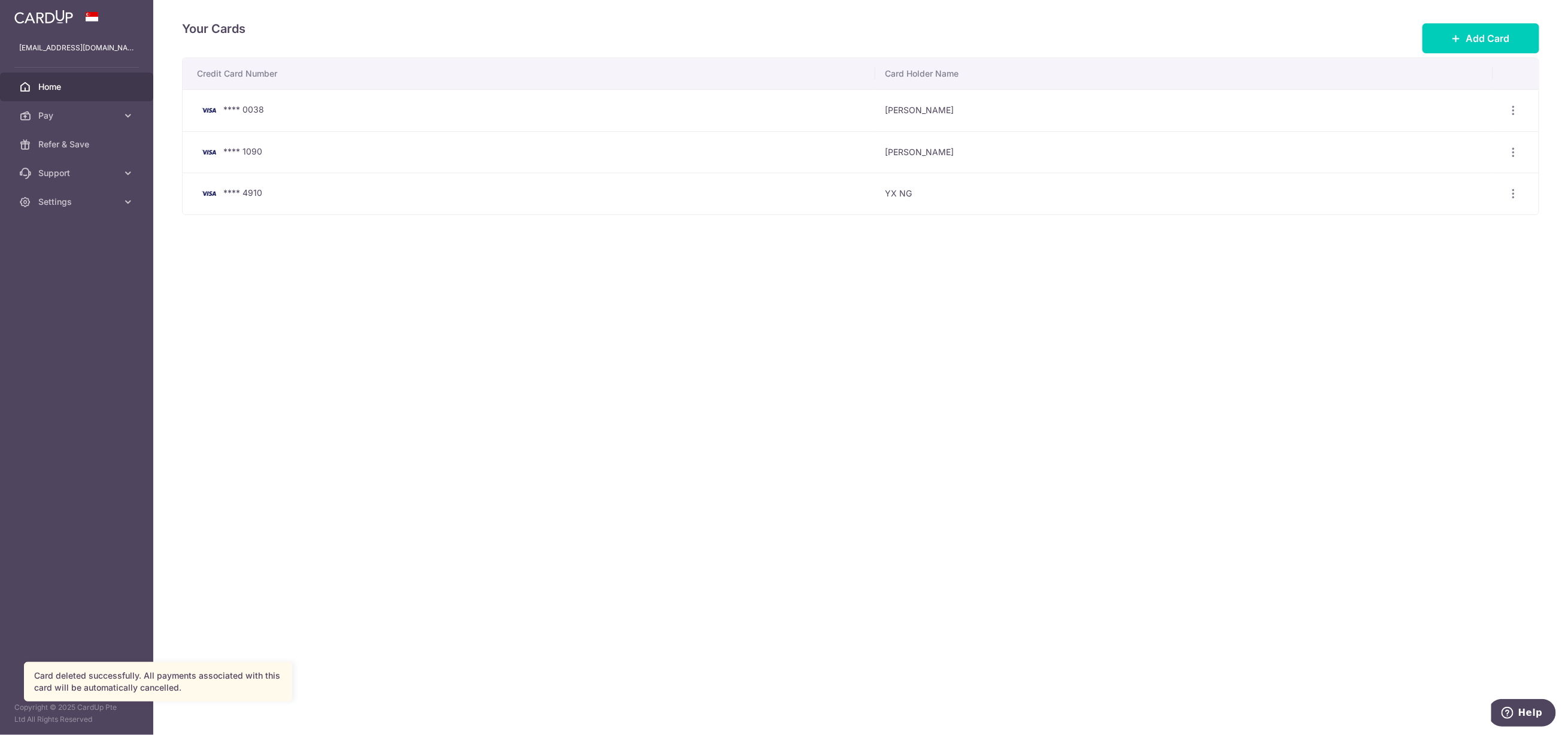
click at [41, 86] on span "Home" at bounding box center [78, 87] width 79 height 12
